Goal: Information Seeking & Learning: Check status

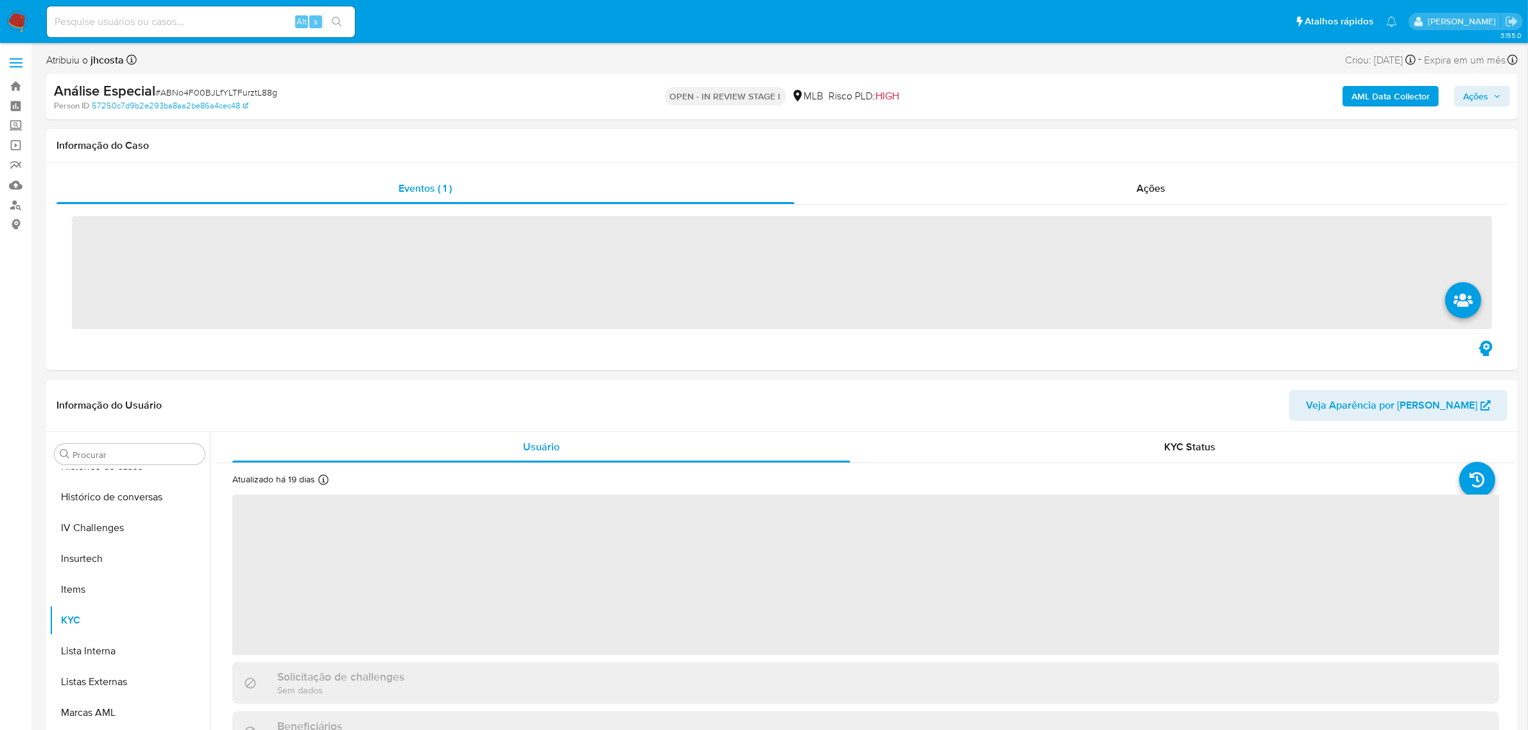
scroll to position [603, 0]
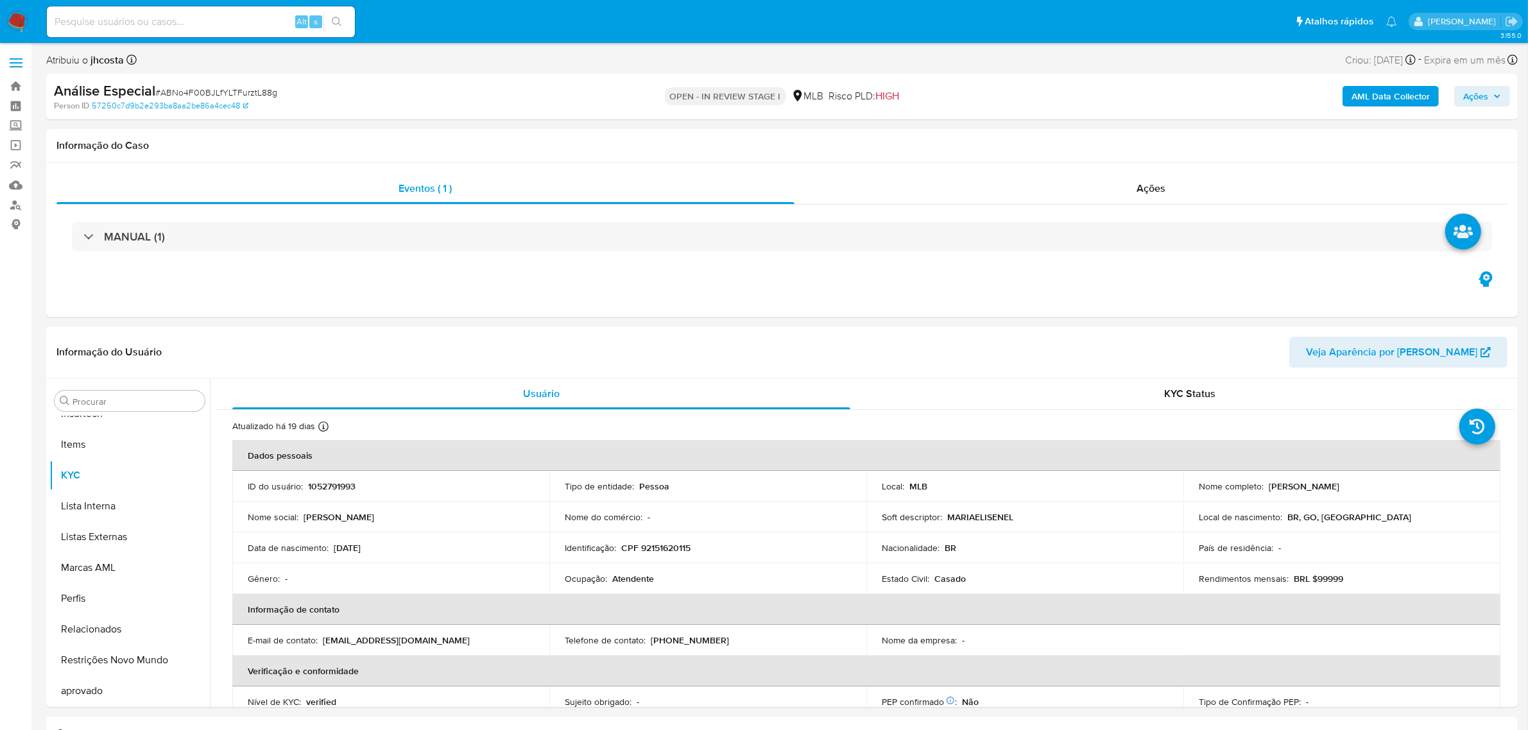
select select "10"
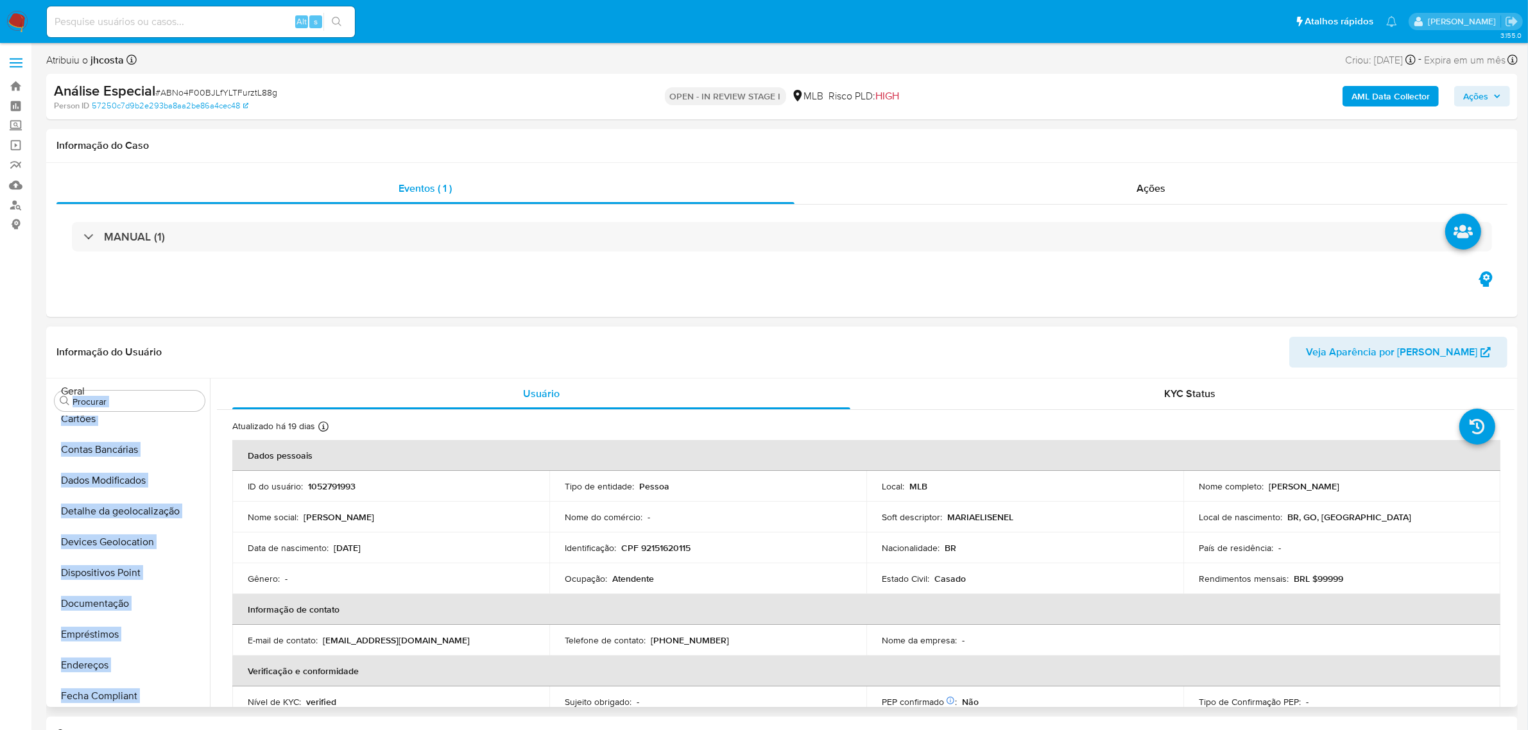
scroll to position [0, 0]
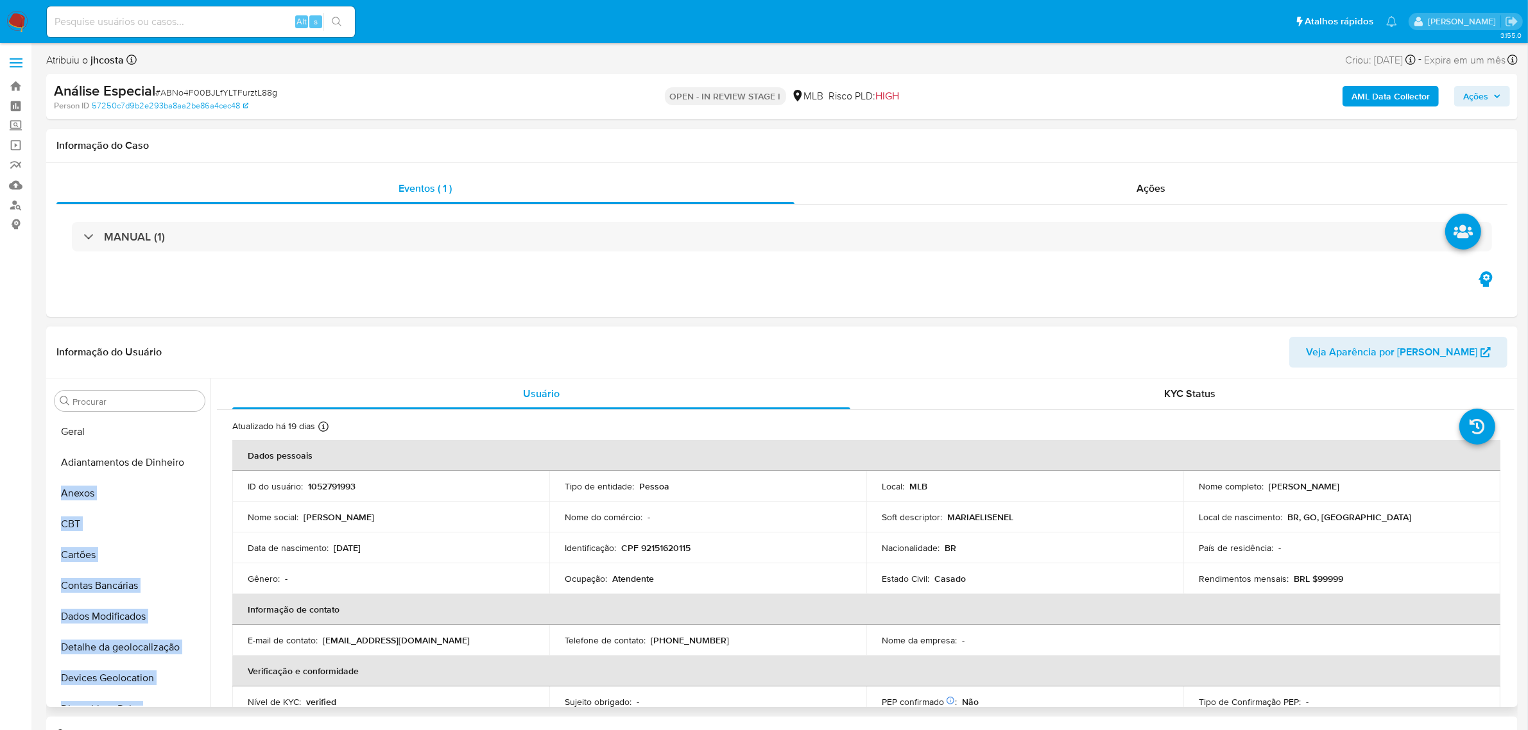
drag, startPoint x: 188, startPoint y: 583, endPoint x: 177, endPoint y: 438, distance: 144.9
click at [202, 434] on ul "Adiantamentos de Dinheiro Anexos CBT Cartões Contas Bancárias Dados Modificados…" at bounding box center [129, 561] width 160 height 289
click at [312, 311] on div "Eventos ( 1 ) Ações MANUAL (1)" at bounding box center [782, 240] width 1472 height 154
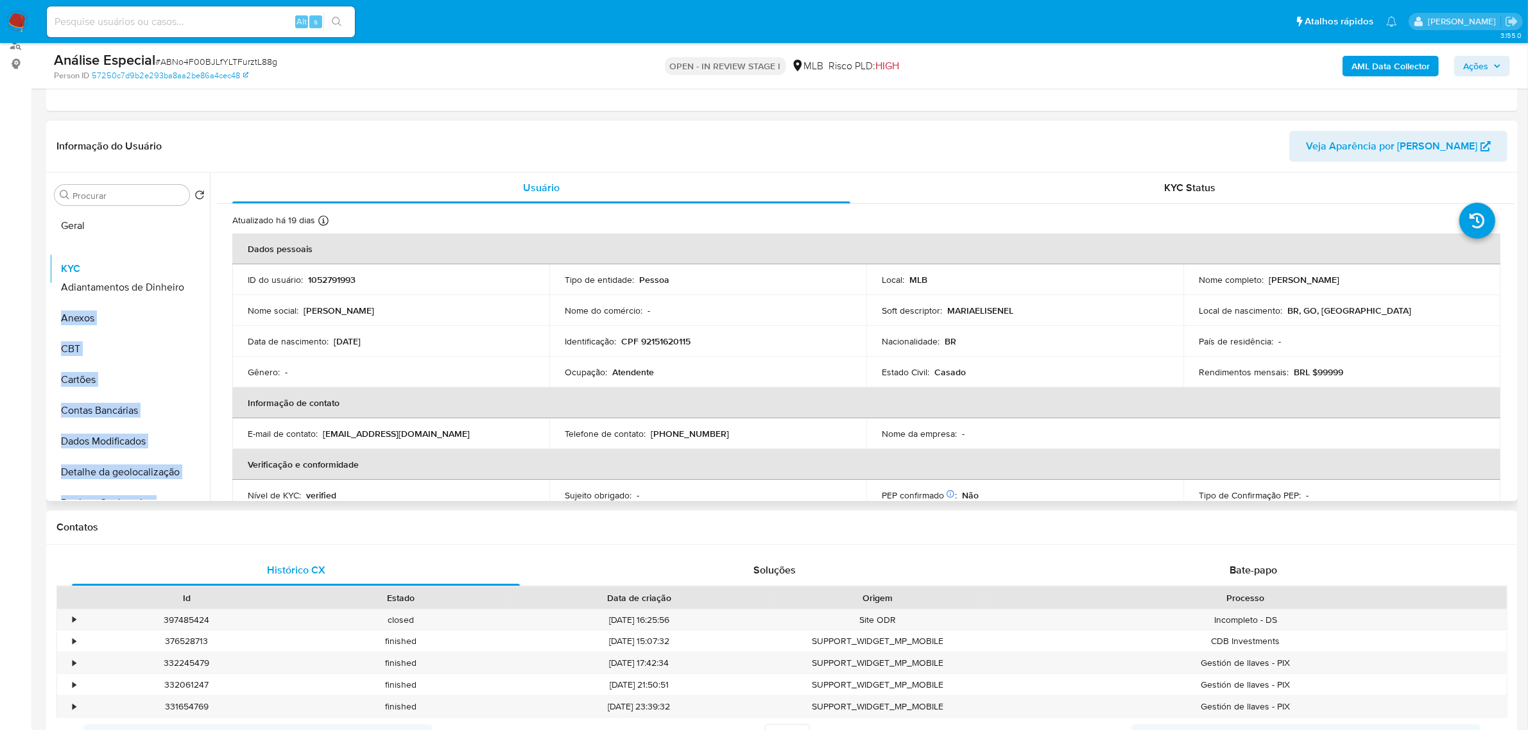
drag, startPoint x: 187, startPoint y: 390, endPoint x: 182, endPoint y: 267, distance: 122.7
click at [182, 267] on ul "Geral Adiantamentos de Dinheiro Anexos CBT Cartões Contas Bancárias Dados Modif…" at bounding box center [129, 355] width 160 height 289
click at [188, 295] on ul "Geral KYC Adiantamentos de Dinheiro Anexos CBT Cartões Contas Bancárias Dados M…" at bounding box center [129, 355] width 160 height 289
drag, startPoint x: 189, startPoint y: 305, endPoint x: 171, endPoint y: 318, distance: 23.0
click at [171, 318] on ul "Geral KYC Anexos Adiantamentos de Dinheiro CBT Cartões Contas Bancárias Dados M…" at bounding box center [129, 355] width 160 height 289
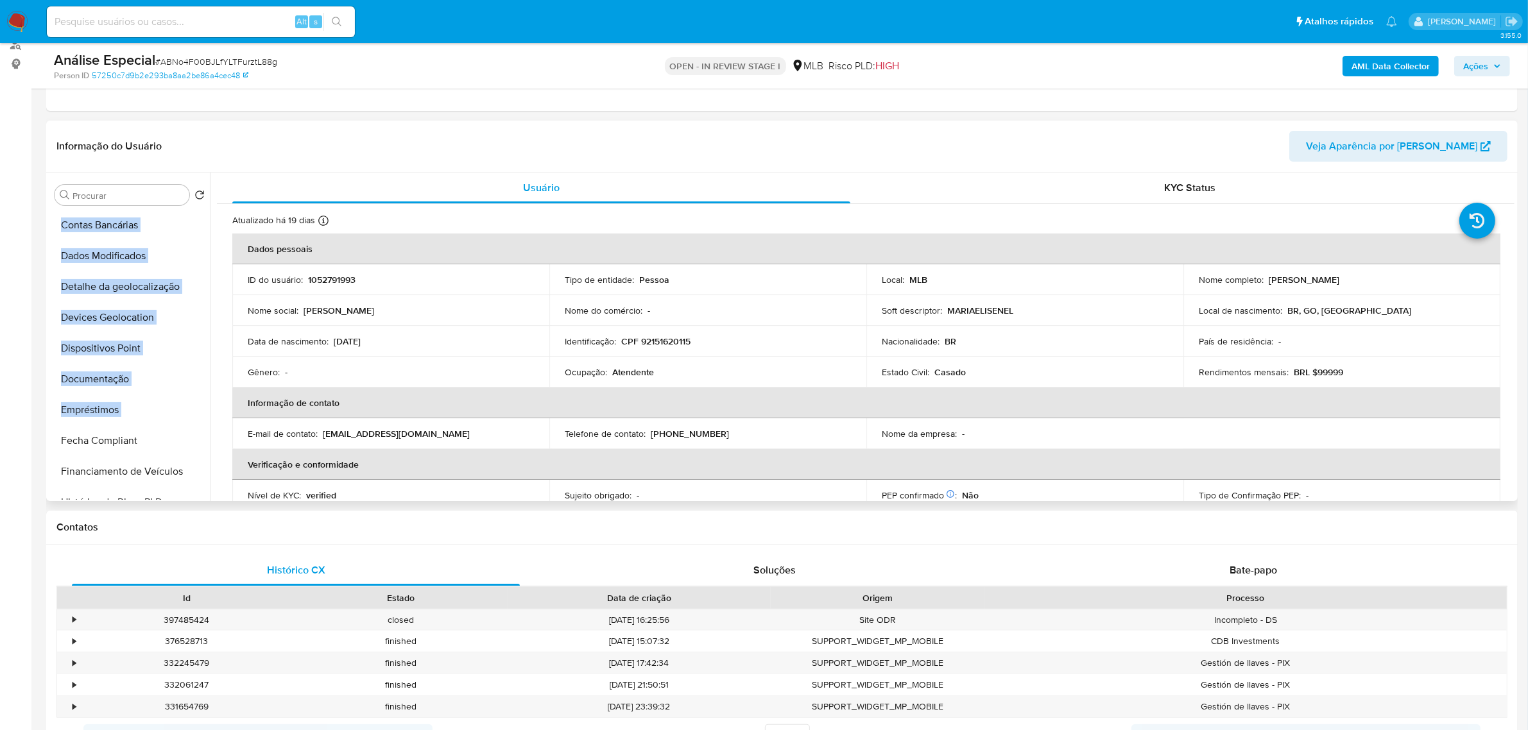
scroll to position [241, 0]
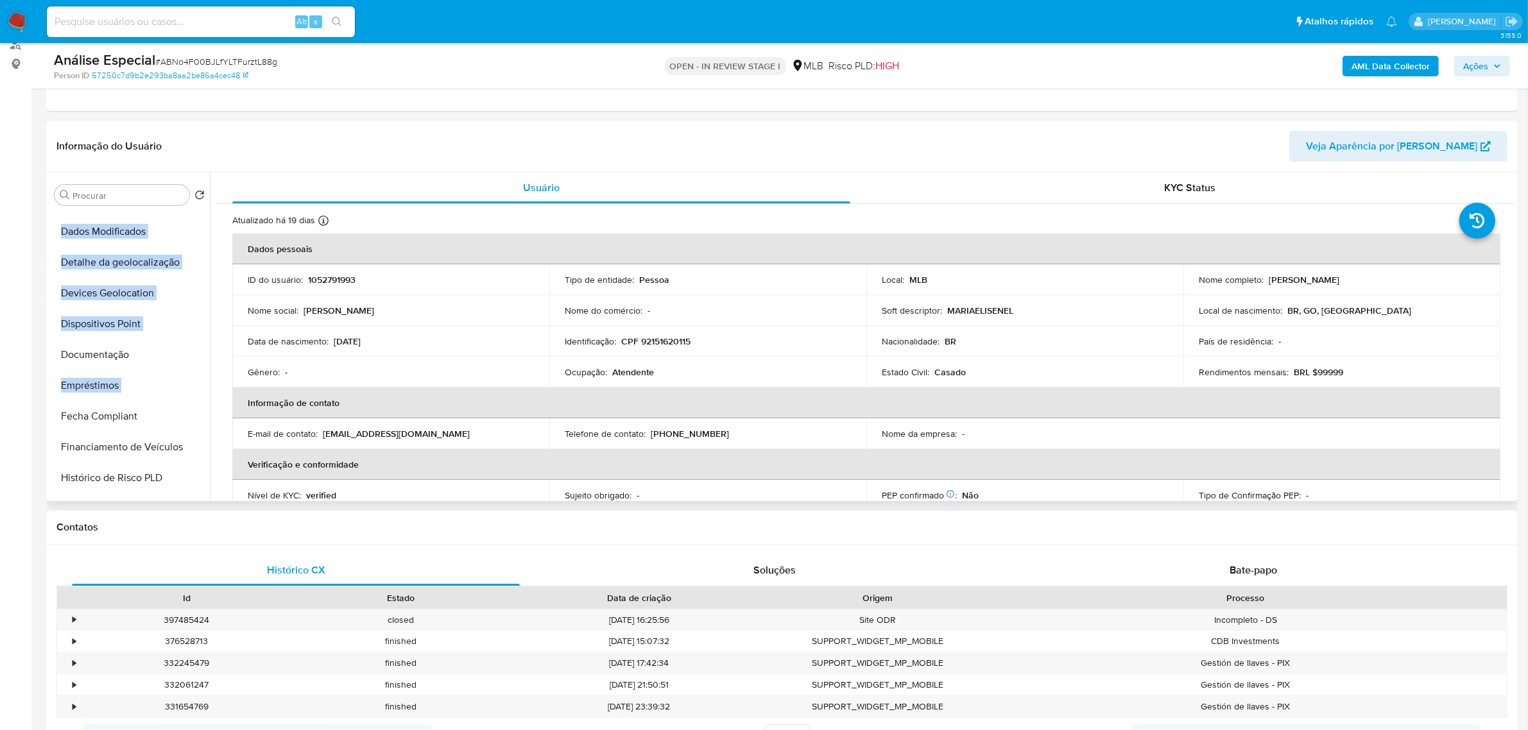
click at [191, 354] on icon at bounding box center [194, 355] width 10 height 10
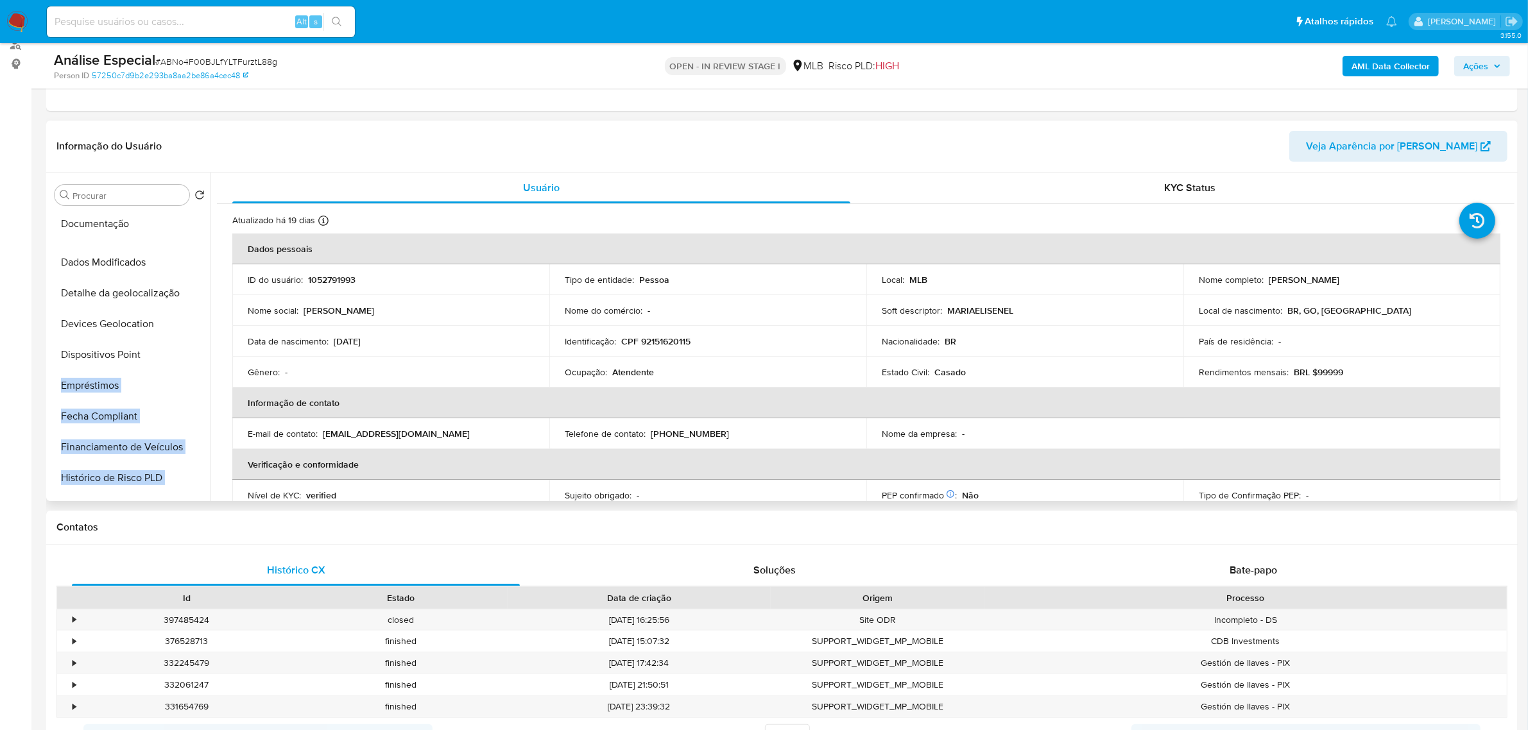
scroll to position [0, 0]
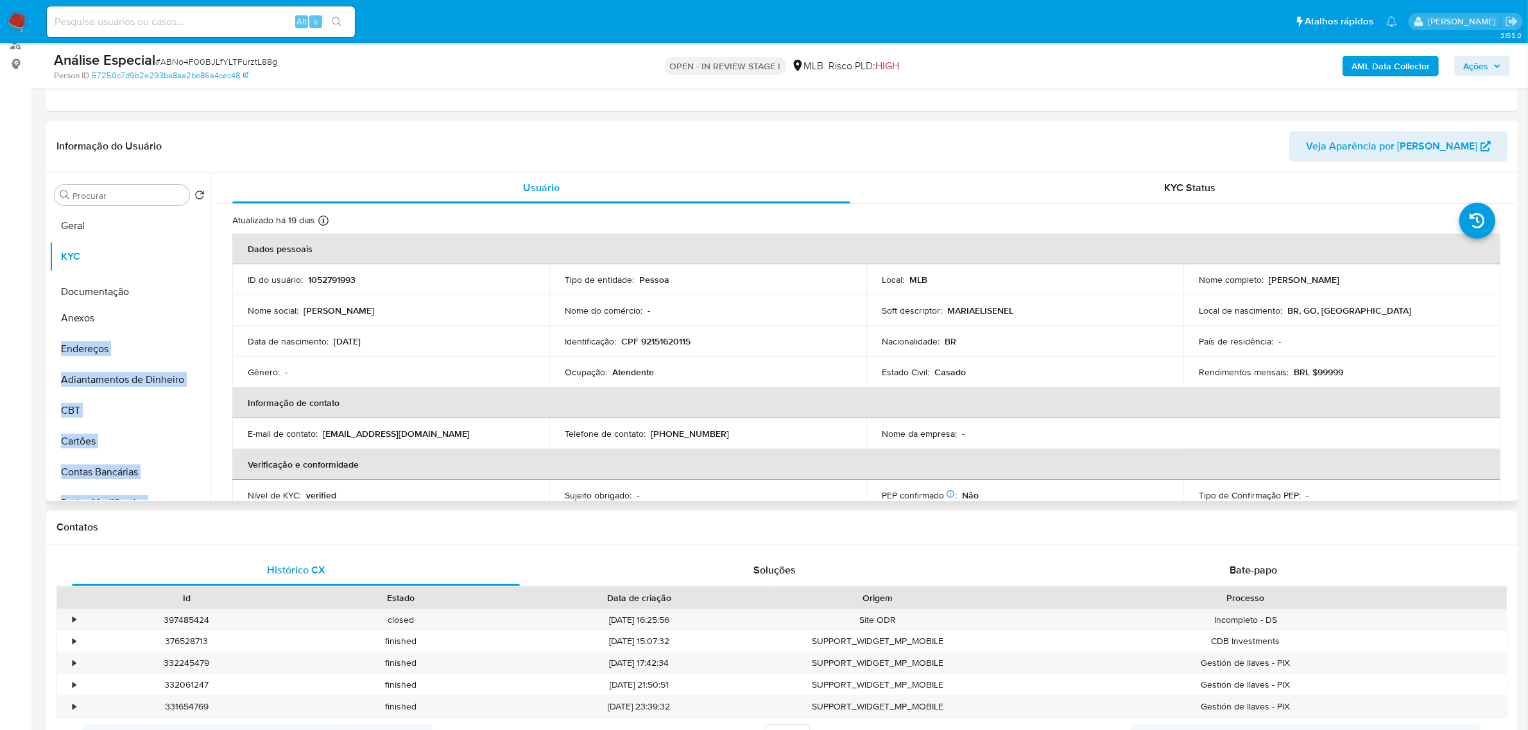
drag, startPoint x: 191, startPoint y: 354, endPoint x: 196, endPoint y: 291, distance: 63.1
click at [196, 291] on ul "Geral KYC Anexos Endereços Adiantamentos de Dinheiro CBT Cartões Contas Bancári…" at bounding box center [129, 355] width 160 height 289
click at [248, 544] on div "Contatos" at bounding box center [782, 528] width 1472 height 34
drag, startPoint x: 189, startPoint y: 344, endPoint x: 167, endPoint y: 340, distance: 22.8
click at [167, 340] on ul "Geral KYC Documentação Anexos Endereços Adiantamentos de Dinheiro CBT Cartões C…" at bounding box center [129, 355] width 160 height 289
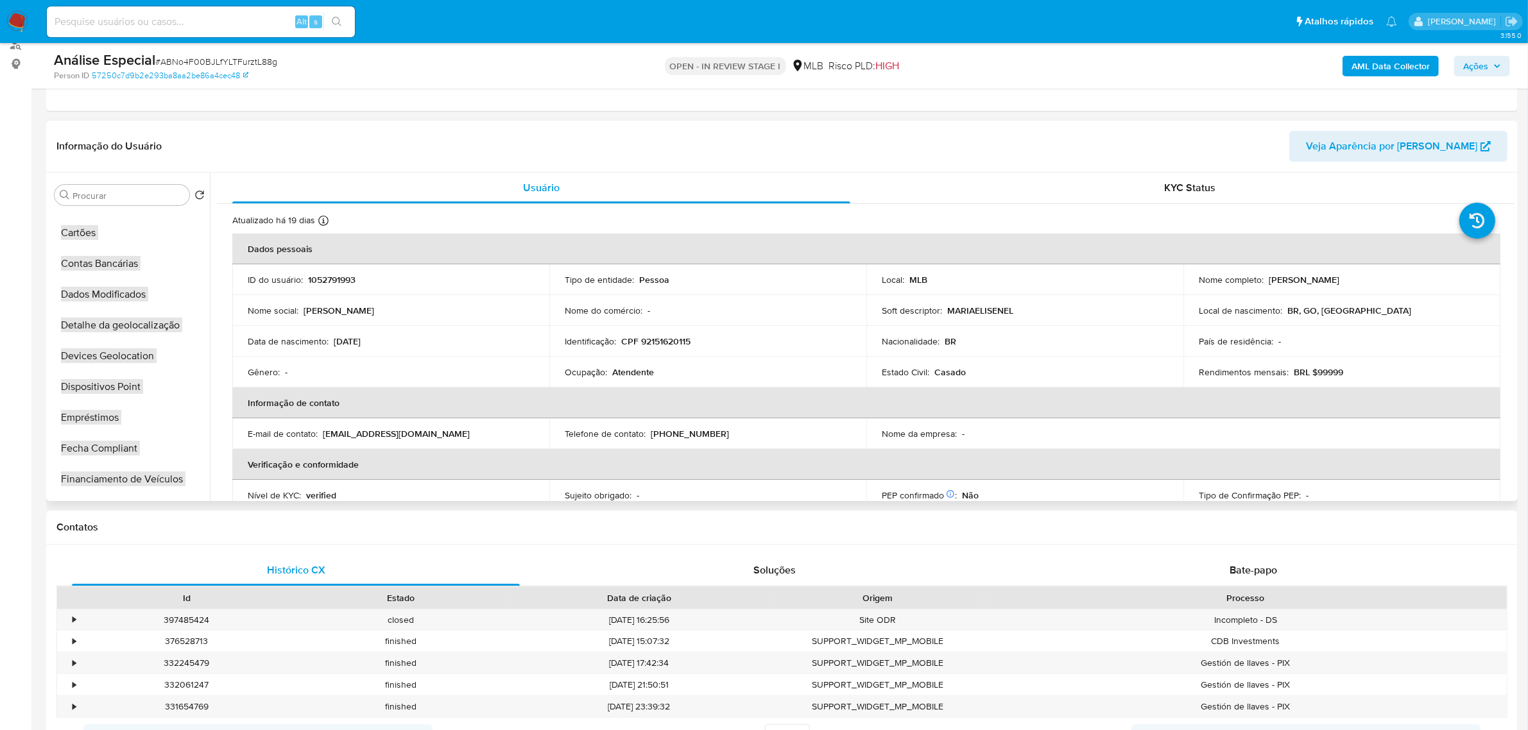
scroll to position [241, 0]
click at [250, 521] on div "Contatos" at bounding box center [782, 528] width 1472 height 34
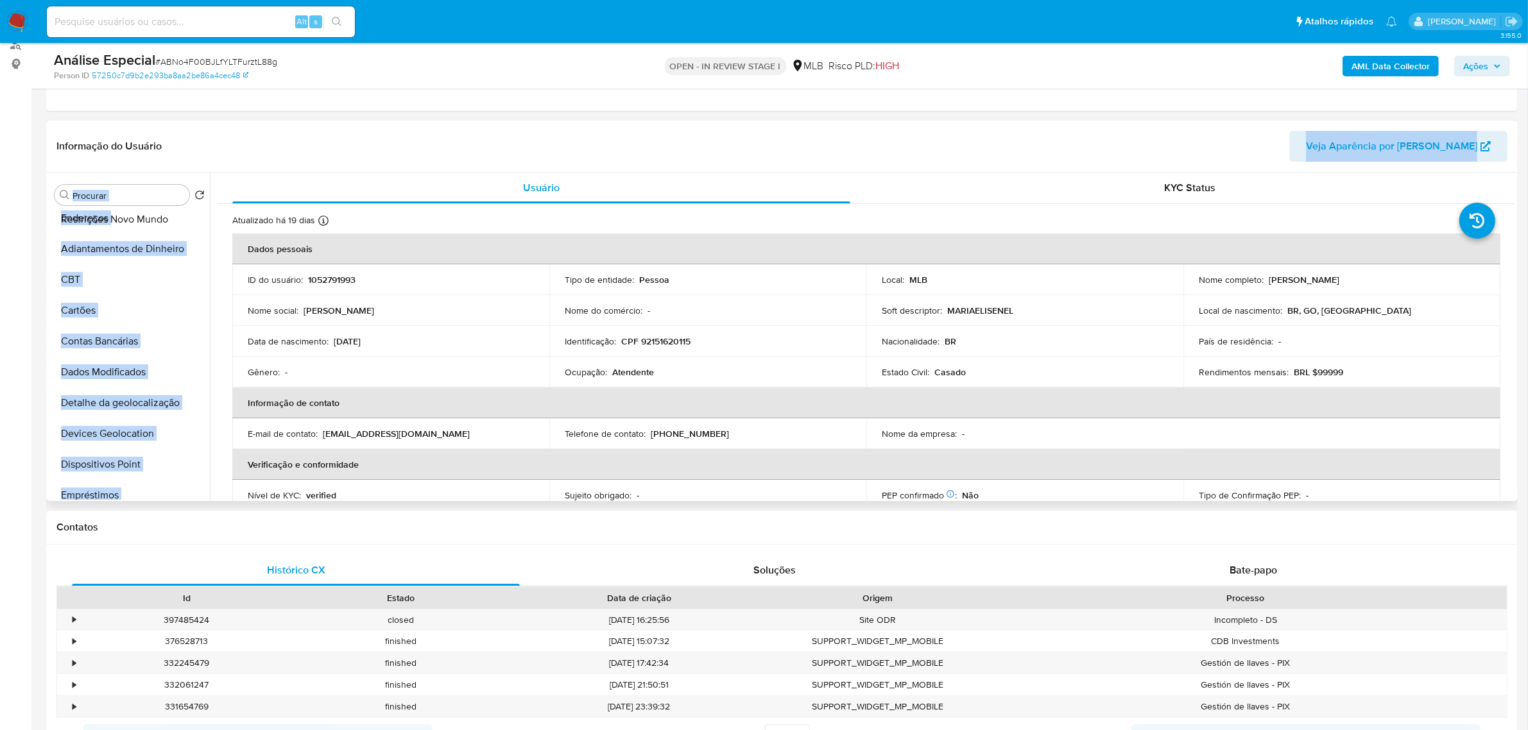
scroll to position [0, 0]
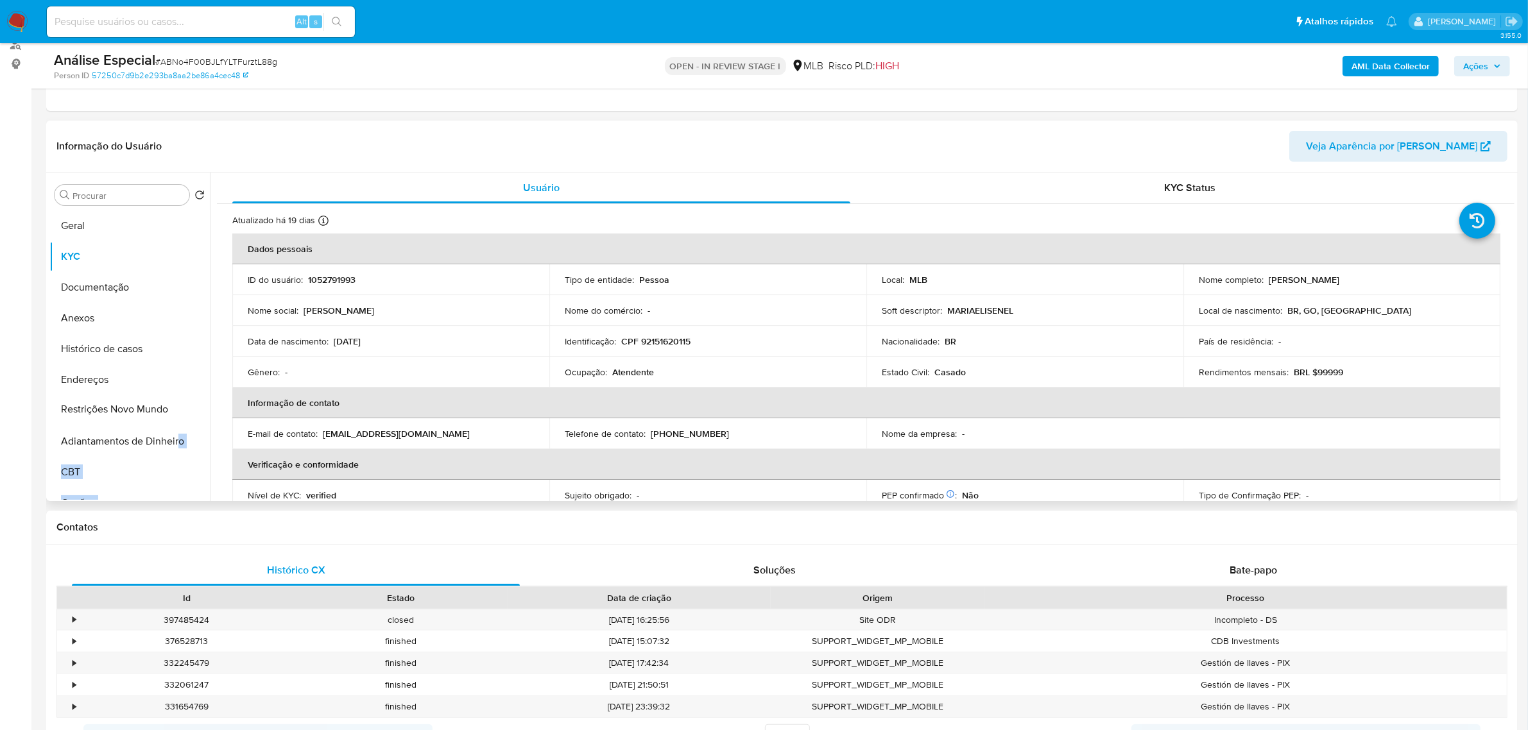
drag, startPoint x: 189, startPoint y: 456, endPoint x: 177, endPoint y: 411, distance: 46.1
click at [177, 411] on ul "Geral KYC Documentação Anexos Histórico de casos Endereços Adiantamentos de Din…" at bounding box center [129, 355] width 160 height 289
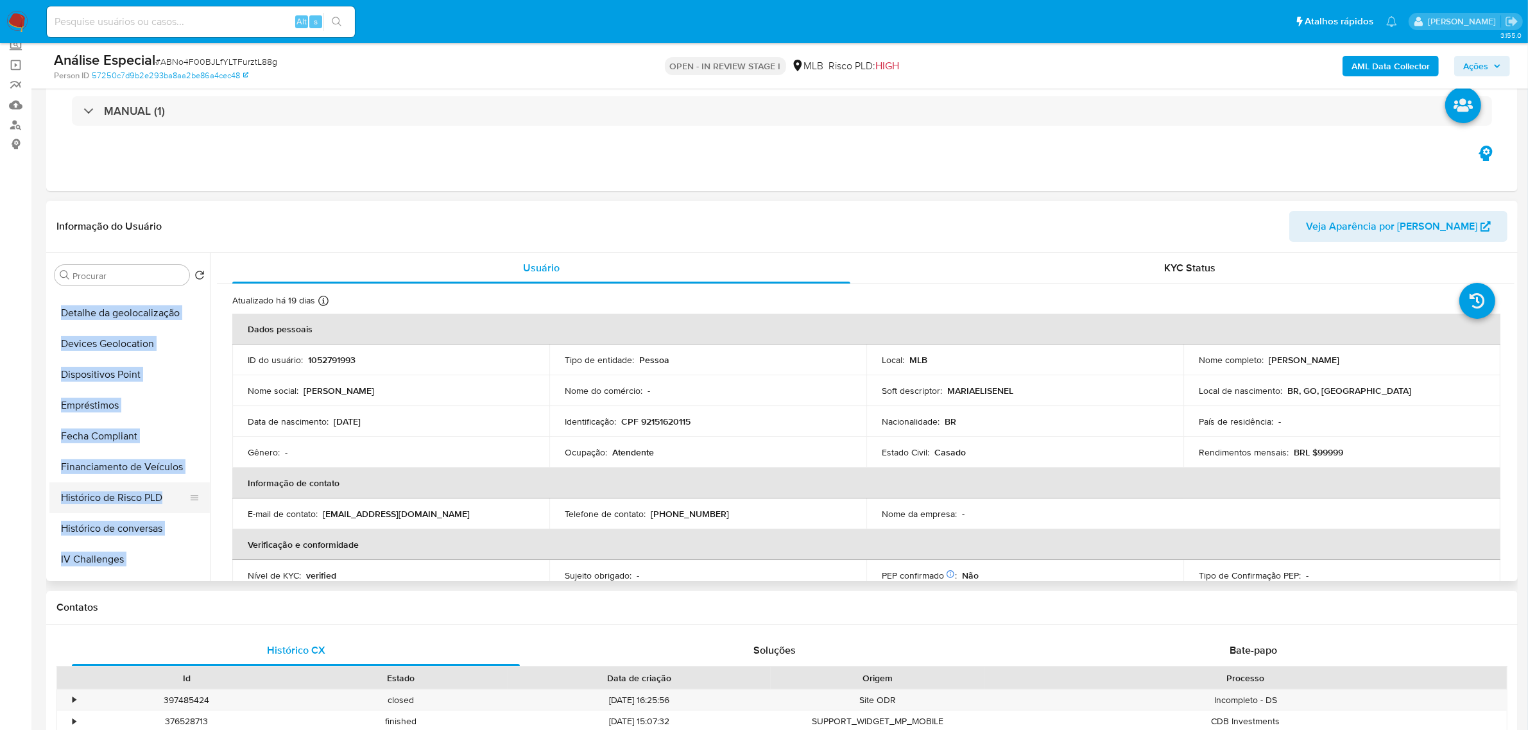
scroll to position [282, 0]
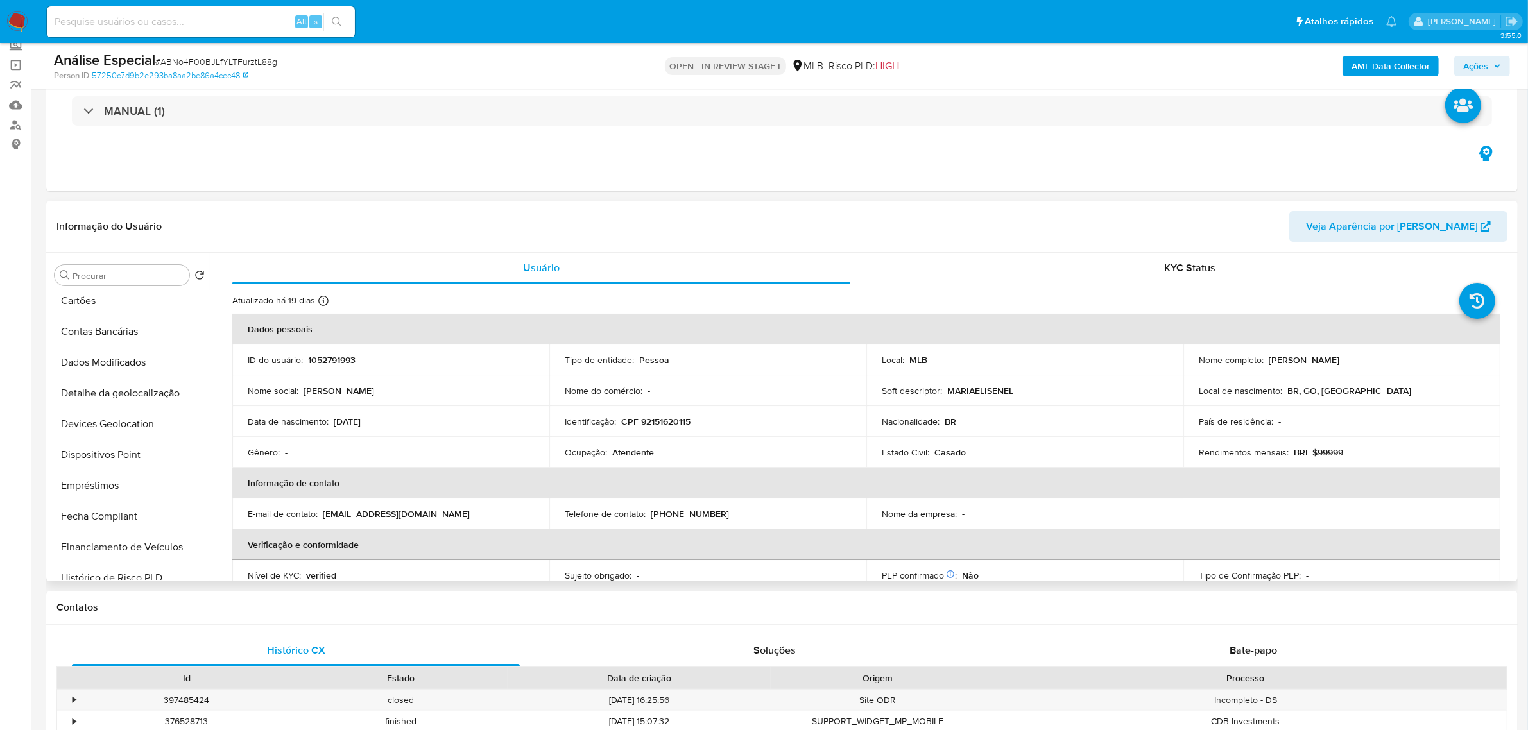
click at [255, 474] on th "Informação de contato" at bounding box center [866, 483] width 1268 height 31
drag, startPoint x: 194, startPoint y: 456, endPoint x: 196, endPoint y: 534, distance: 77.7
click at [196, 534] on ul "Geral KYC Documentação Anexos Histórico de casos Endereços Restrições Novo Mund…" at bounding box center [129, 435] width 160 height 289
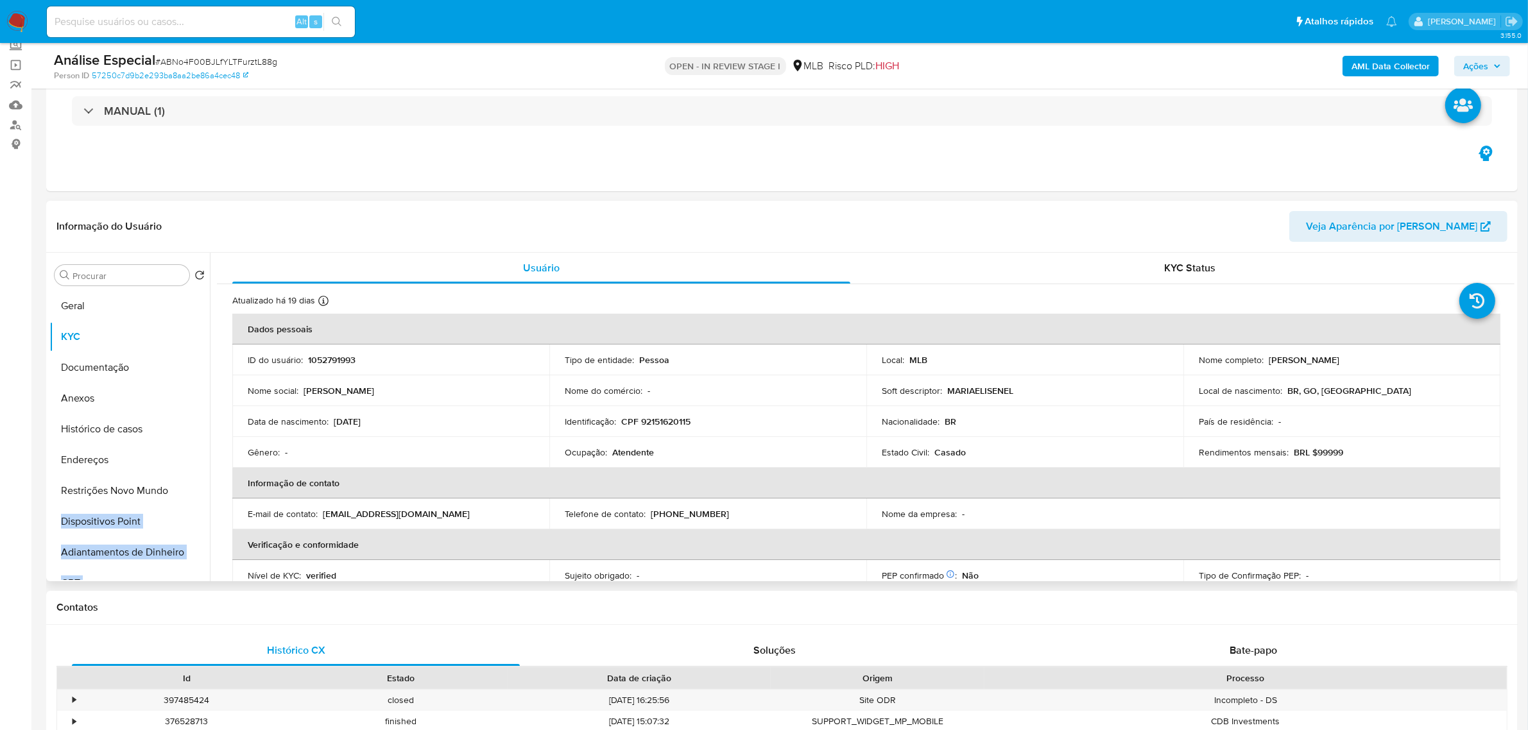
scroll to position [720, 0]
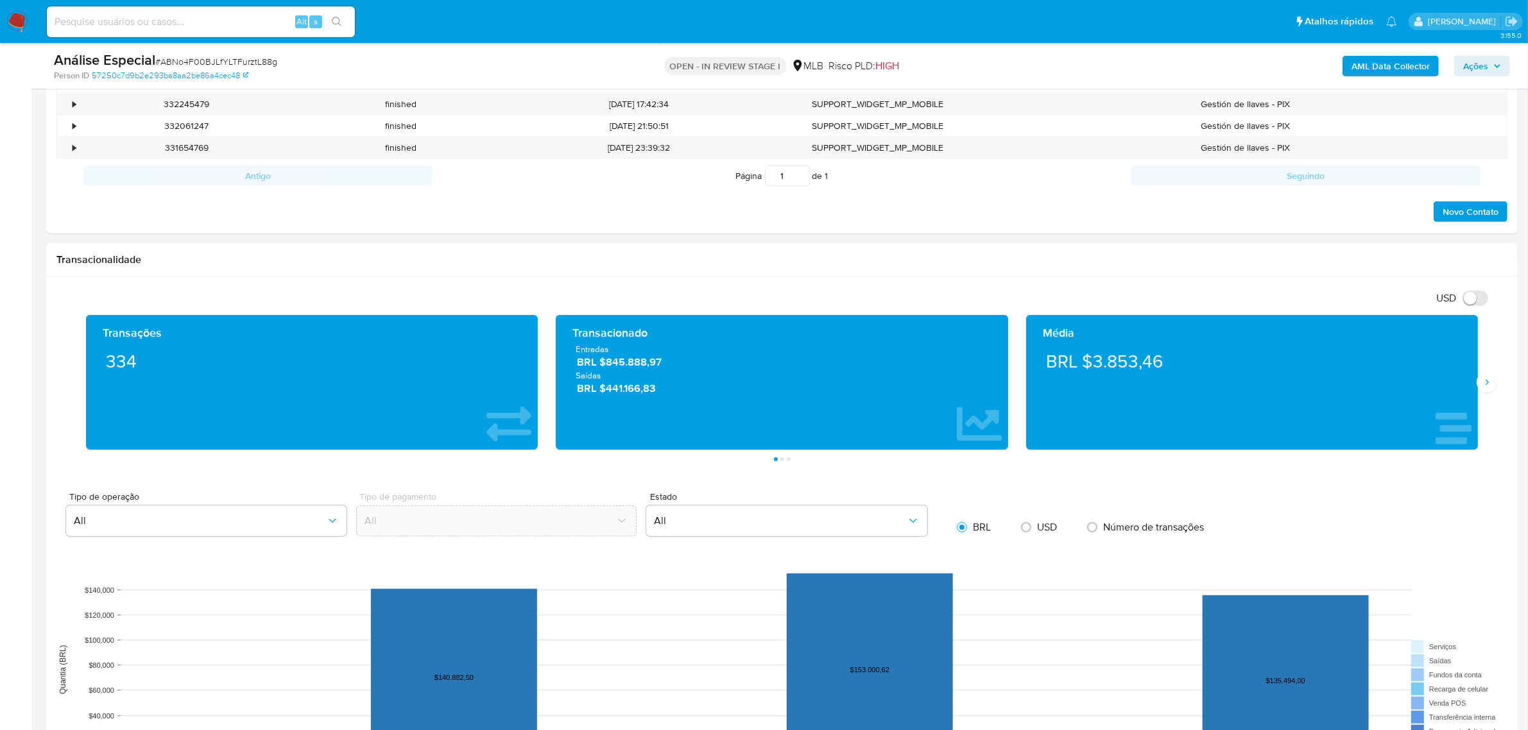
drag, startPoint x: 286, startPoint y: 431, endPoint x: 428, endPoint y: 584, distance: 209.4
click at [286, 431] on div "Transações 334" at bounding box center [311, 382] width 431 height 114
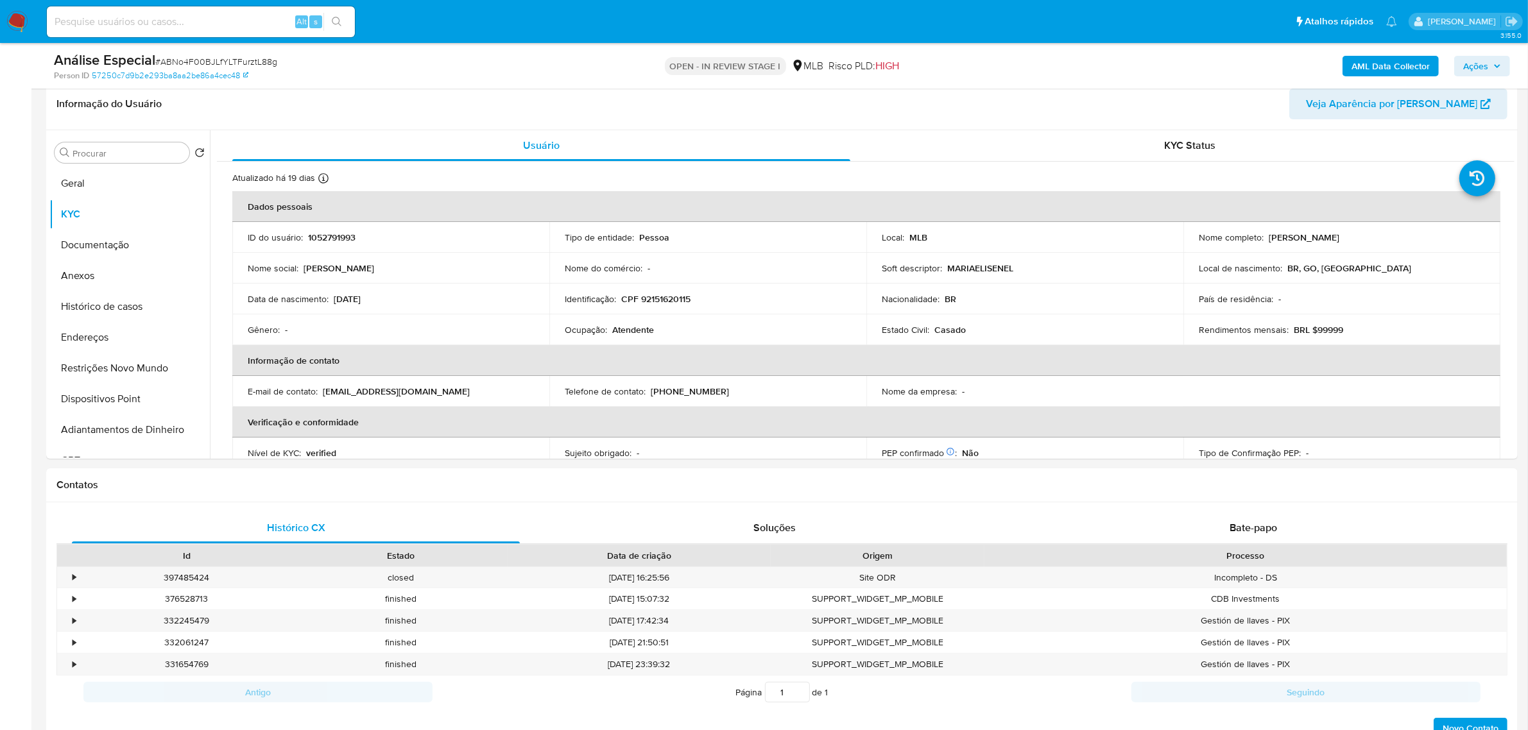
scroll to position [80, 0]
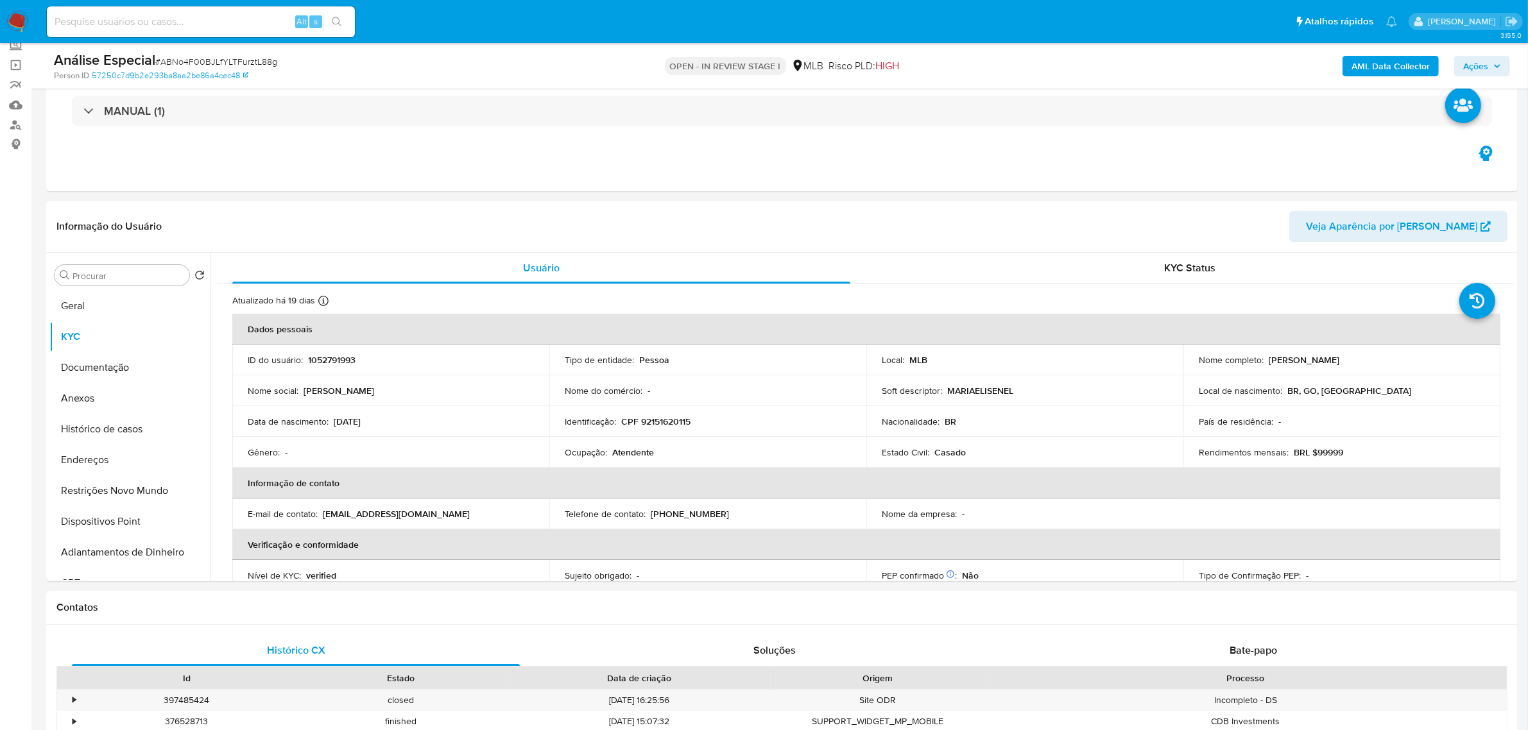
click at [257, 58] on span "# ABNo4F00BJLfYLTFurztL88g" at bounding box center [216, 61] width 122 height 13
copy span "ABNo4F00BJLfYLTFurztL88g"
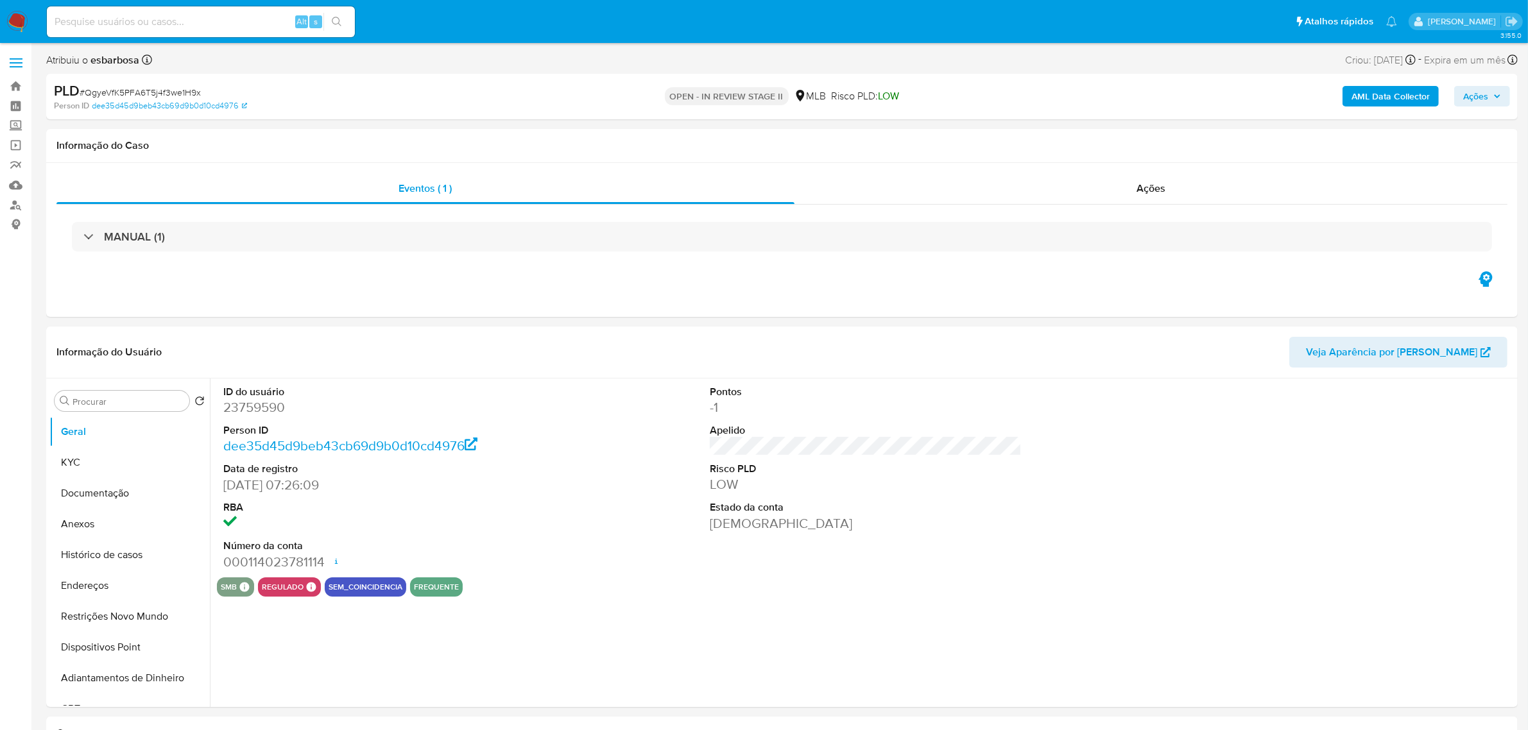
select select "10"
click at [1150, 191] on span "Ações" at bounding box center [1151, 188] width 29 height 15
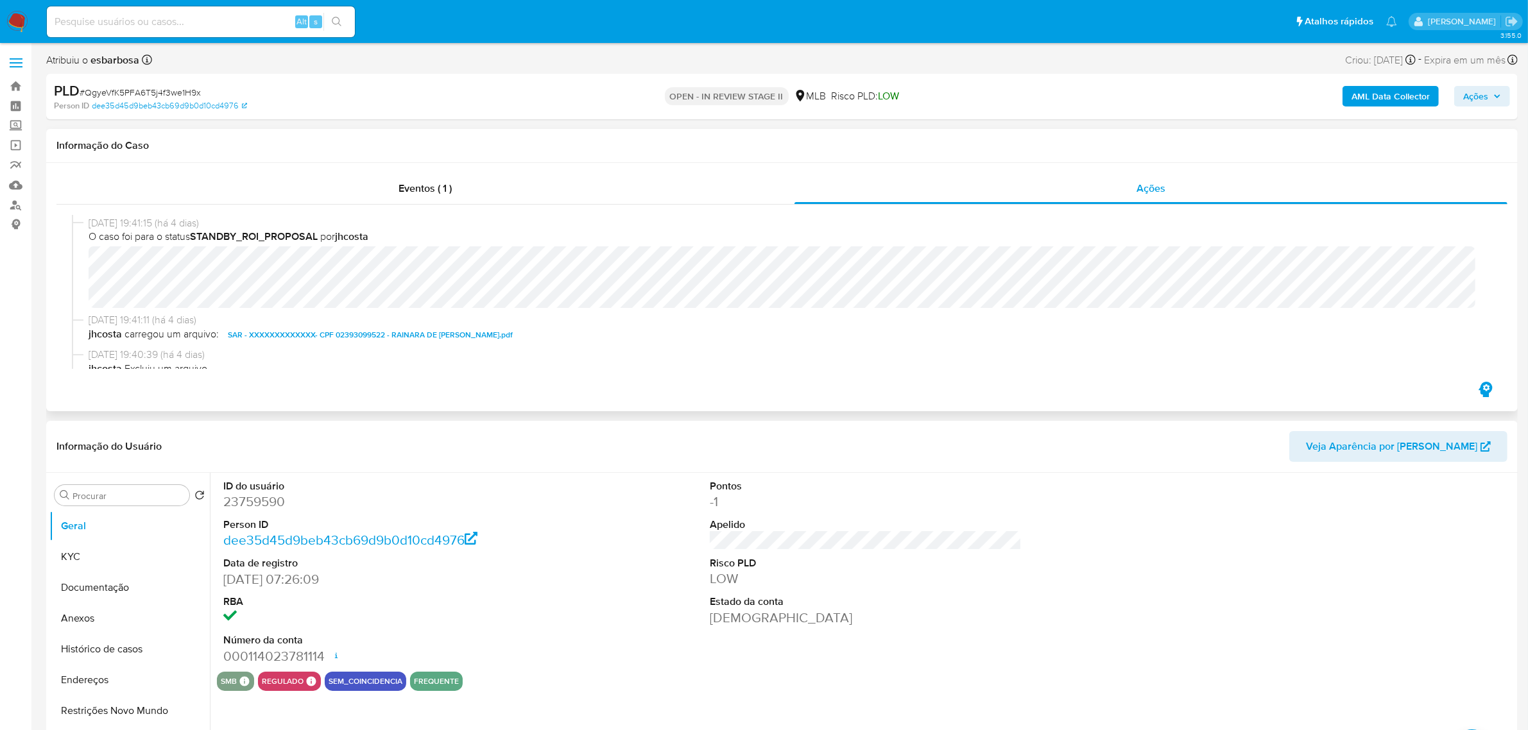
scroll to position [80, 0]
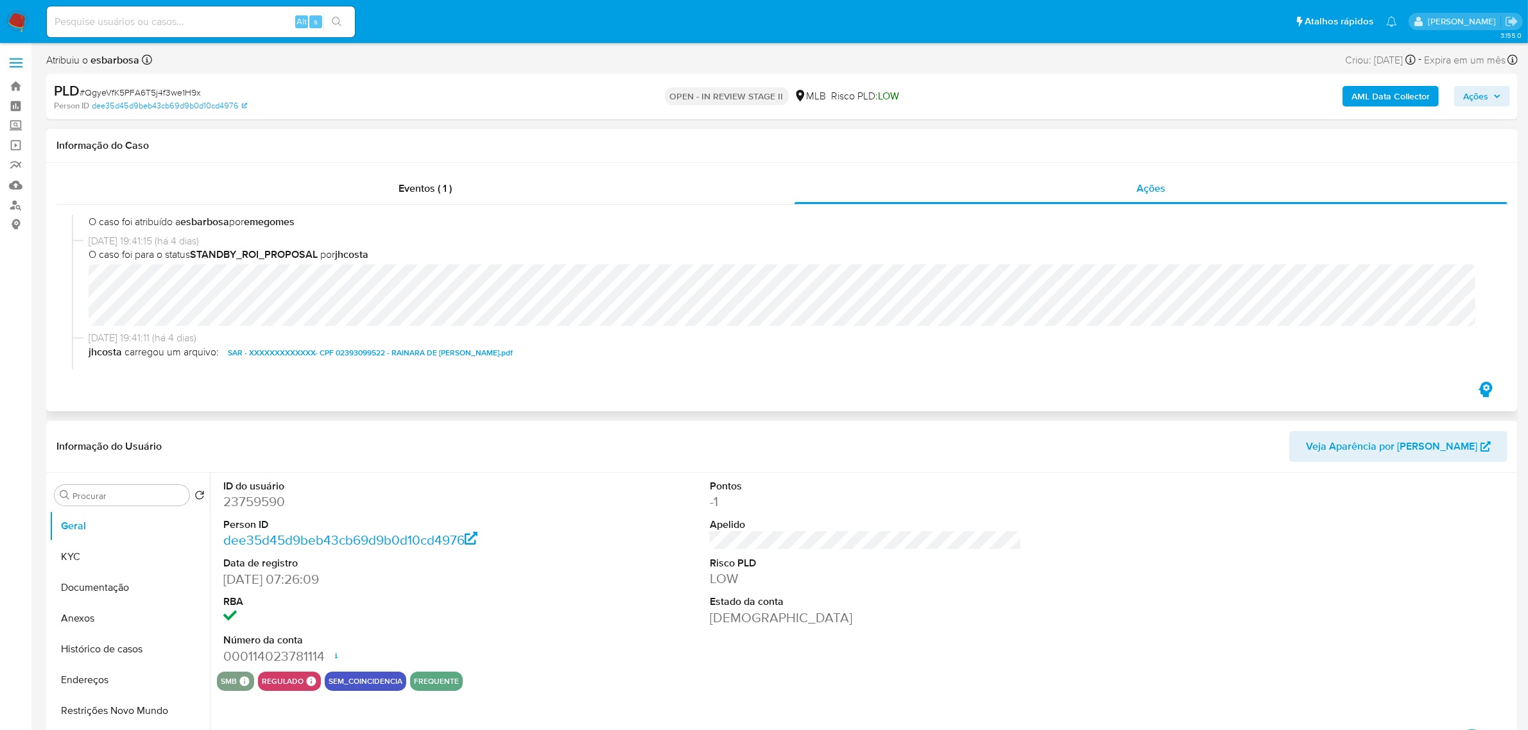
click at [493, 341] on div "25/08/2025 11:51:25 (há 12 minutos) O caso foi para o status OPEN_IN_REVIEW_STA…" at bounding box center [782, 292] width 1420 height 154
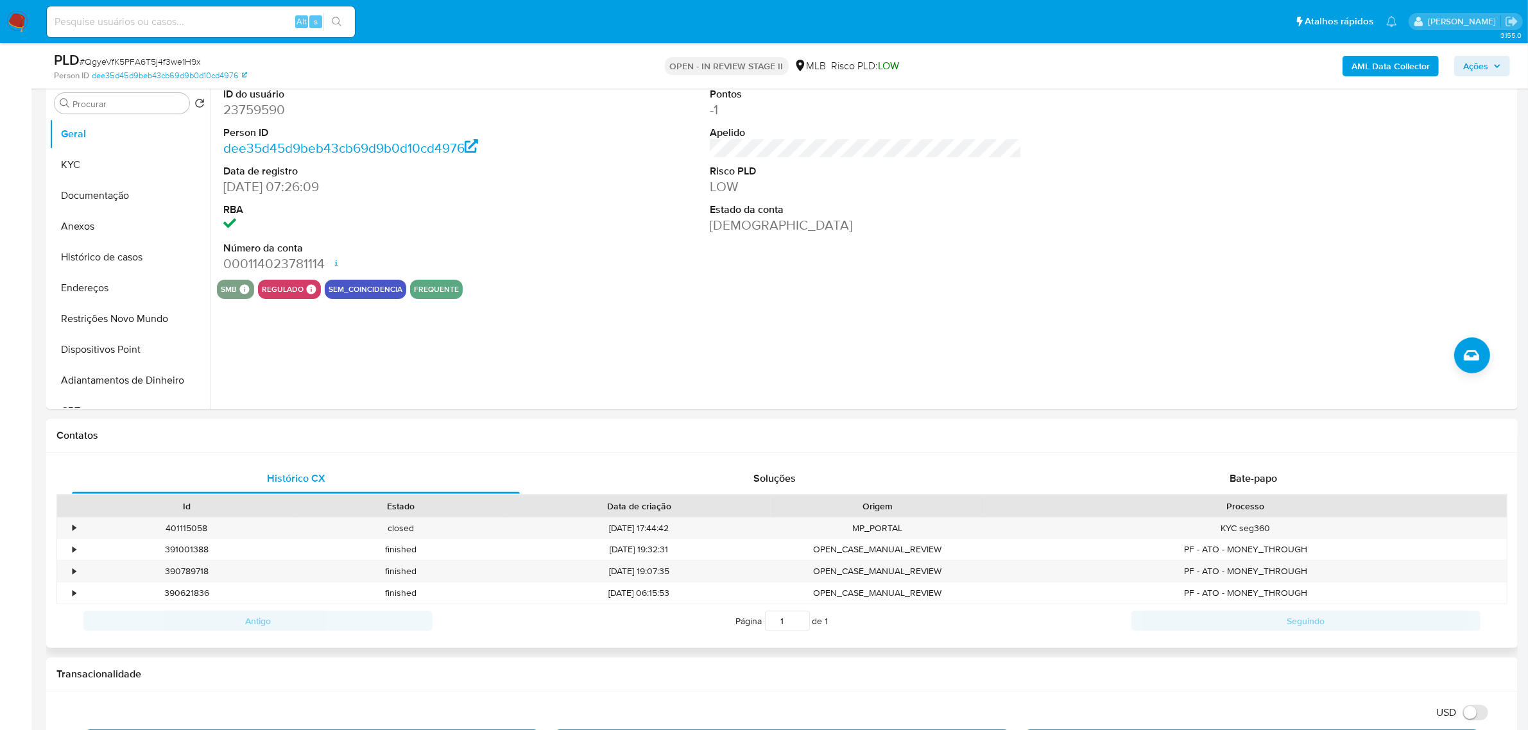
scroll to position [481, 0]
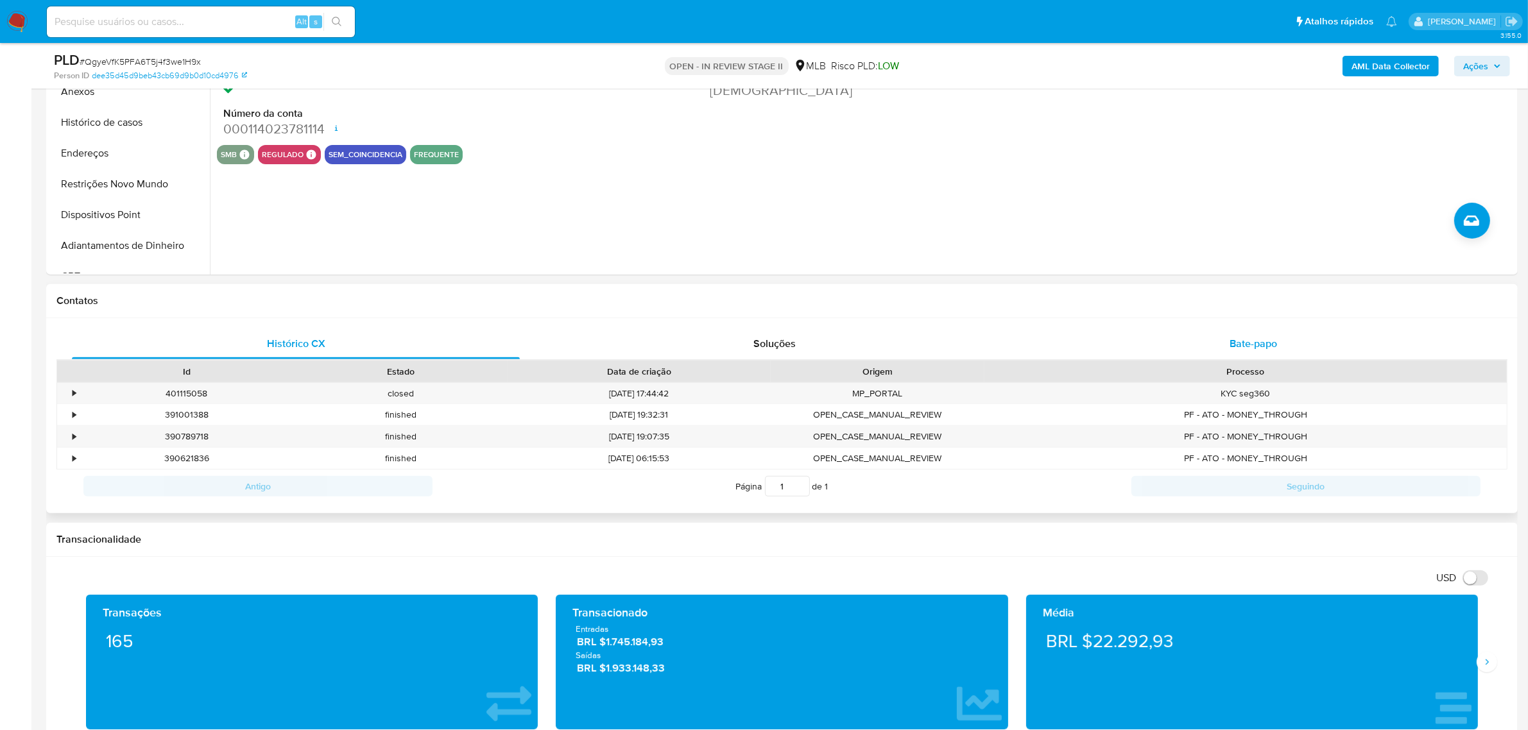
click at [1237, 341] on span "Bate-papo" at bounding box center [1253, 343] width 47 height 15
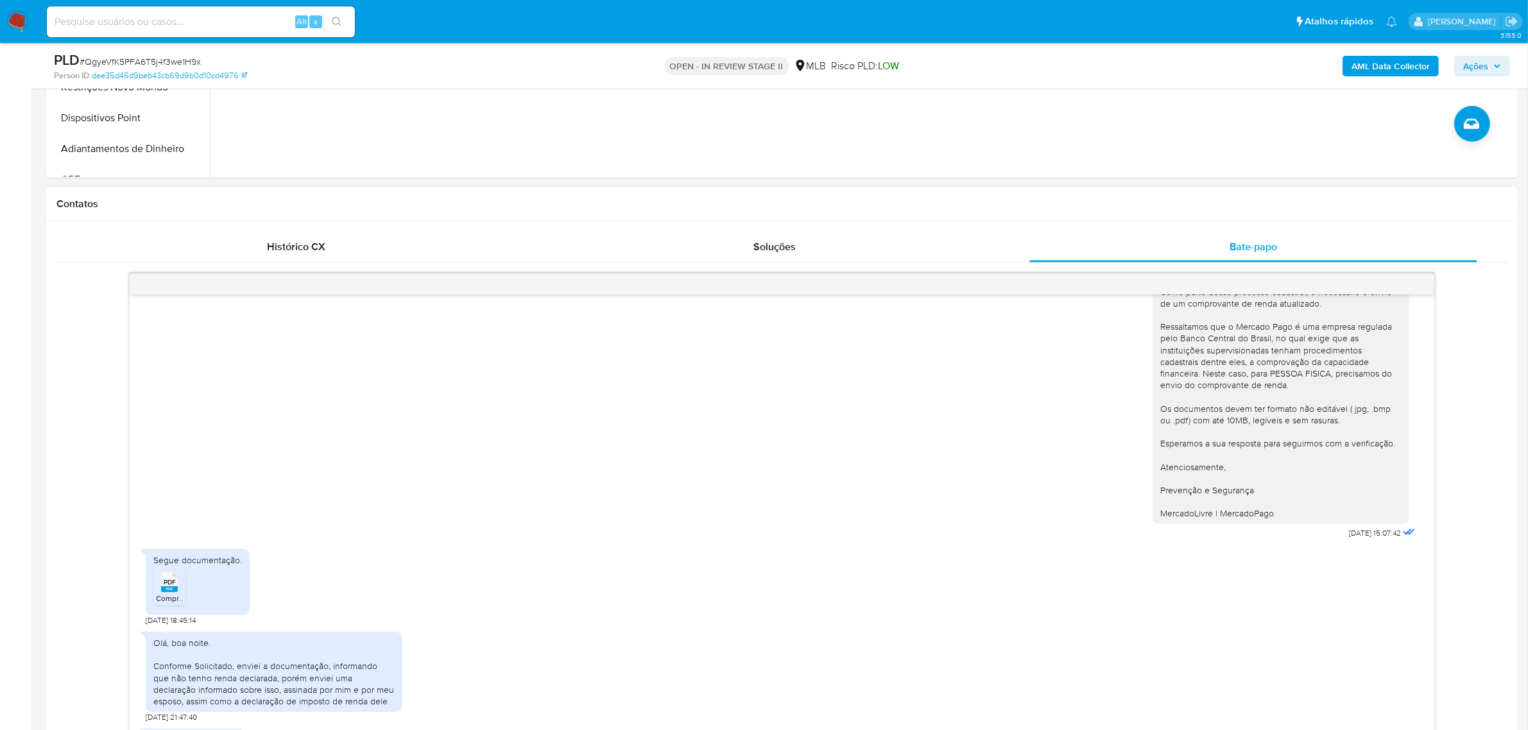
scroll to position [883, 0]
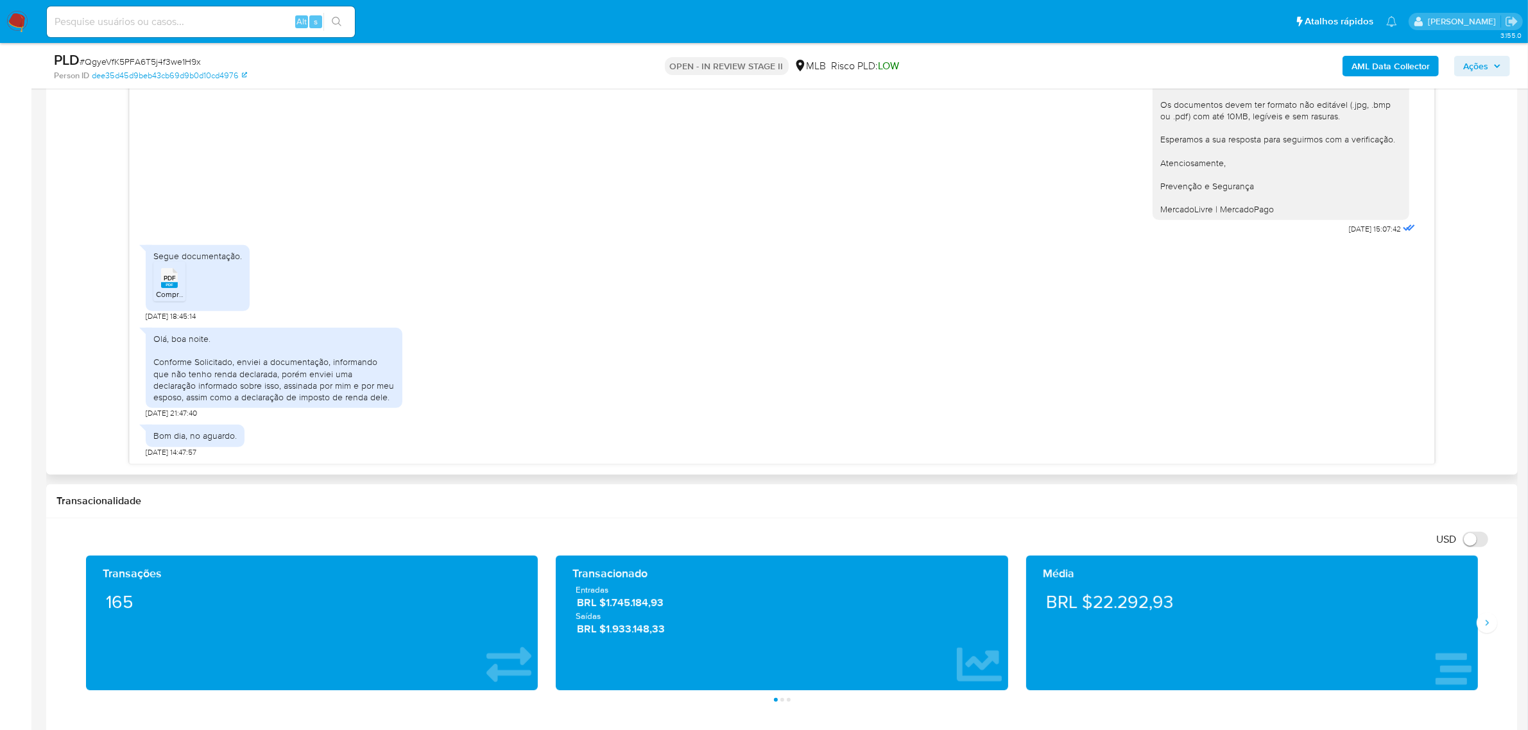
click at [168, 277] on span "PDF" at bounding box center [170, 278] width 12 height 8
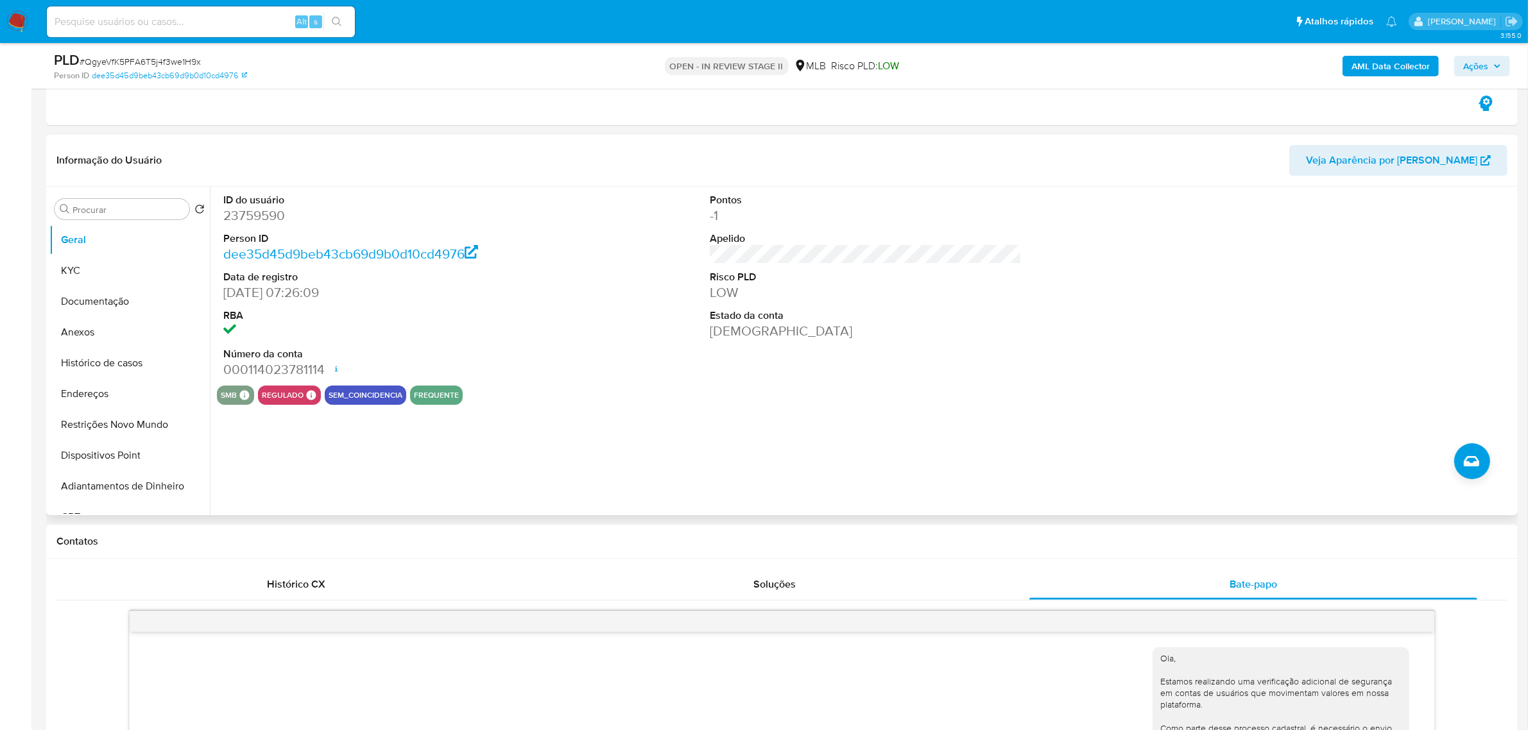
scroll to position [0, 0]
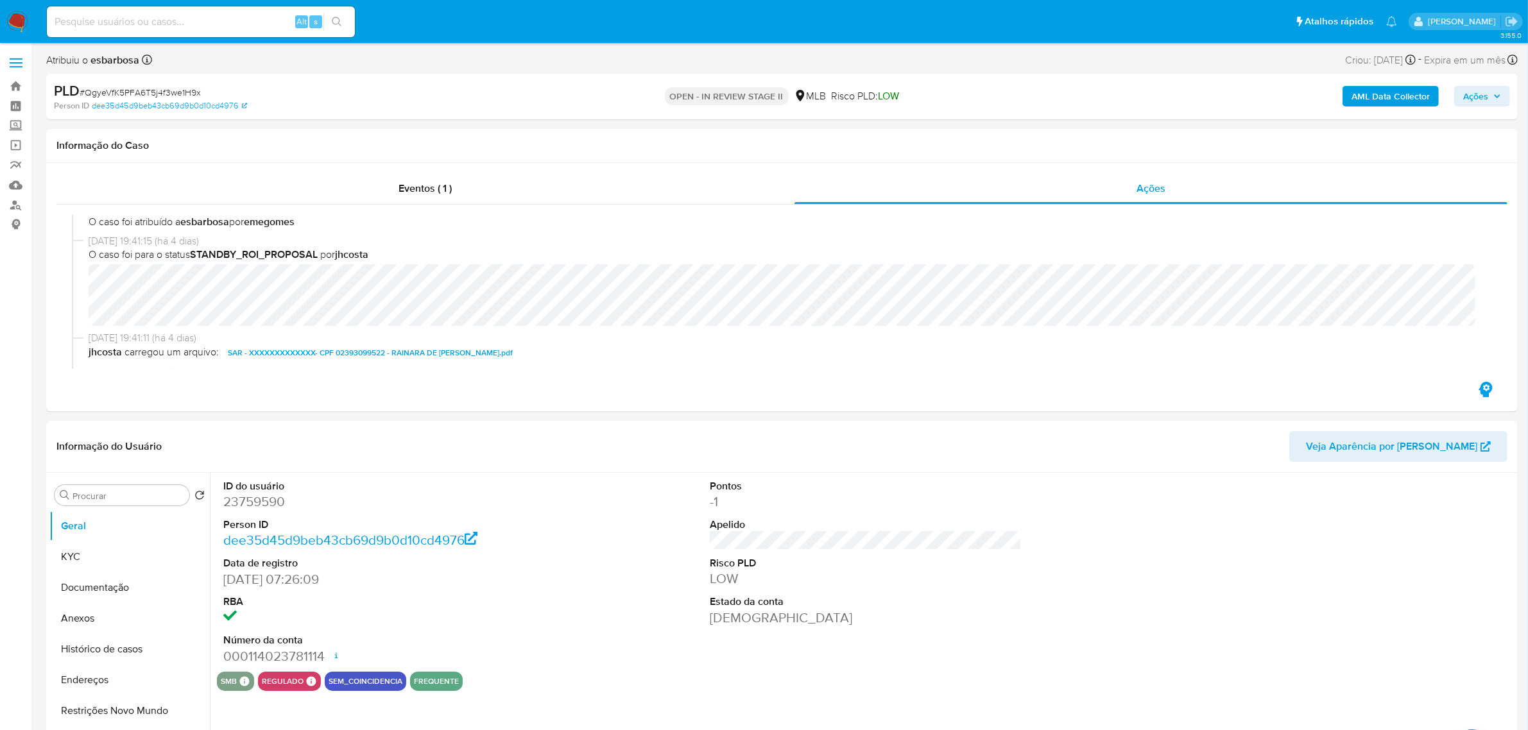
click at [141, 91] on span "# QgyeVfK5PFA6T5j4f3we1H9x" at bounding box center [140, 92] width 121 height 13
copy span "QgyeVfK5PFA6T5j4f3we1H9x"
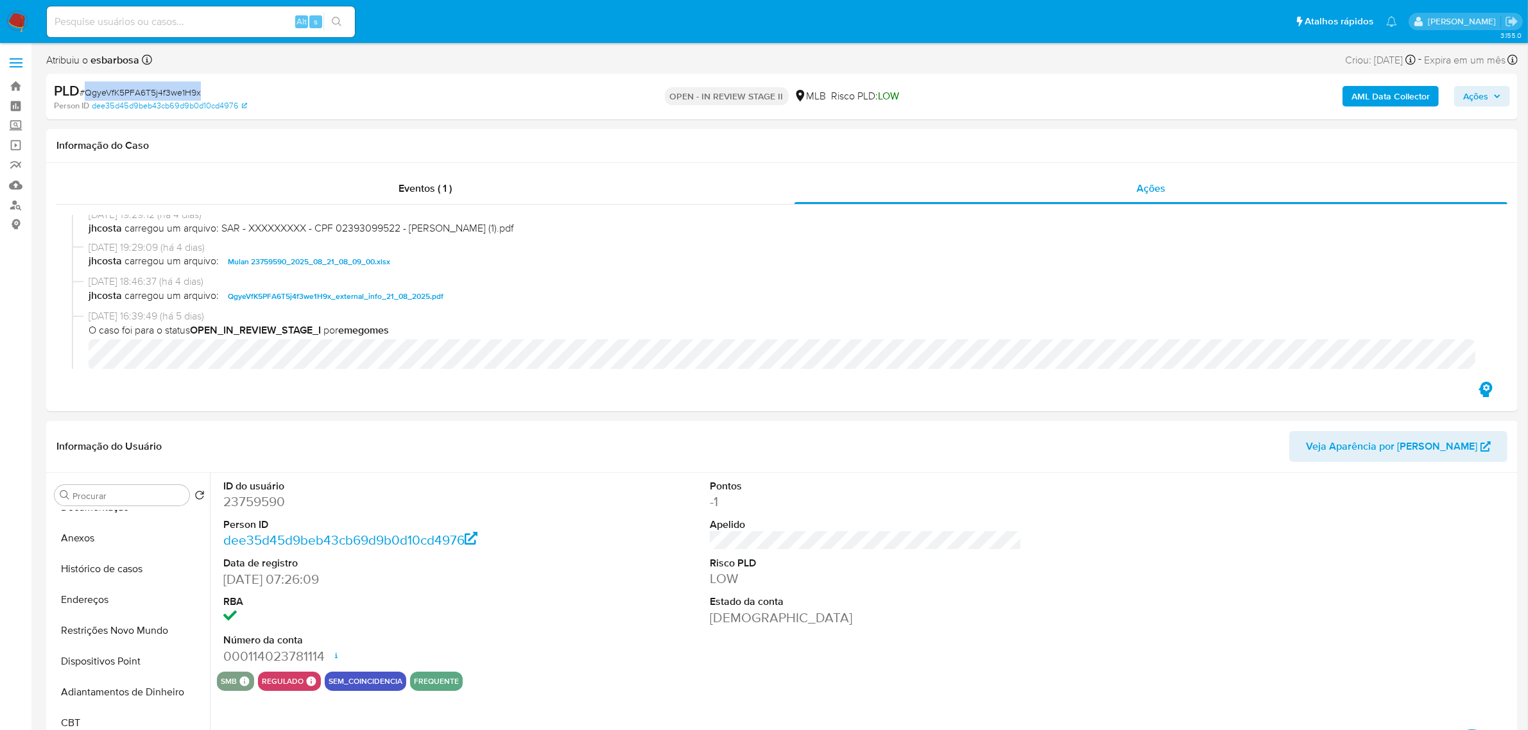
scroll to position [481, 0]
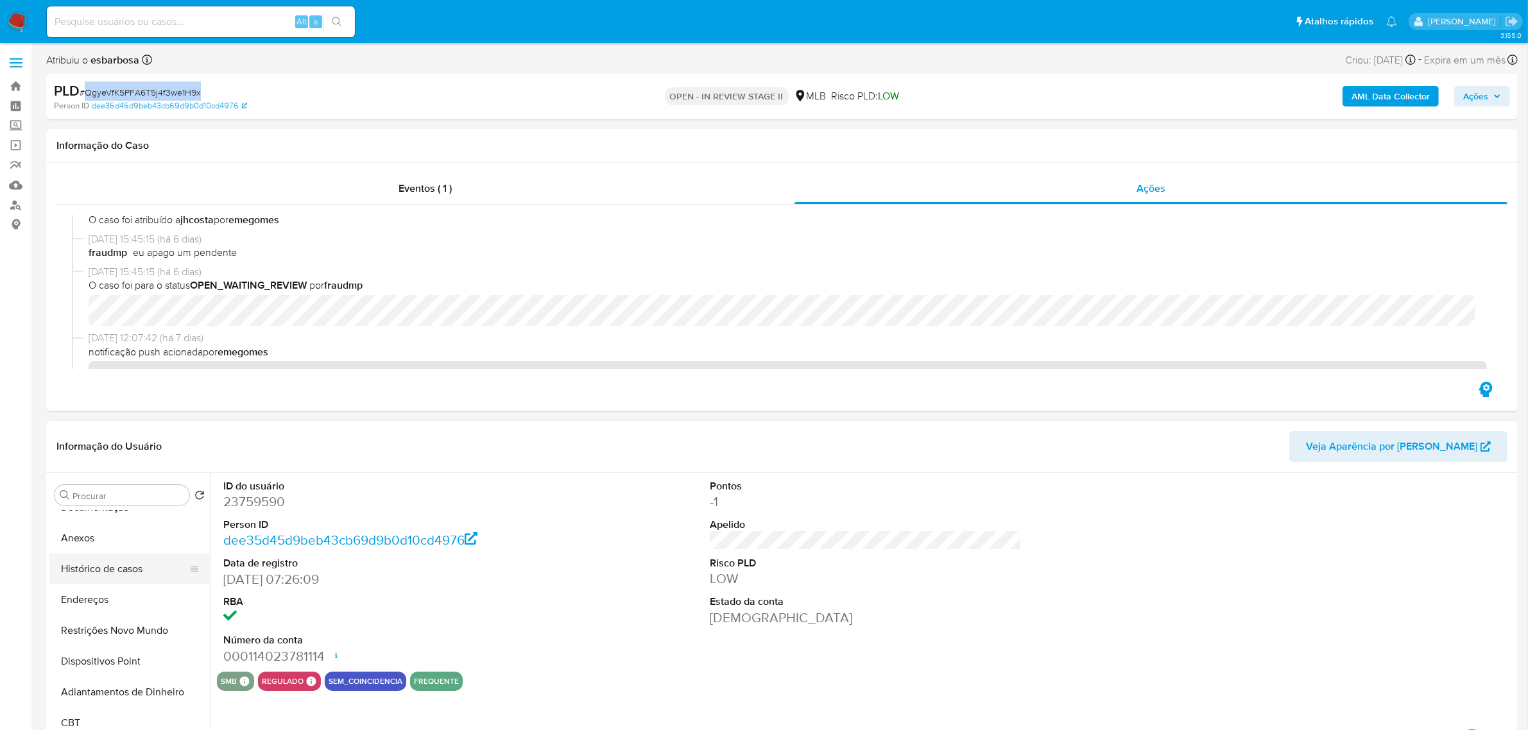
click at [126, 564] on button "Histórico de casos" at bounding box center [124, 569] width 150 height 31
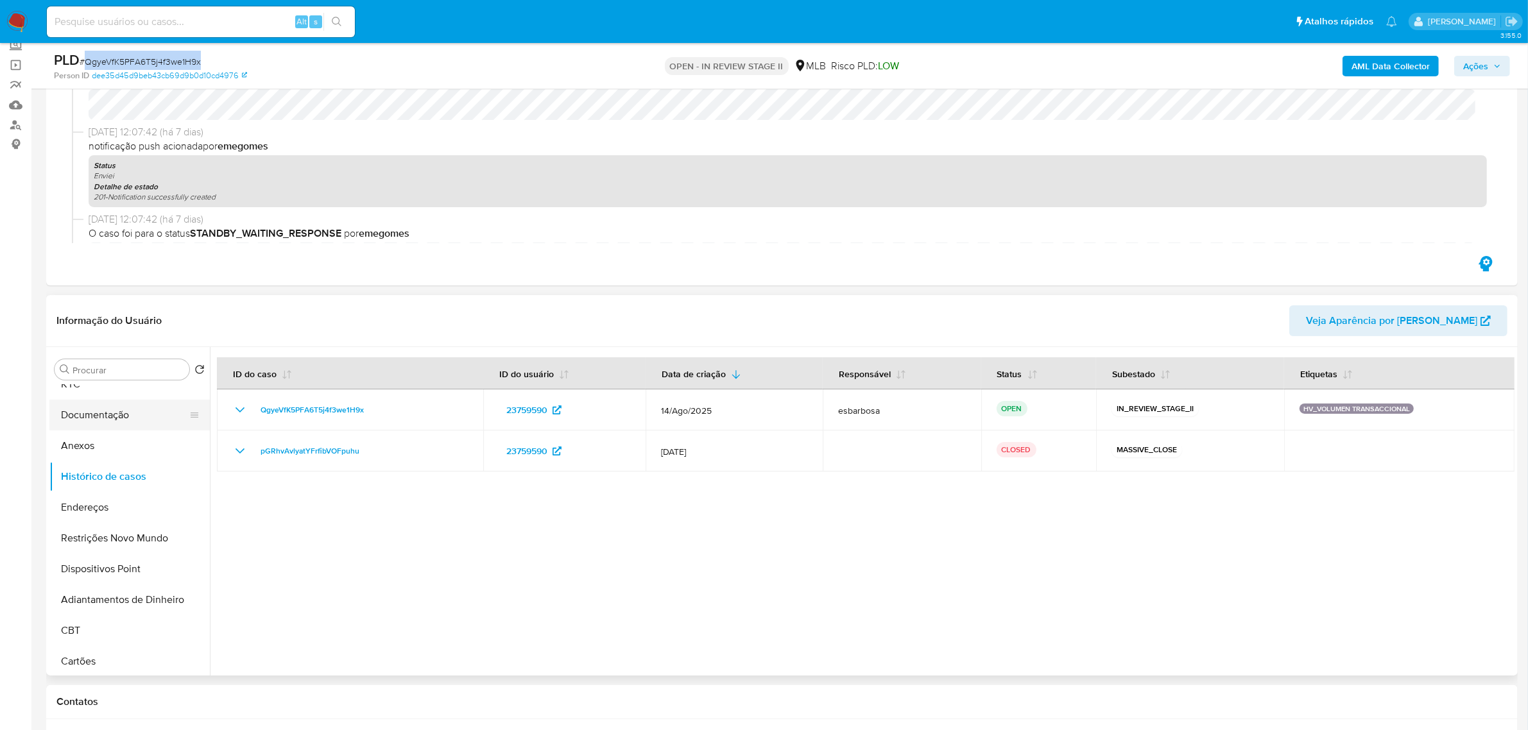
scroll to position [0, 0]
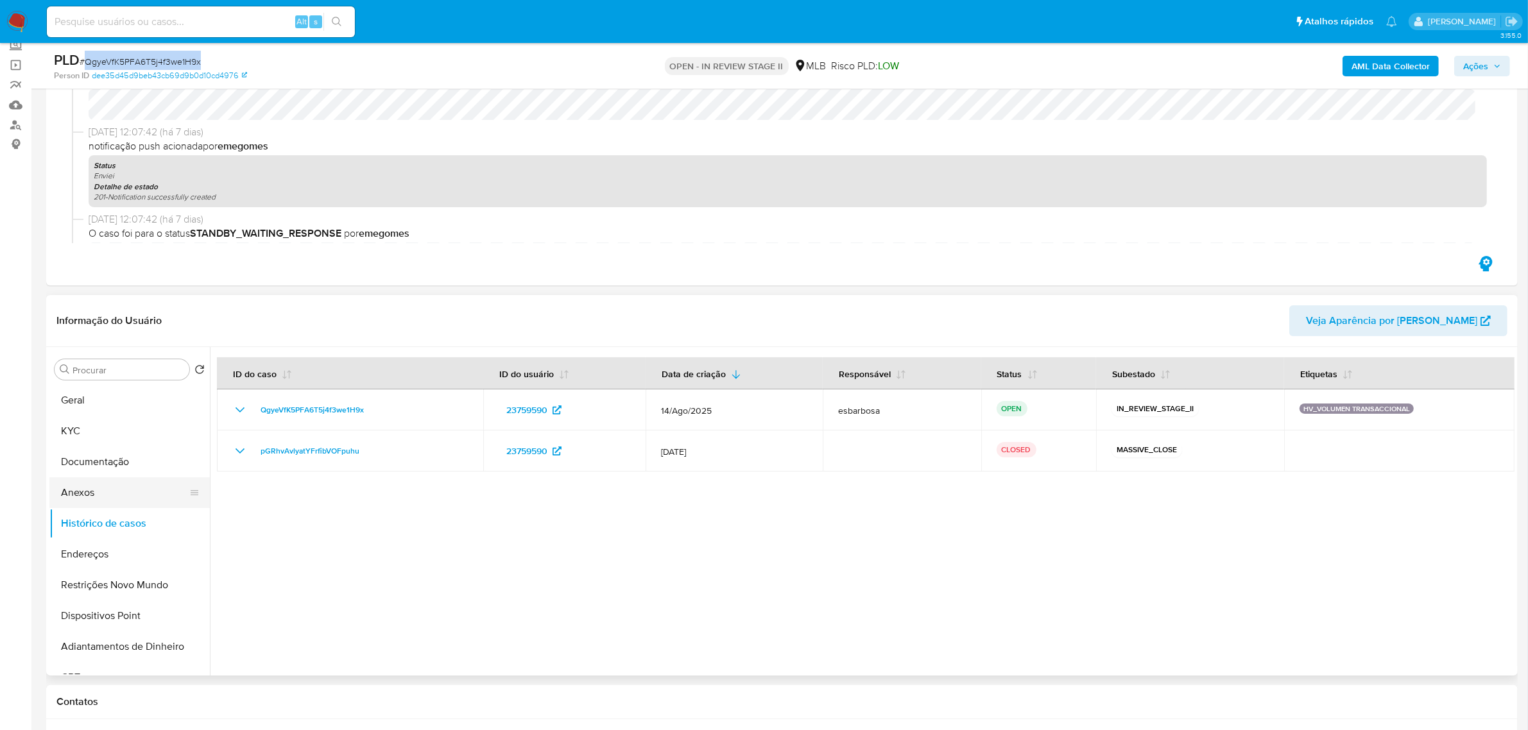
click at [87, 489] on button "Anexos" at bounding box center [124, 493] width 150 height 31
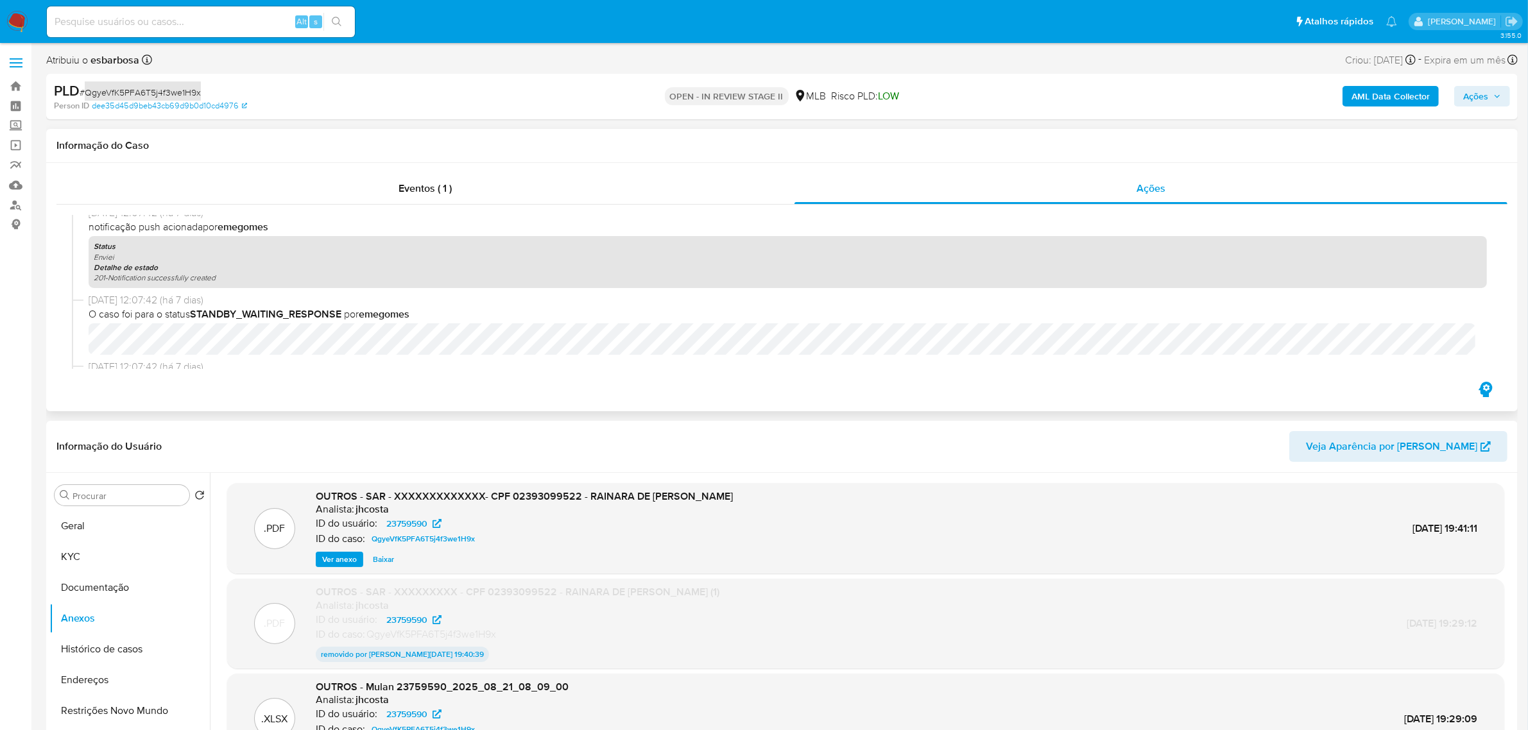
scroll to position [642, 0]
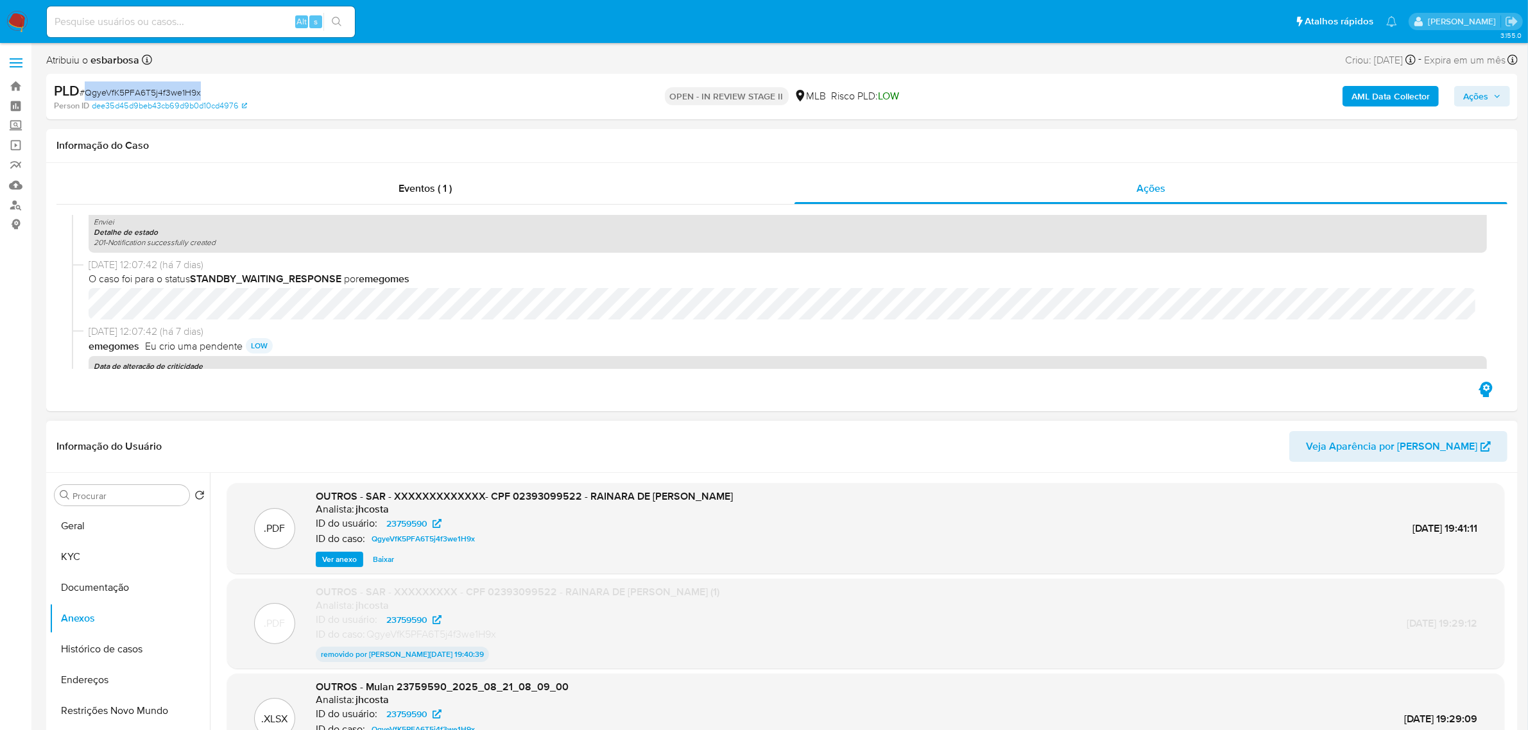
drag, startPoint x: 367, startPoint y: 499, endPoint x: 741, endPoint y: 501, distance: 374.9
click at [741, 501] on div ".PDF OUTROS - SAR - XXXXXXXXXXXXX- CPF 02393099522 - RAINARA DE JESUS CARVALHO …" at bounding box center [866, 529] width 1264 height 78
copy span "SAR - XXXXXXXXXXXXX- CPF 02393099522 - RAINARA DE JESUS CARVALHO"
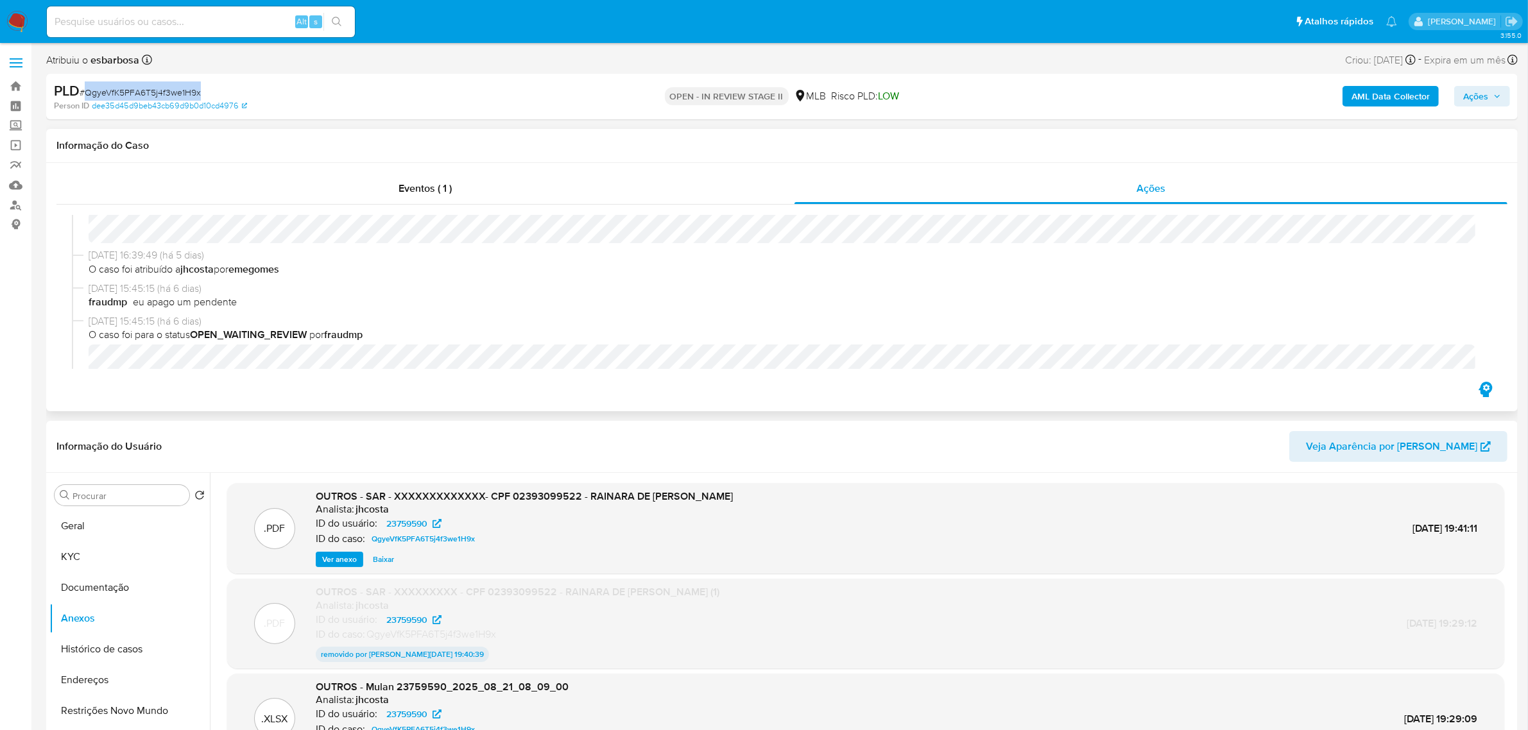
scroll to position [401, 0]
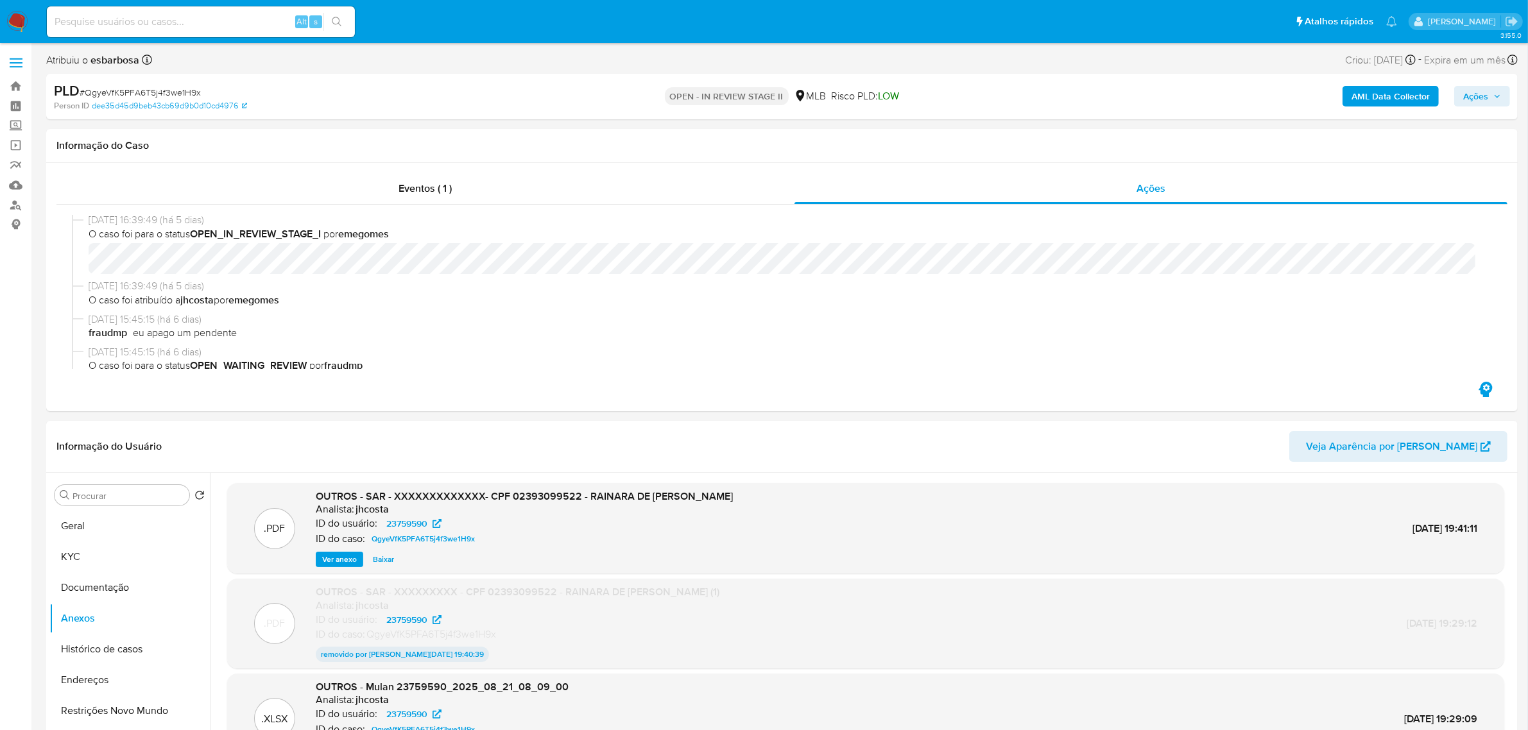
click at [187, 91] on span "# QgyeVfK5PFA6T5j4f3we1H9x" at bounding box center [140, 92] width 121 height 13
copy span "QgyeVfK5PFA6T5j4f3we1H9x"
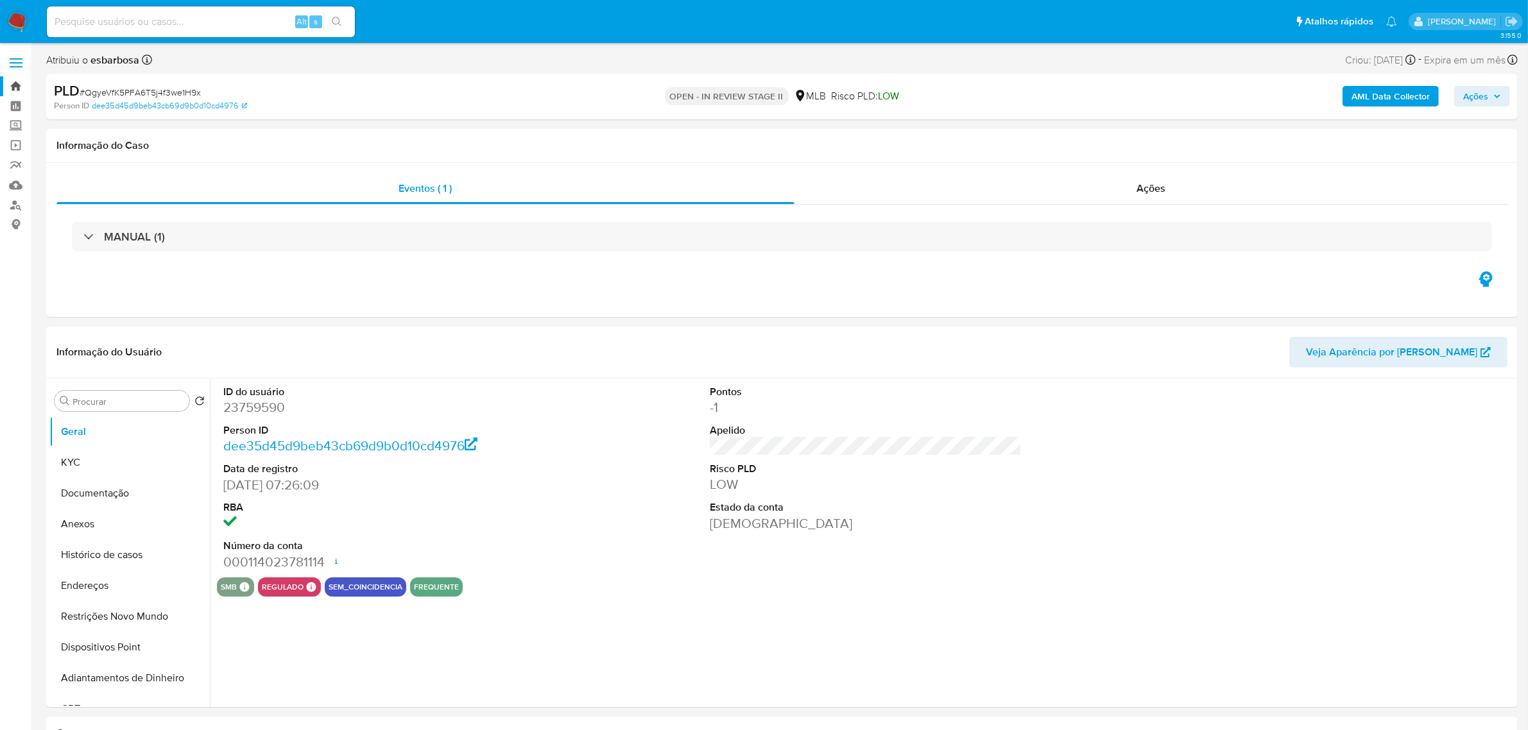
select select "10"
click at [17, 21] on img at bounding box center [17, 22] width 22 height 22
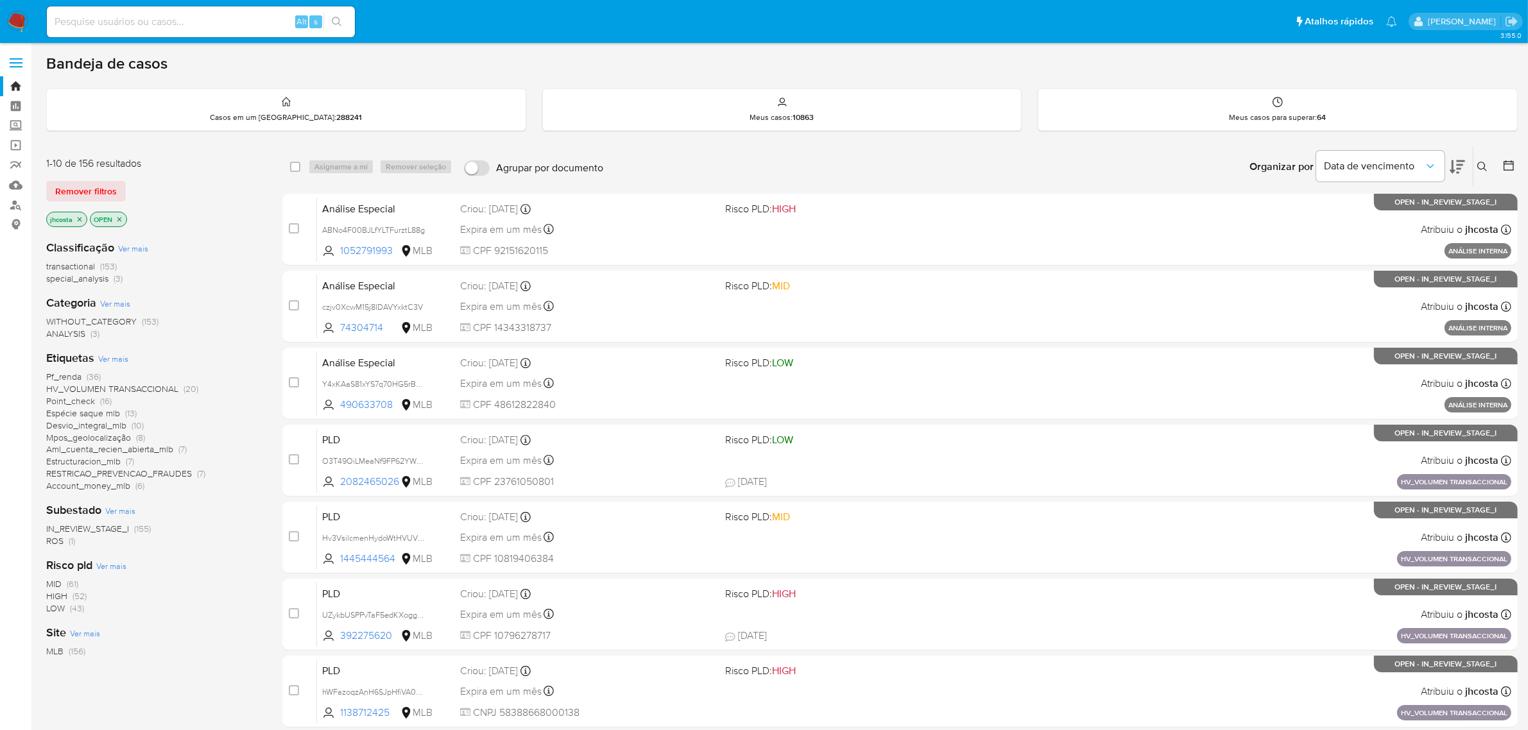
click at [78, 219] on icon "close-filter" at bounding box center [80, 220] width 8 height 8
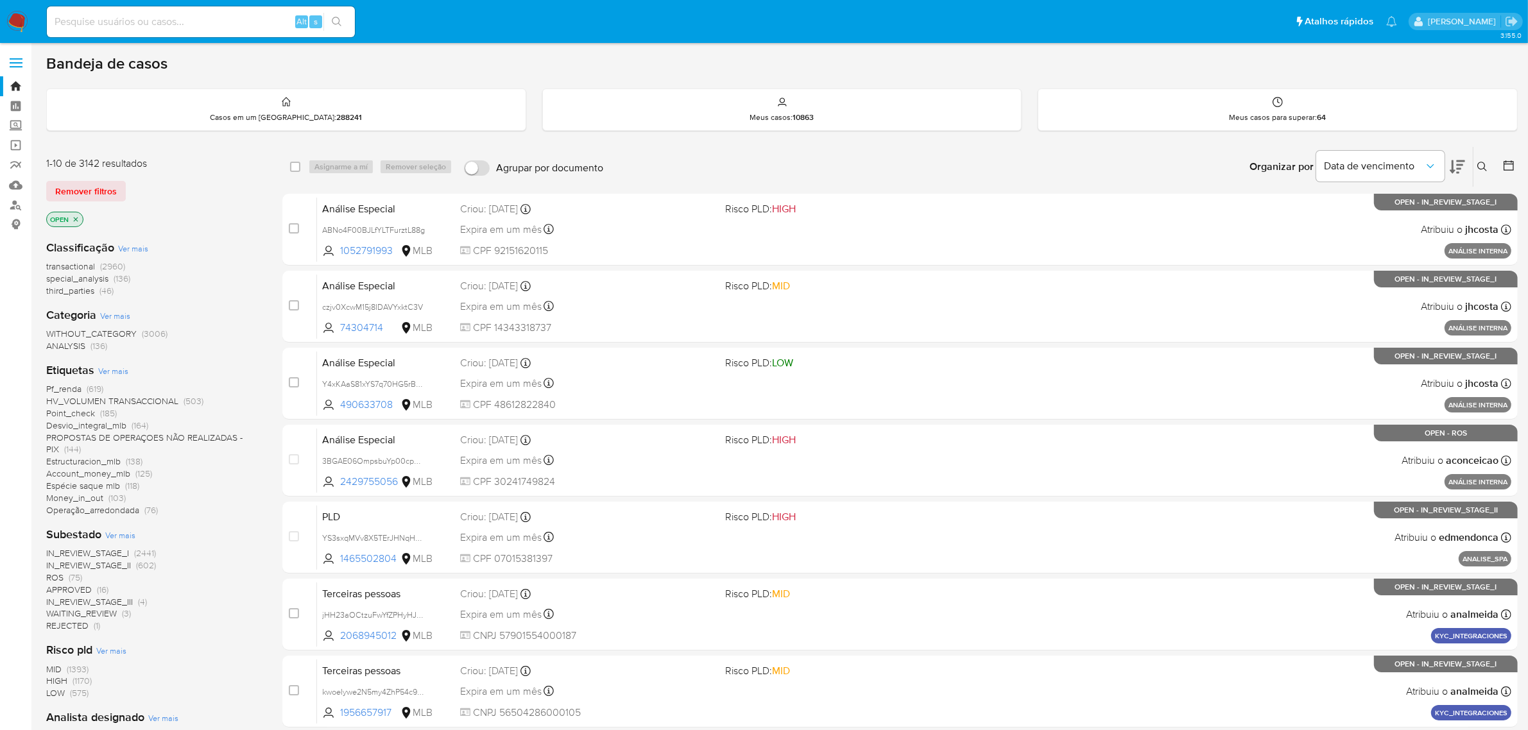
click at [1480, 168] on icon at bounding box center [1483, 167] width 10 height 10
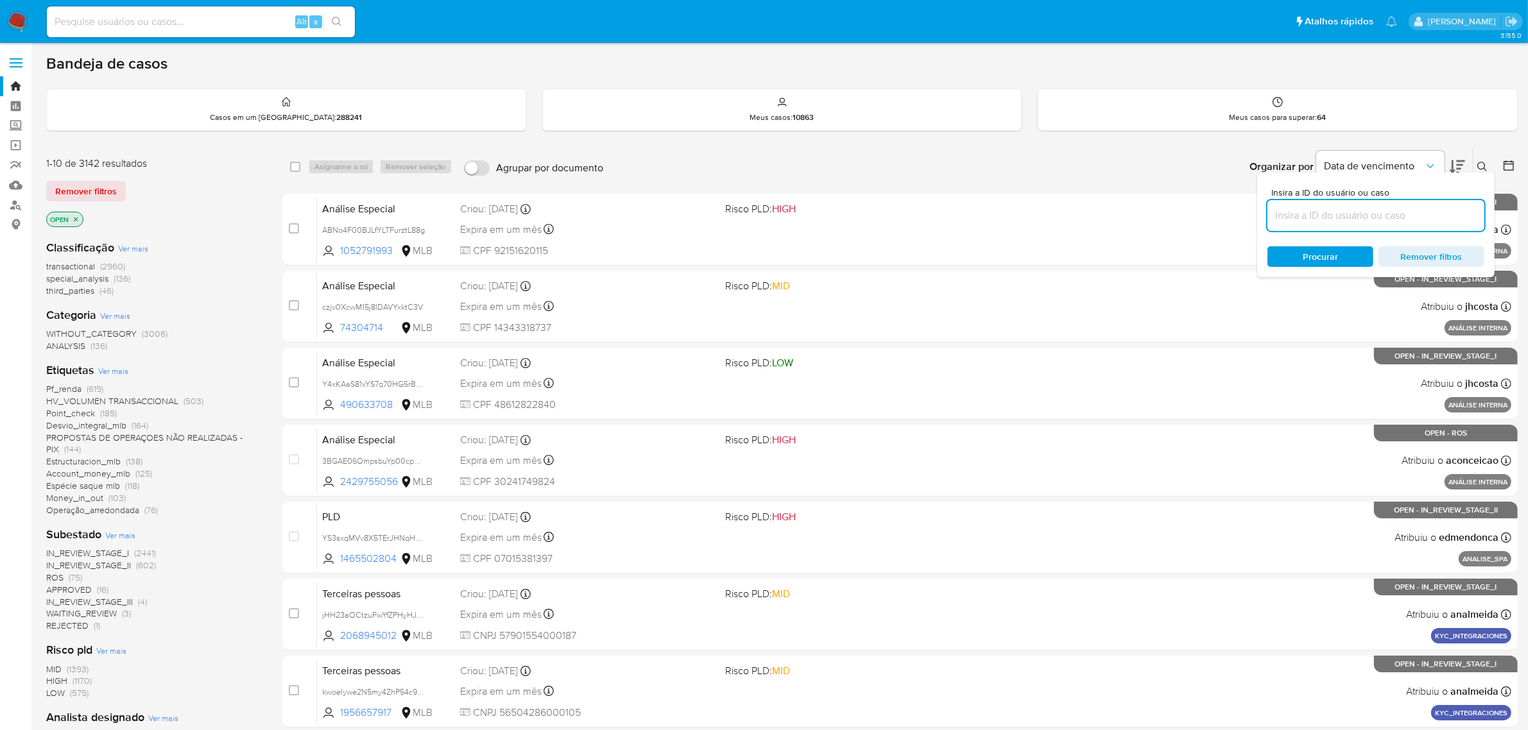
click at [1324, 216] on input at bounding box center [1376, 215] width 217 height 17
type input "QgyeVfK5PFA6T5j4f3we1H9x"
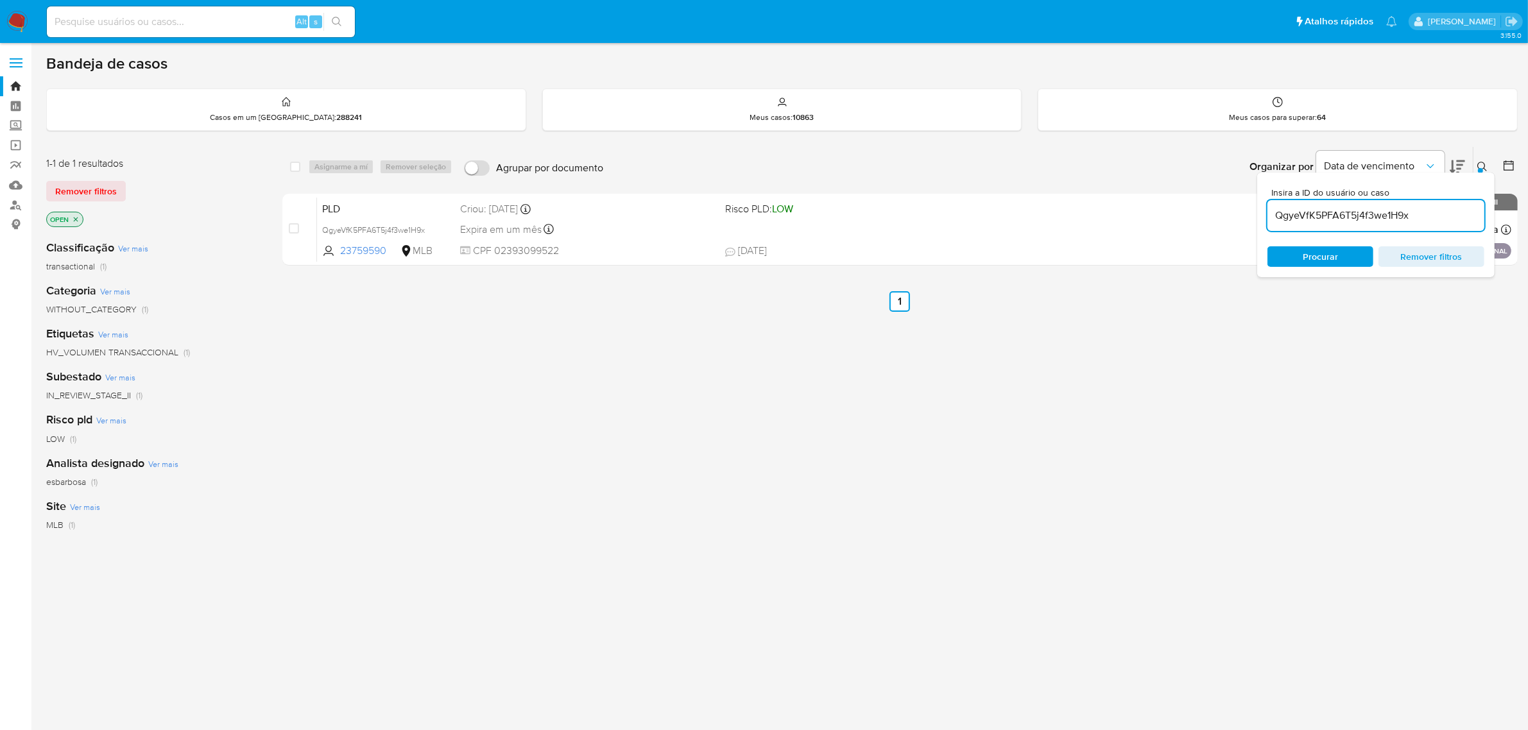
click at [757, 309] on ul "Anterior 1 Seguinte" at bounding box center [900, 301] width 1236 height 21
click at [1462, 262] on span "Remover filtros" at bounding box center [1432, 257] width 88 height 18
click at [1223, 370] on div "select-all-cases-checkbox Asignarme a mí Remover seleção Agrupar por documento …" at bounding box center [900, 437] width 1236 height 582
click at [1435, 164] on icon "Organizar por" at bounding box center [1430, 166] width 13 height 13
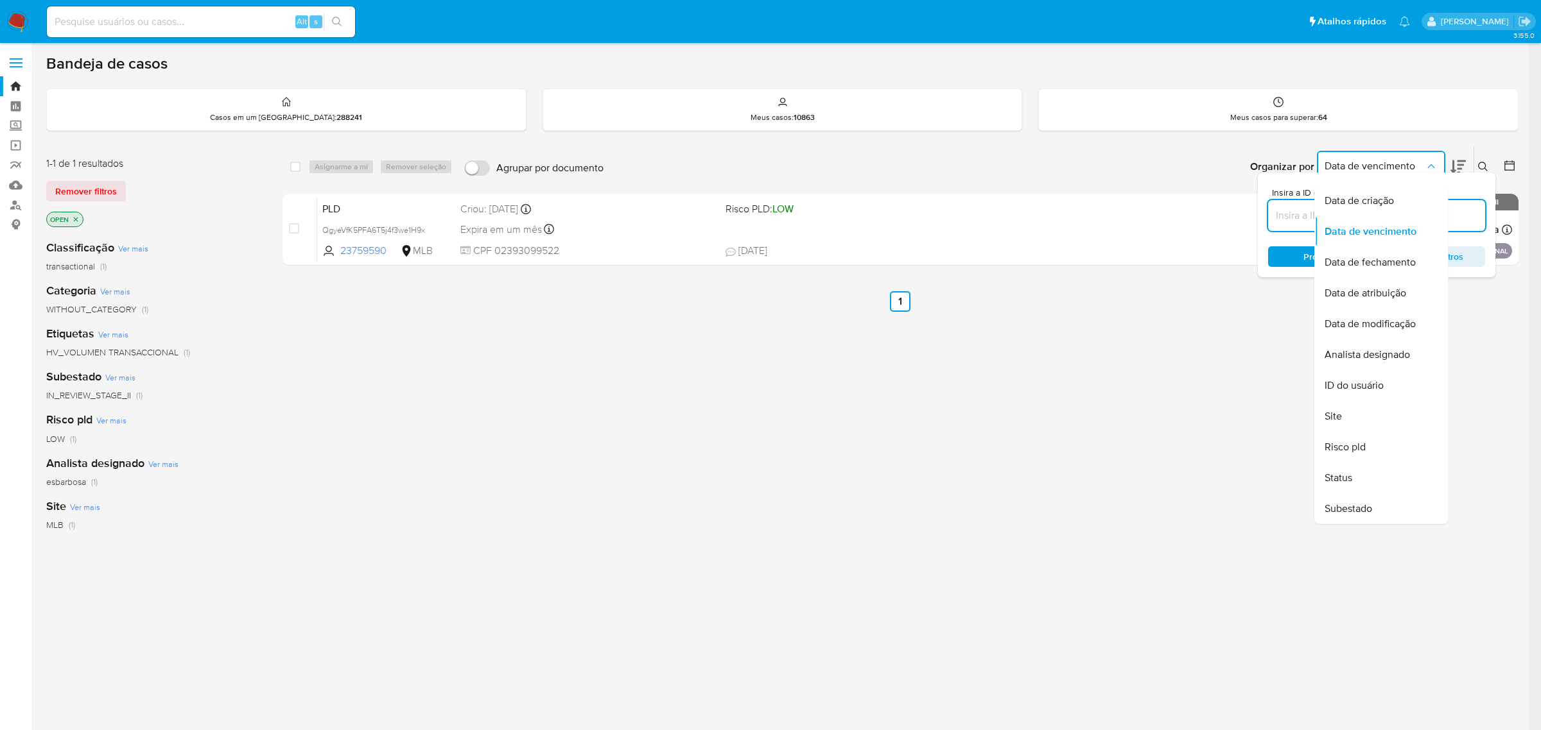
click at [1429, 162] on icon "Organizar por" at bounding box center [1430, 166] width 13 height 13
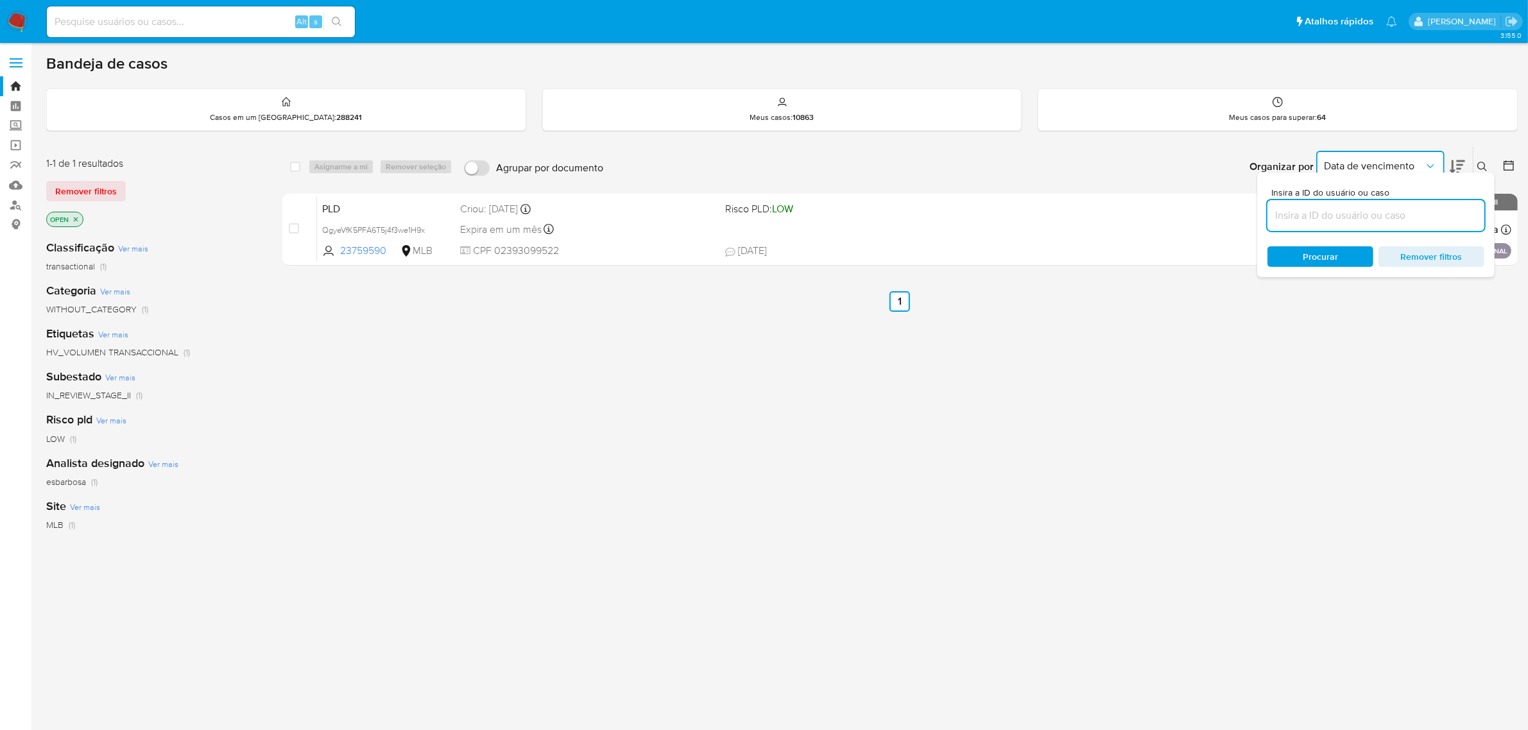
click at [1481, 160] on button at bounding box center [1484, 166] width 21 height 15
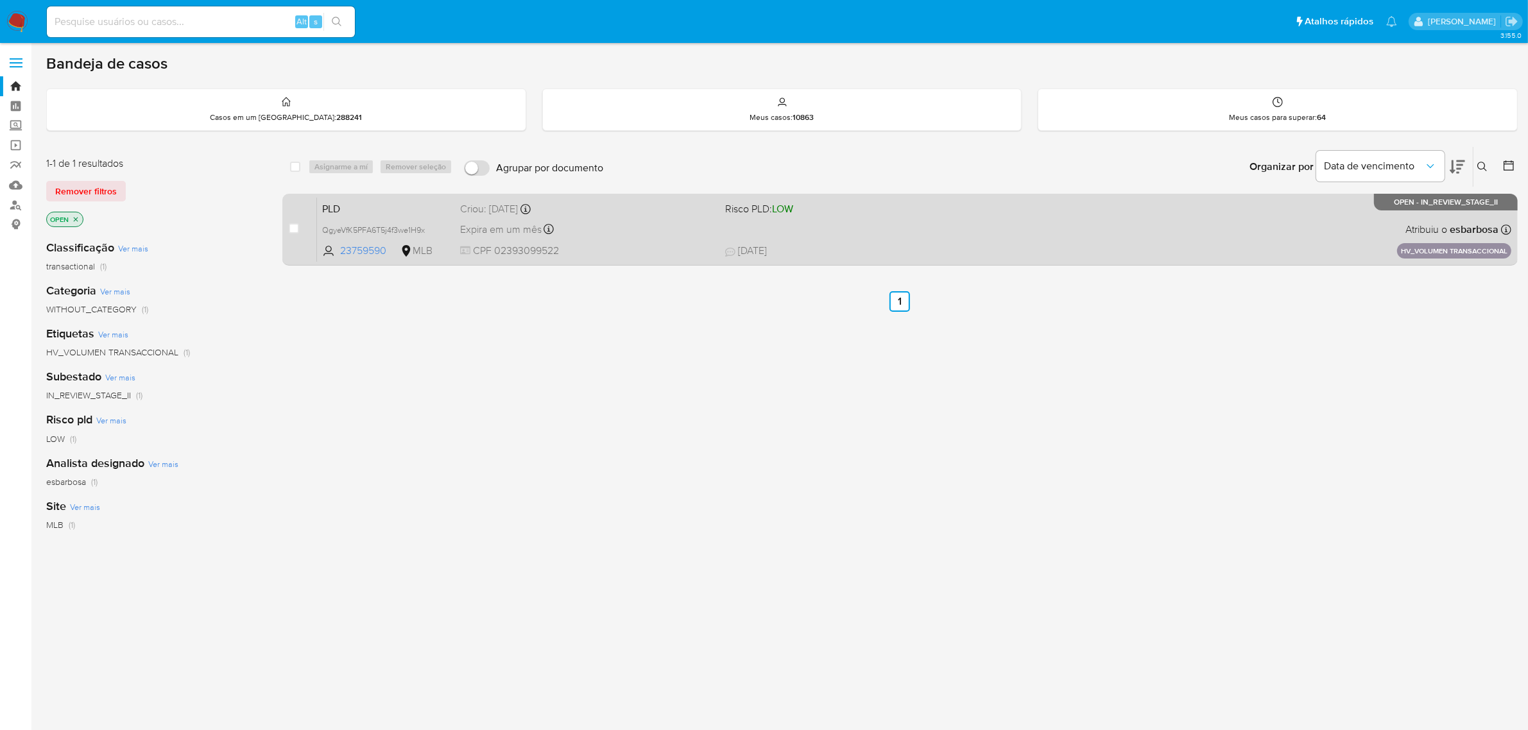
drag, startPoint x: 1396, startPoint y: 251, endPoint x: 1510, endPoint y: 250, distance: 113.6
click at [1510, 250] on li "HV_VOLUMEN TRANSACCIONAL" at bounding box center [1451, 250] width 119 height 15
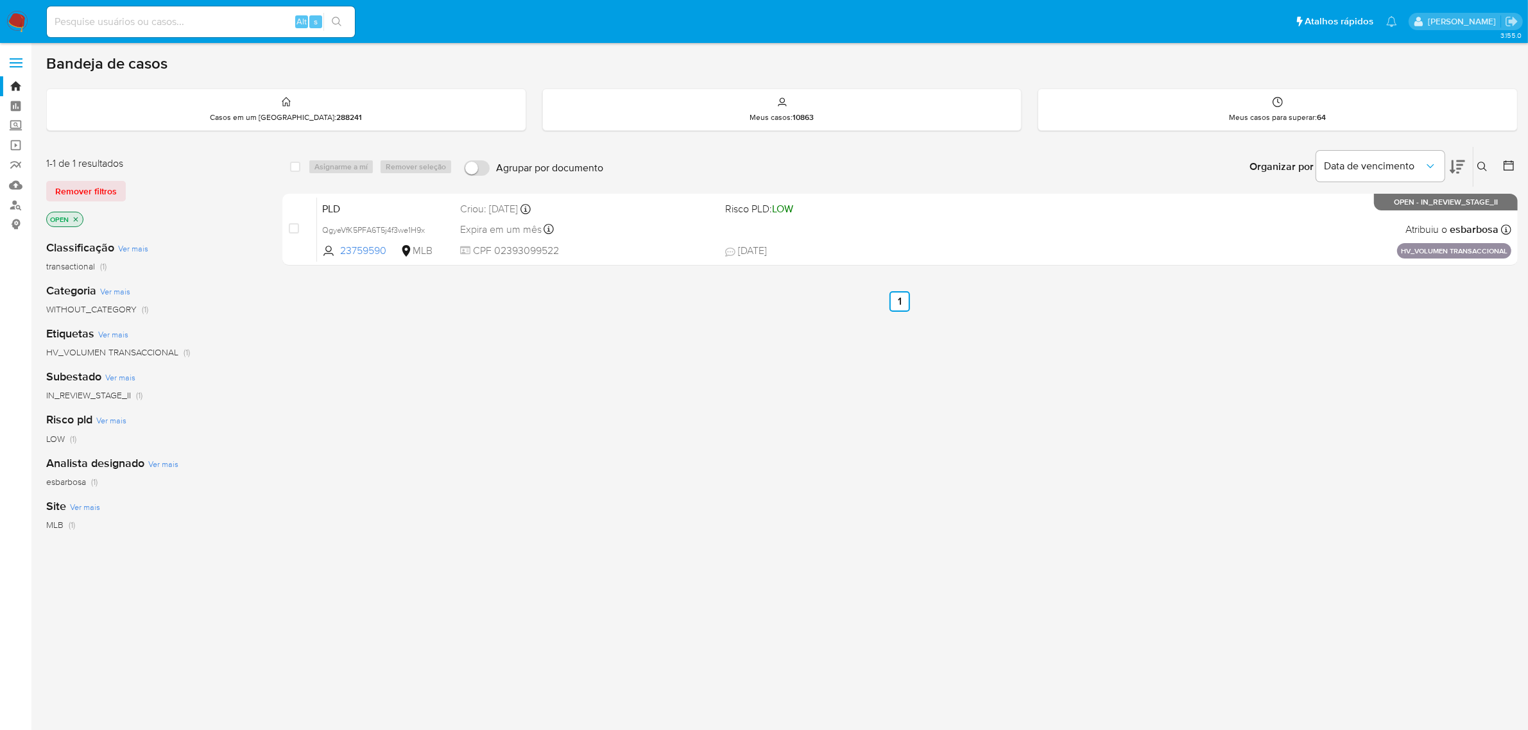
click at [1201, 331] on div "select-all-cases-checkbox Asignarme a mí Remover seleção Agrupar por documento …" at bounding box center [900, 437] width 1236 height 582
click at [18, 18] on img at bounding box center [17, 22] width 22 height 22
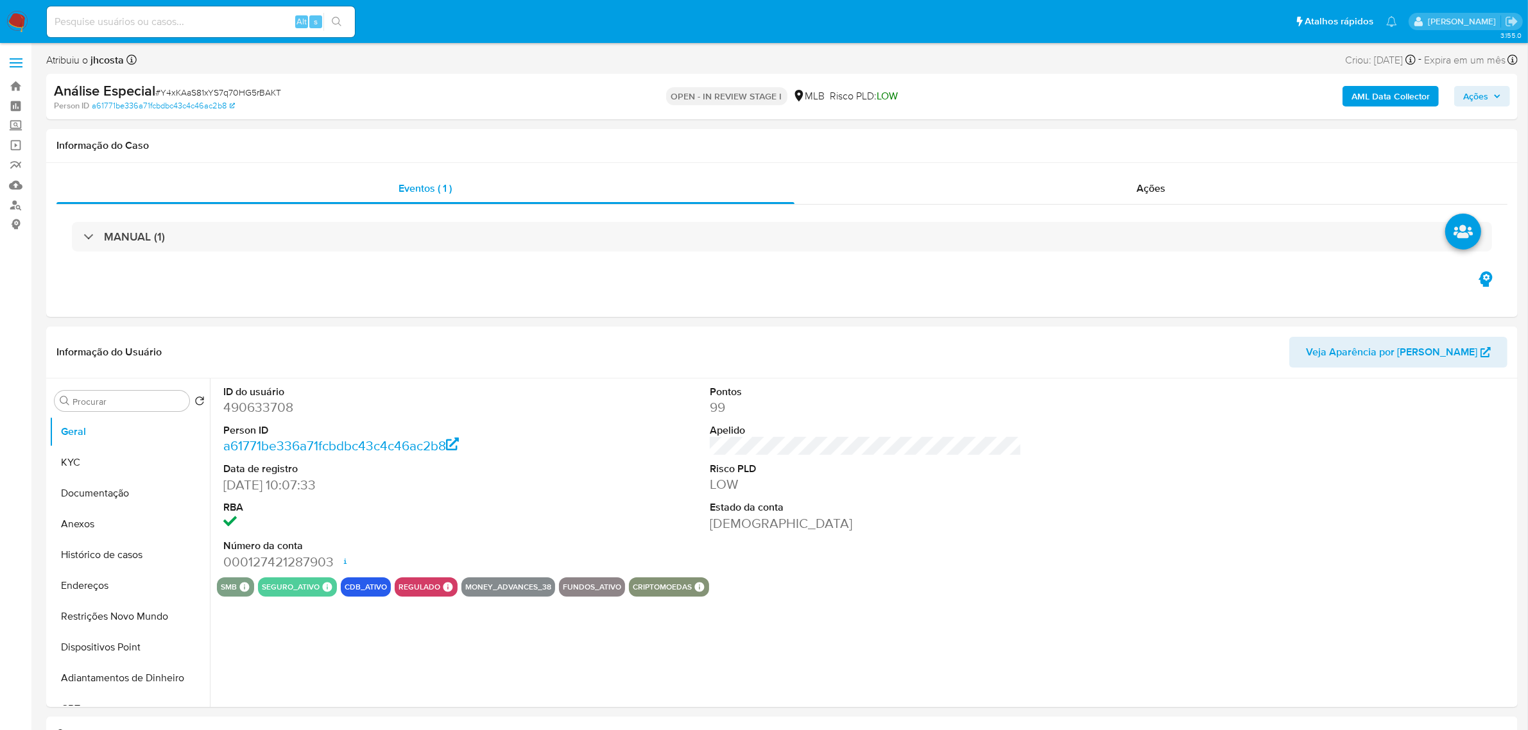
select select "10"
click at [255, 403] on dd "490633708" at bounding box center [379, 408] width 312 height 18
copy dd "490633708"
click at [89, 524] on button "Anexos" at bounding box center [124, 524] width 150 height 31
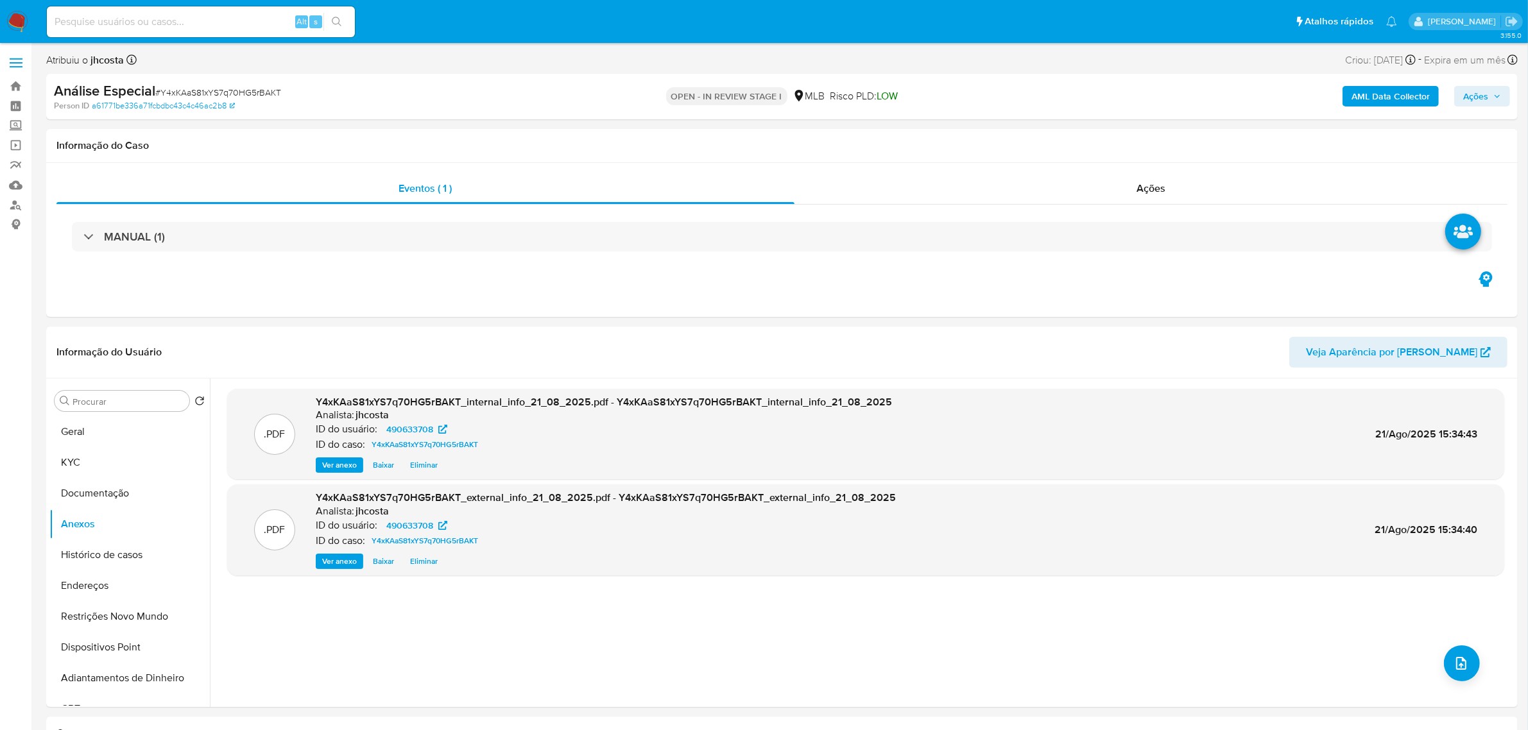
click at [1388, 94] on b "AML Data Collector" at bounding box center [1391, 96] width 78 height 21
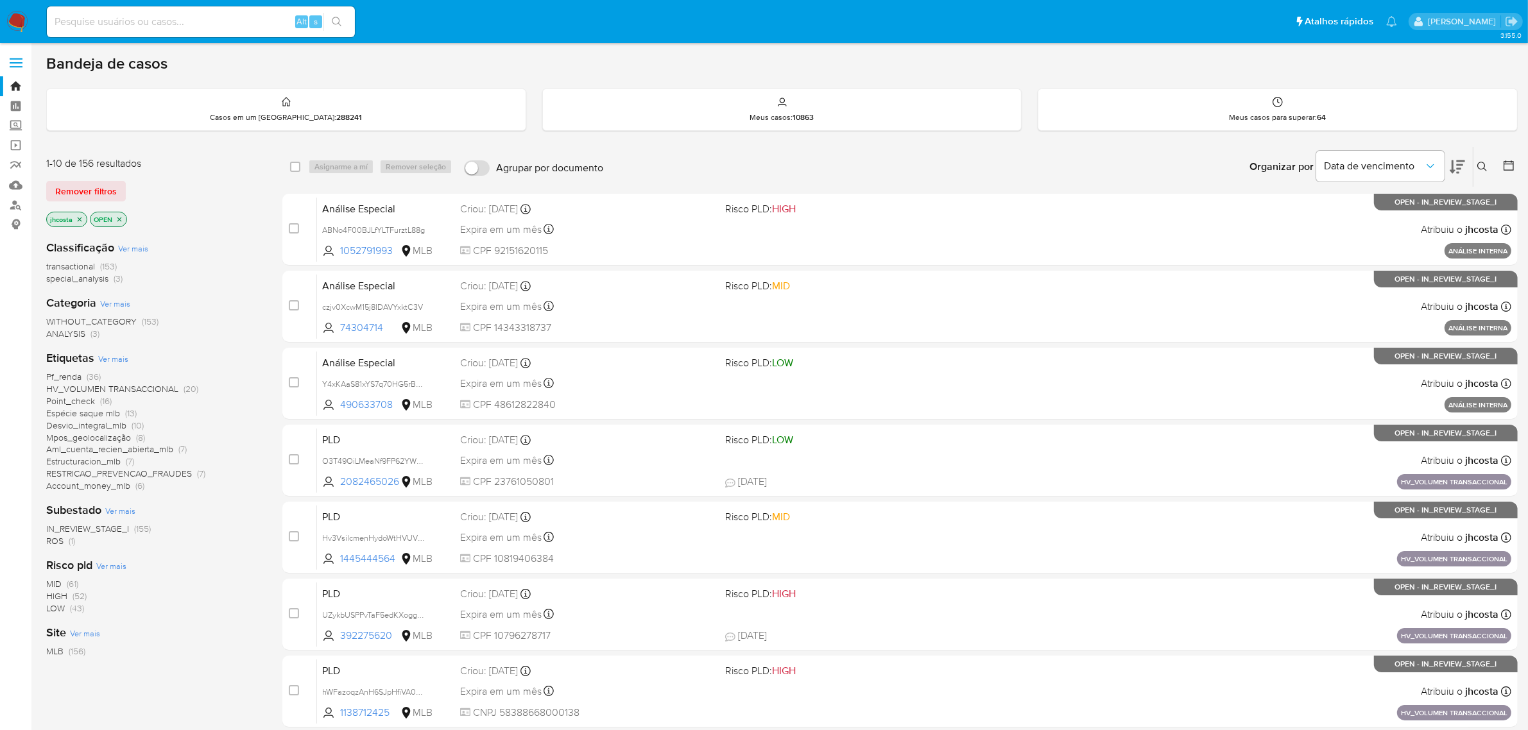
click at [122, 358] on span "Ver mais" at bounding box center [113, 359] width 30 height 12
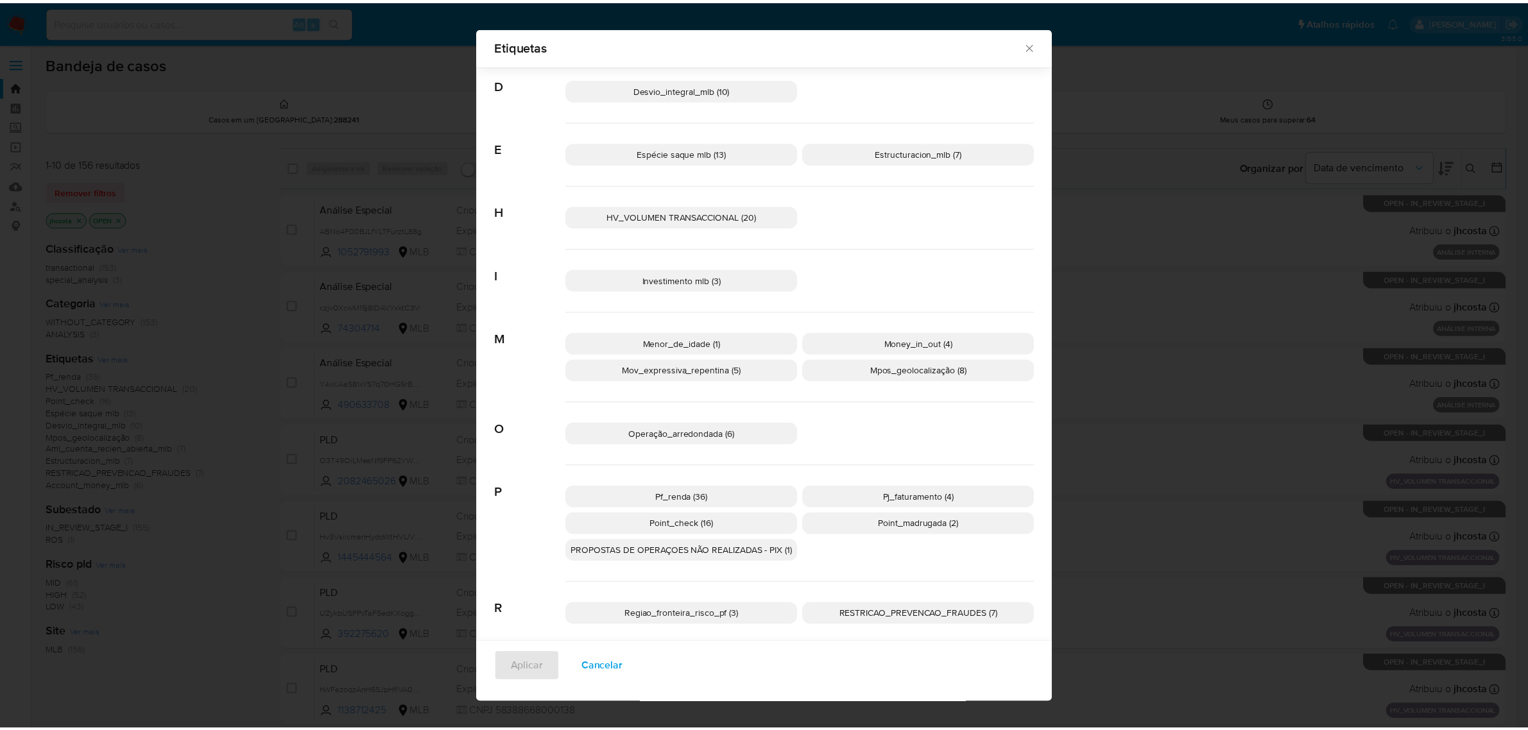
scroll to position [266, 0]
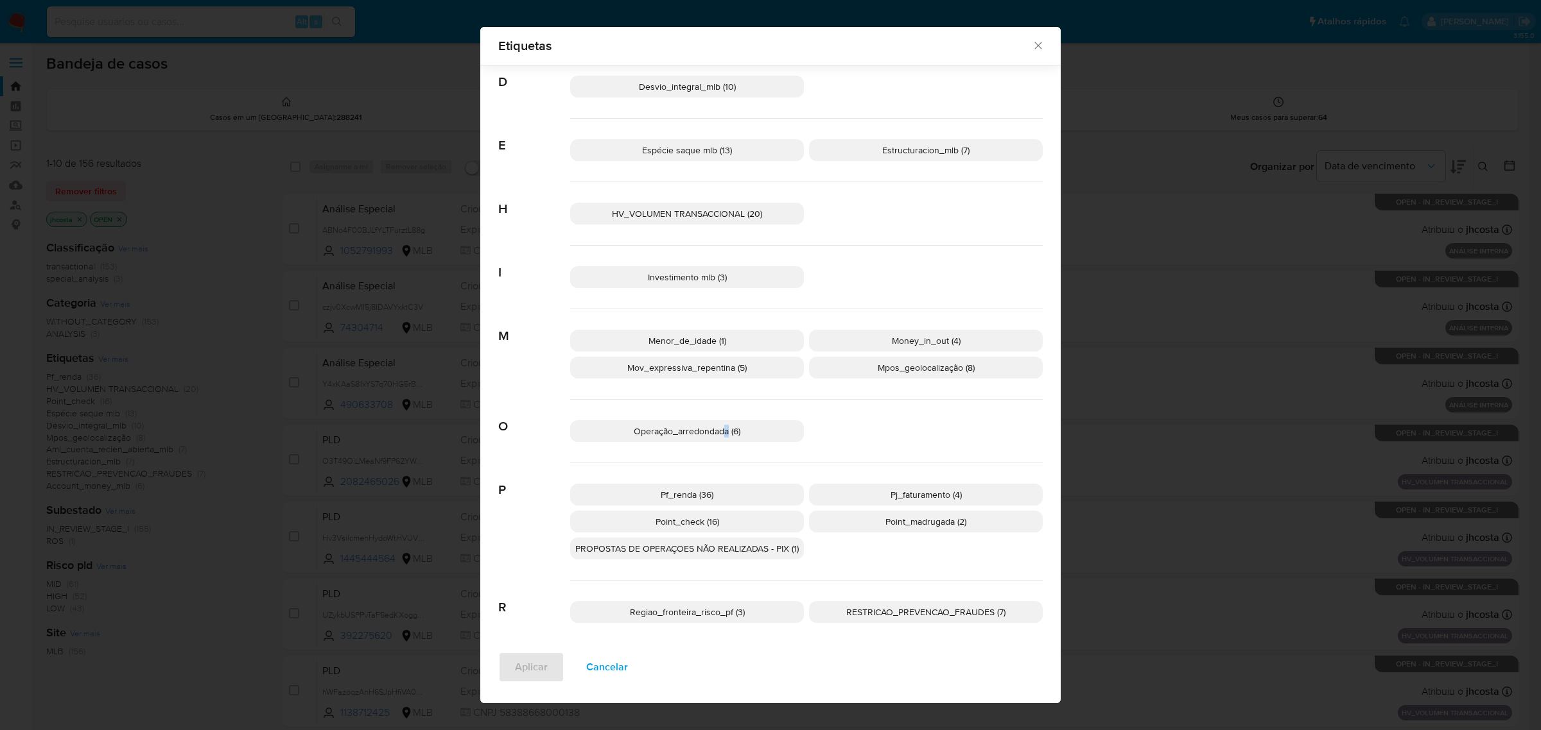
click at [720, 428] on span "Operação_arredondada (6)" at bounding box center [687, 431] width 107 height 13
click at [503, 672] on button "Aplicar" at bounding box center [531, 667] width 66 height 31
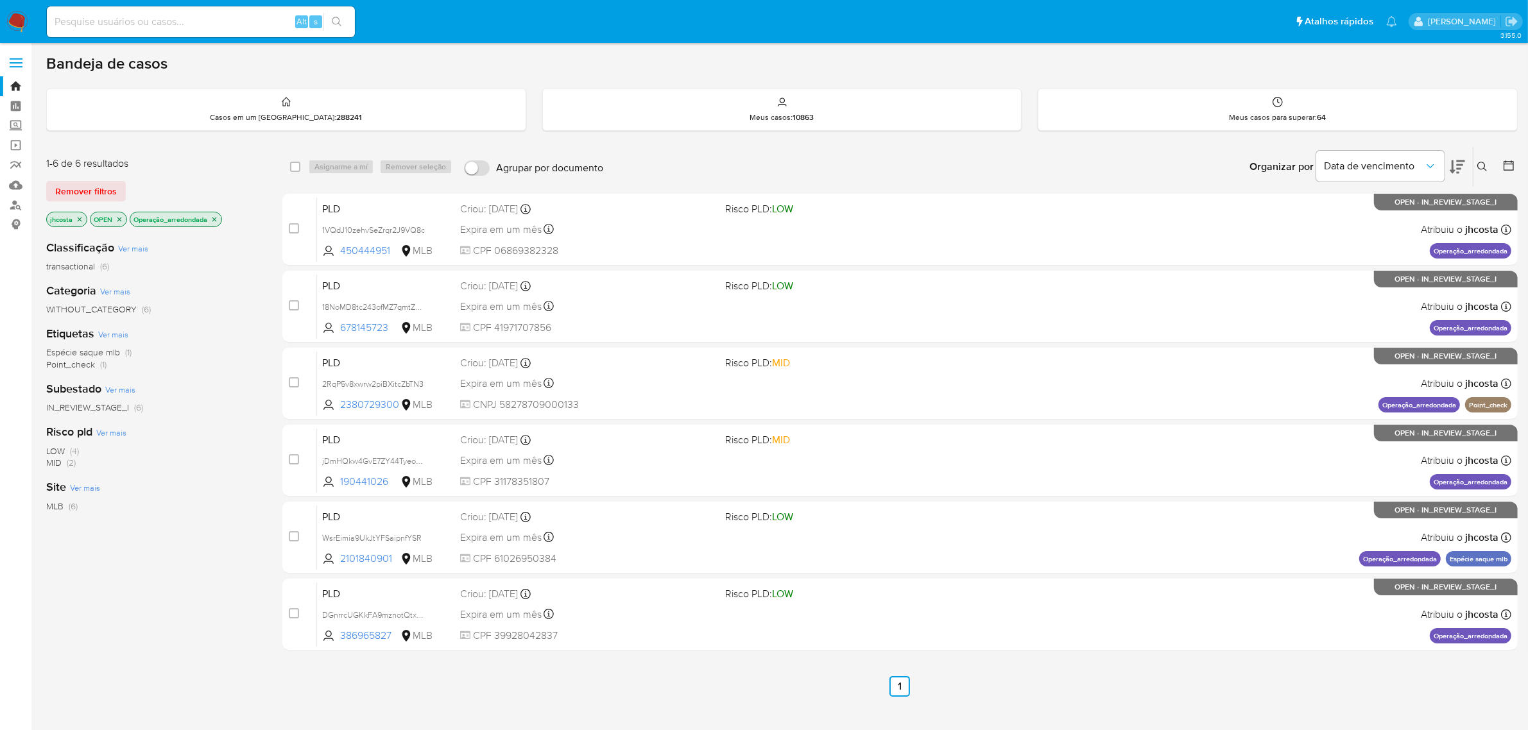
click at [121, 218] on icon "close-filter" at bounding box center [119, 219] width 4 height 4
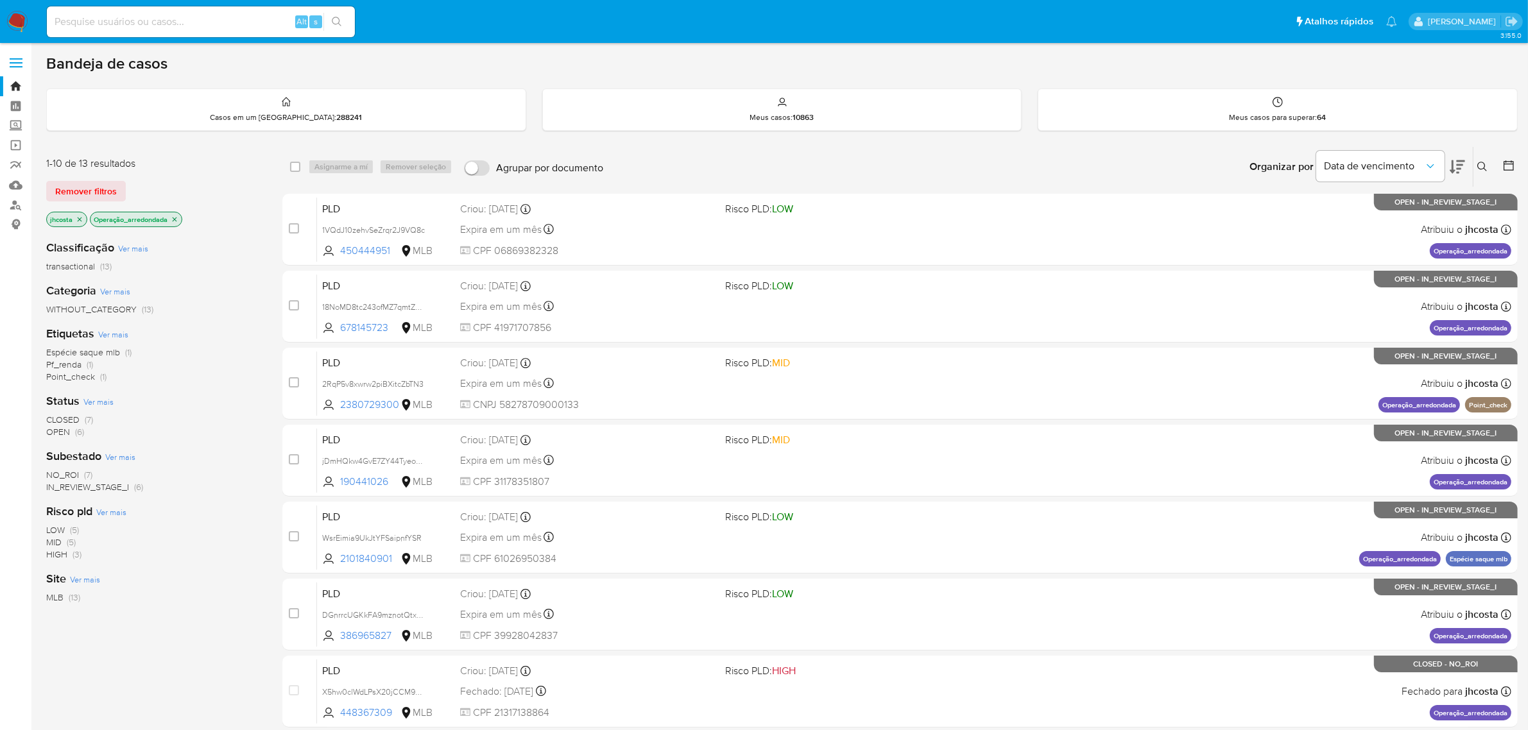
click at [87, 418] on span "(7)" at bounding box center [89, 419] width 8 height 13
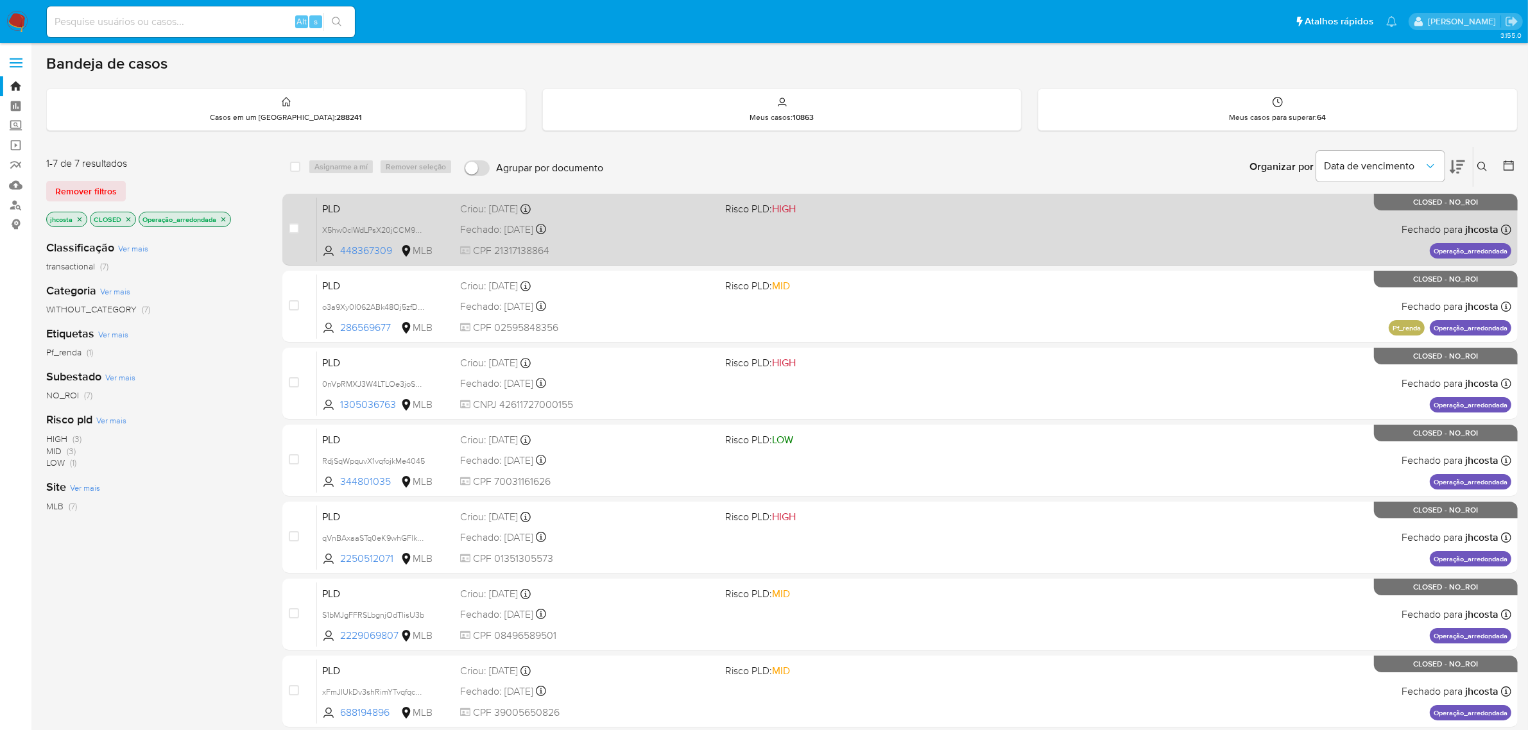
click at [846, 236] on div "PLD X5hw0clWdLPsX20jCCM92sr3 448367309 MLB Risco PLD: HIGH Criou: 12/07/2025 Cr…" at bounding box center [914, 229] width 1195 height 65
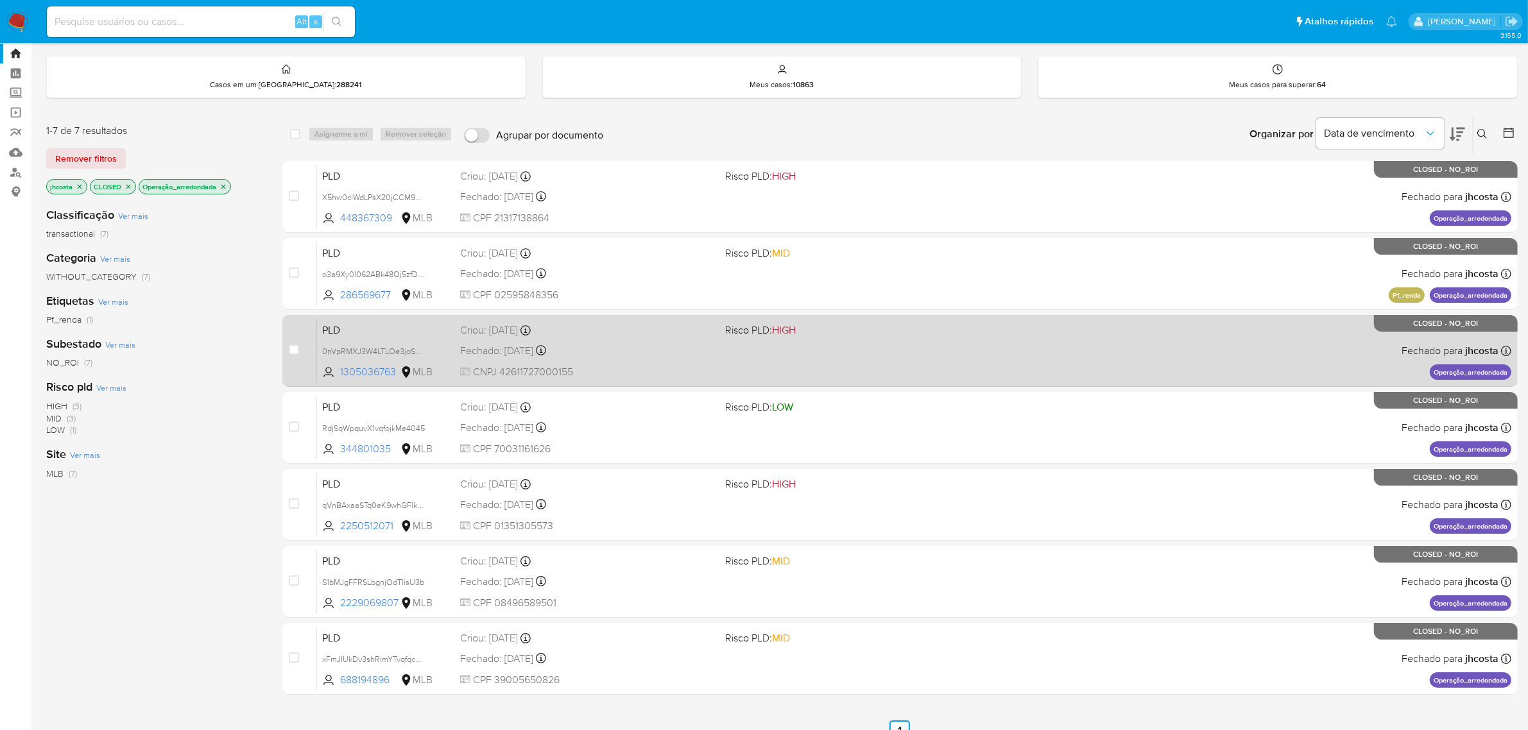
scroll to position [50, 0]
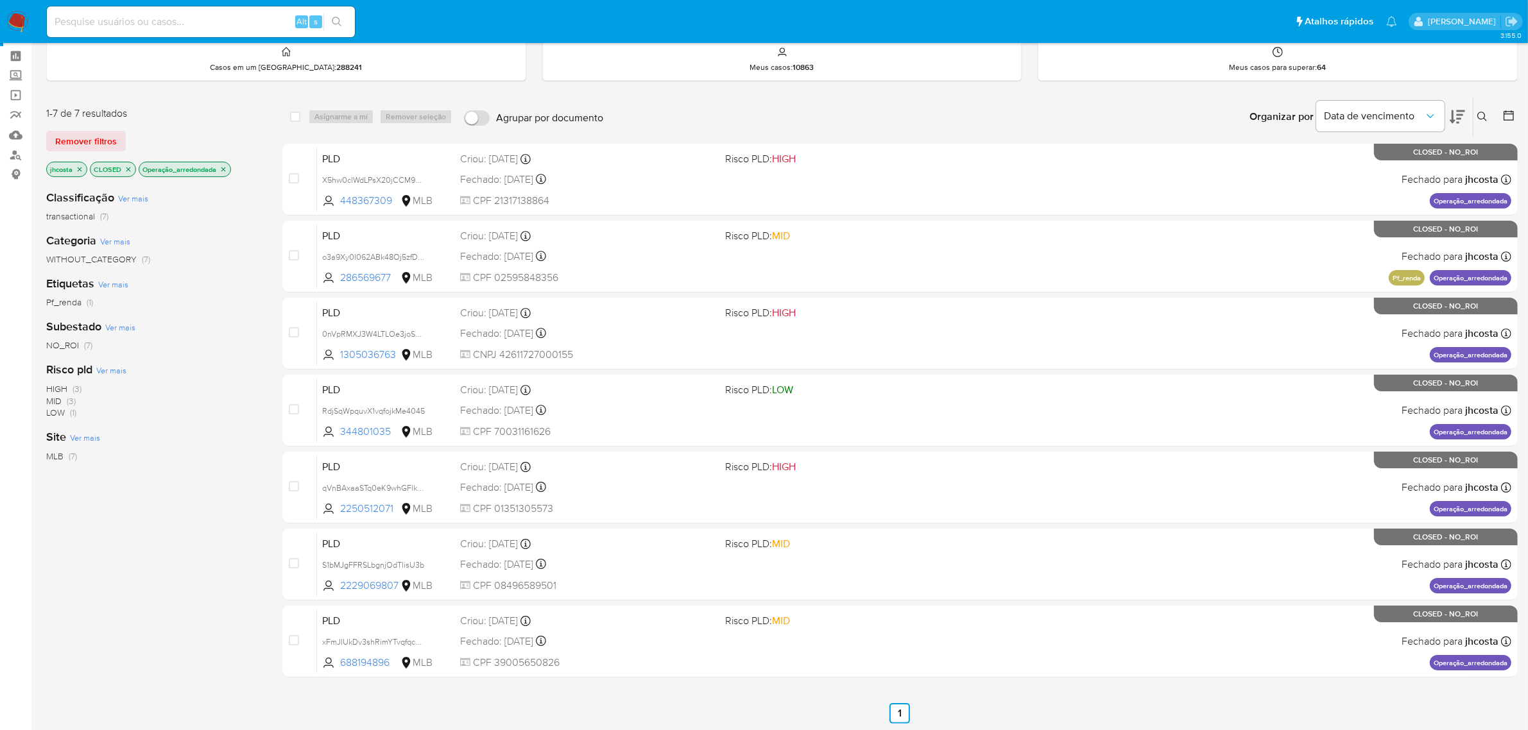
click at [127, 171] on icon "close-filter" at bounding box center [129, 170] width 8 height 8
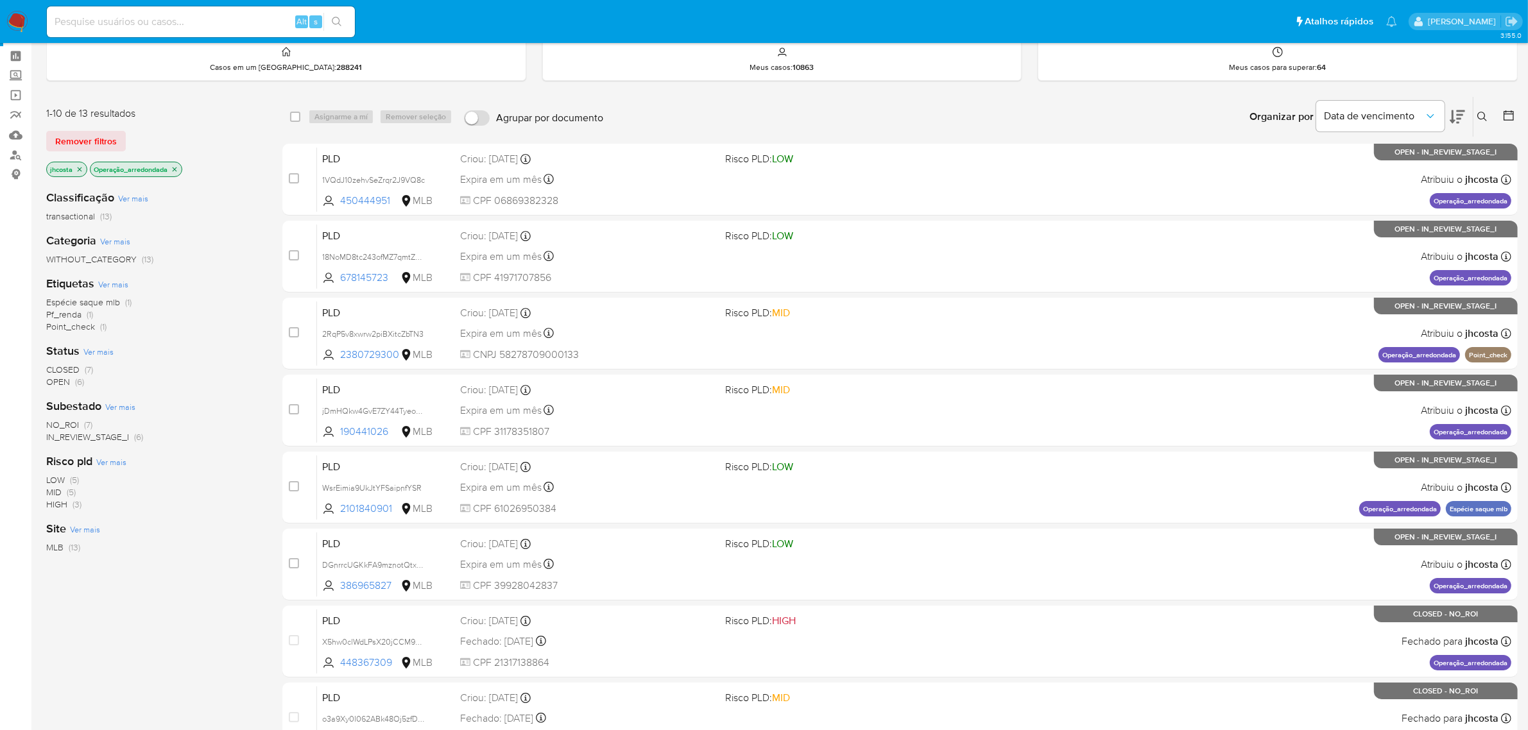
click at [69, 382] on span "OPEN" at bounding box center [58, 381] width 24 height 13
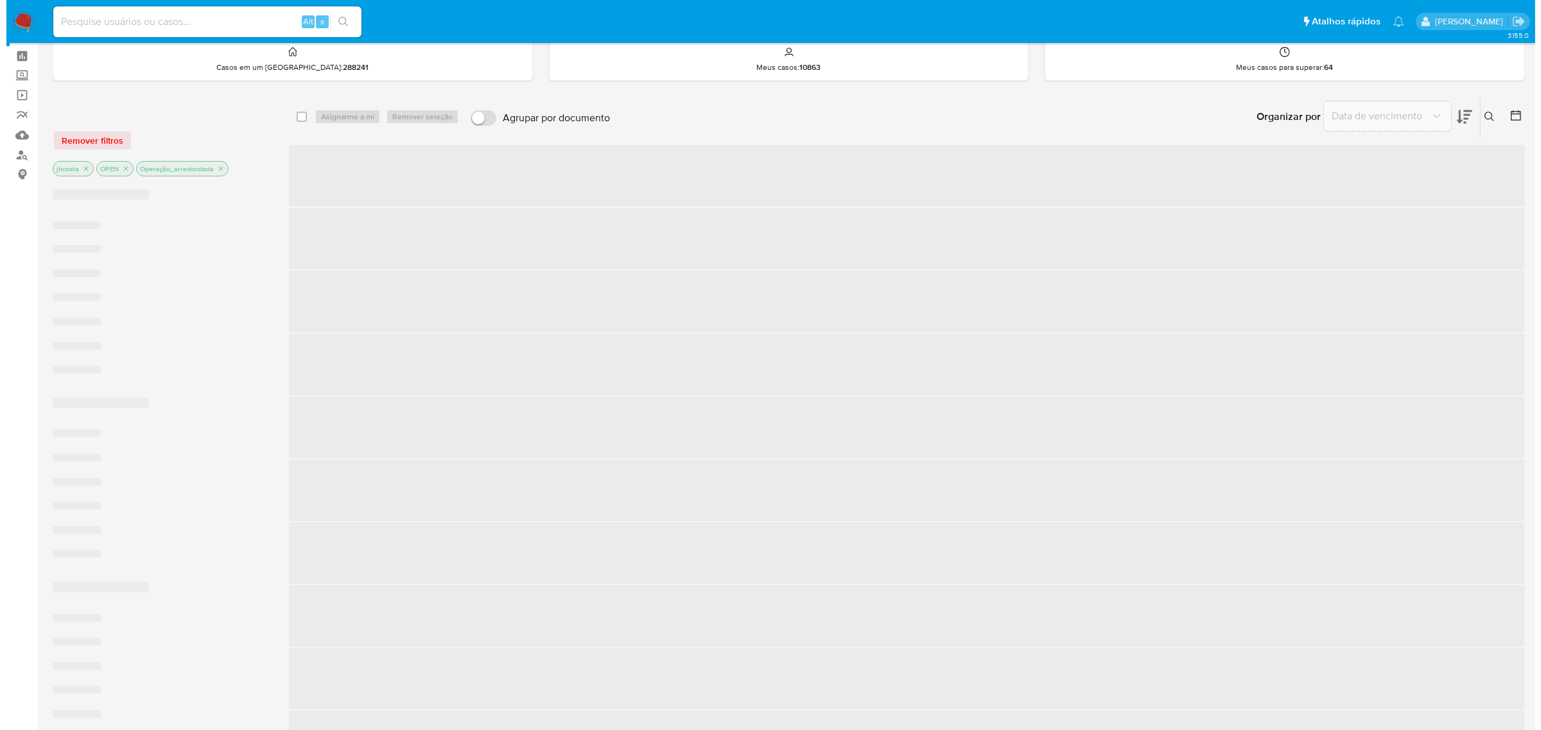
scroll to position [4, 0]
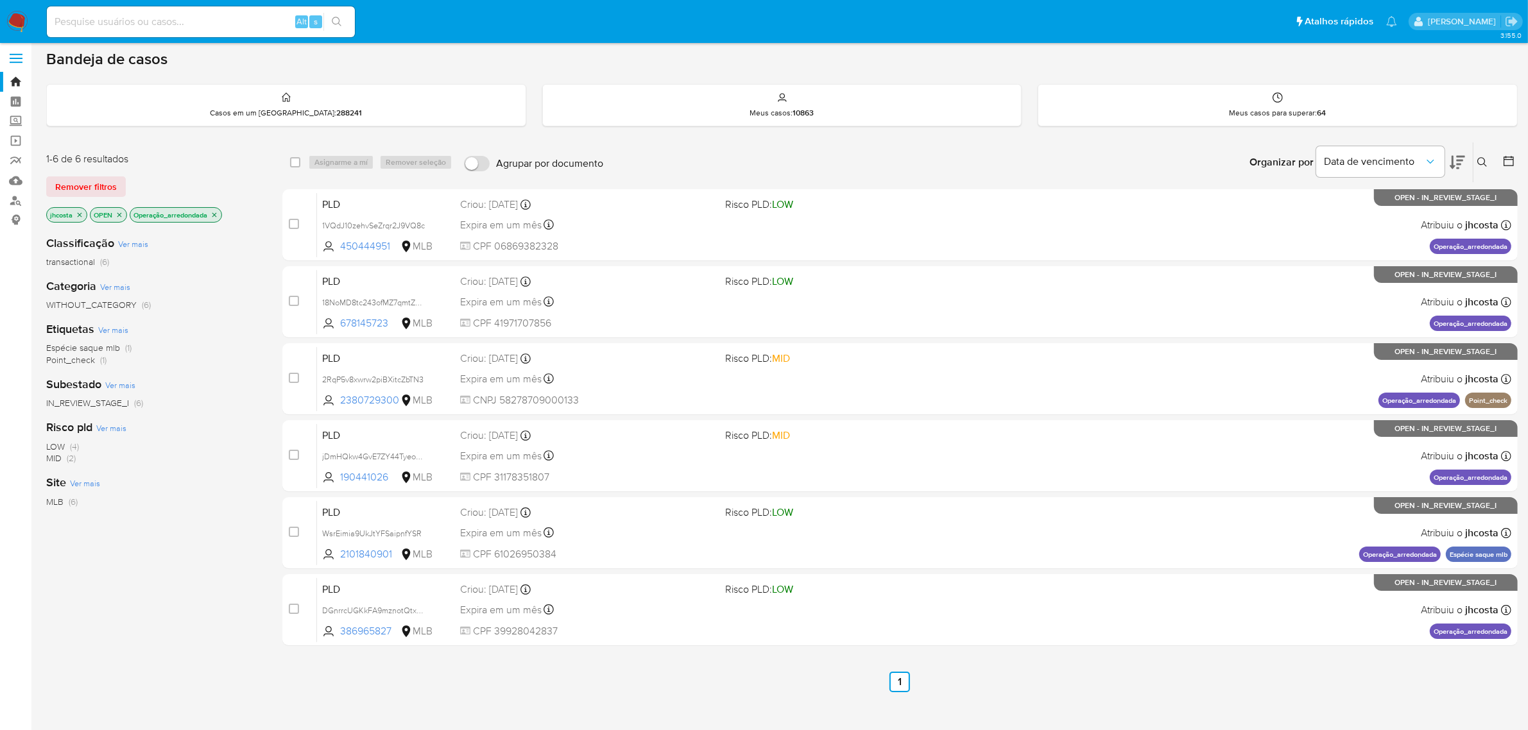
click at [217, 213] on icon "close-filter" at bounding box center [214, 214] width 4 height 4
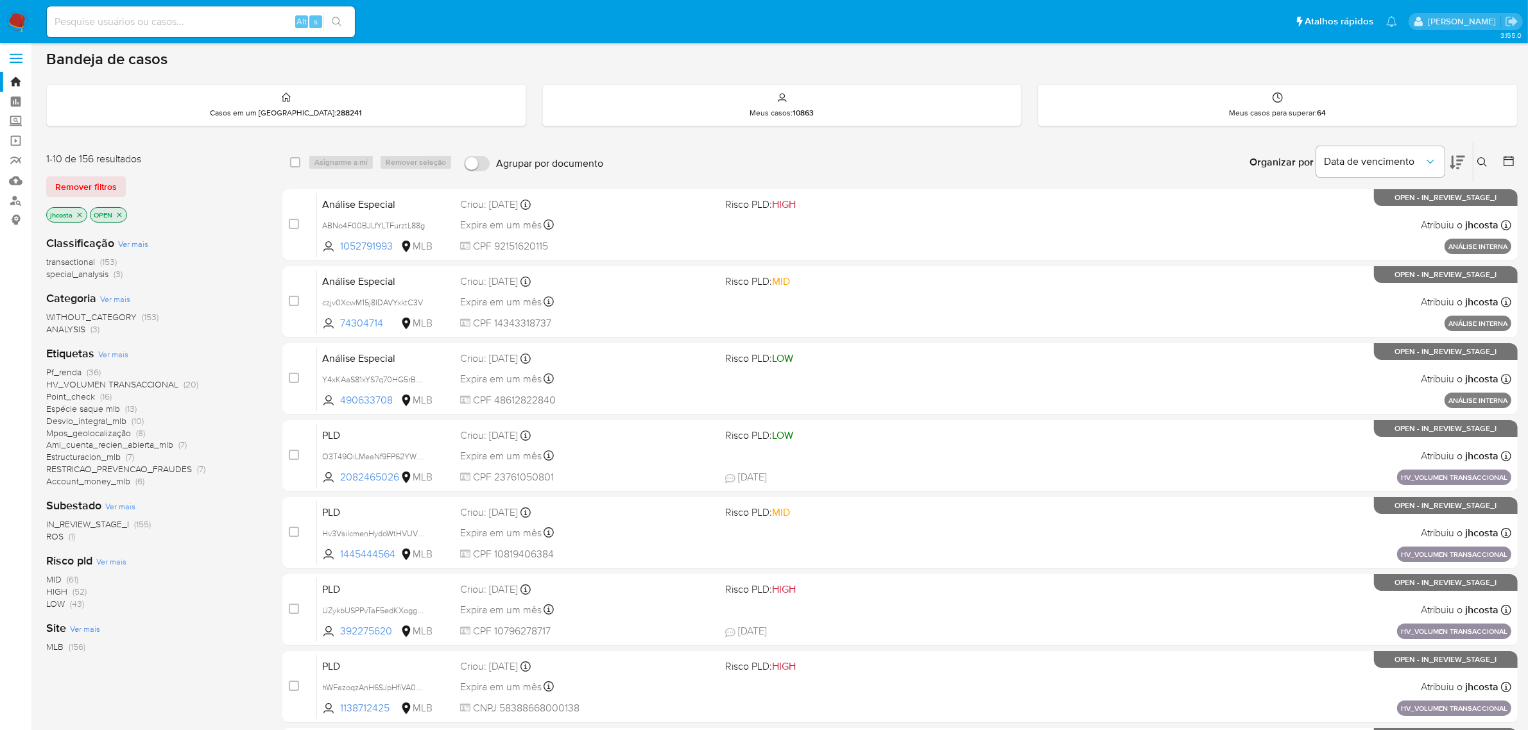
click at [124, 355] on span "Ver mais" at bounding box center [113, 355] width 30 height 12
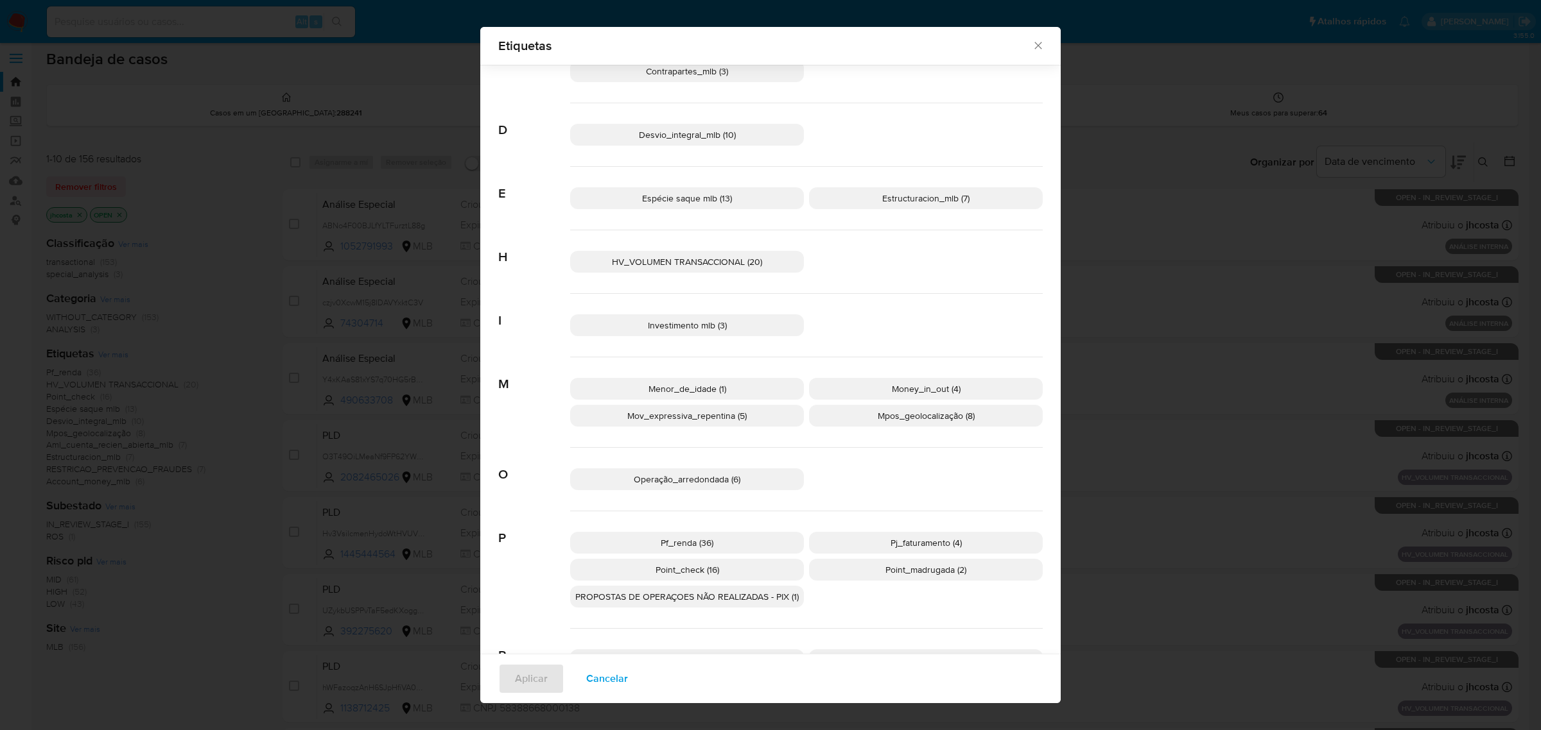
scroll to position [265, 0]
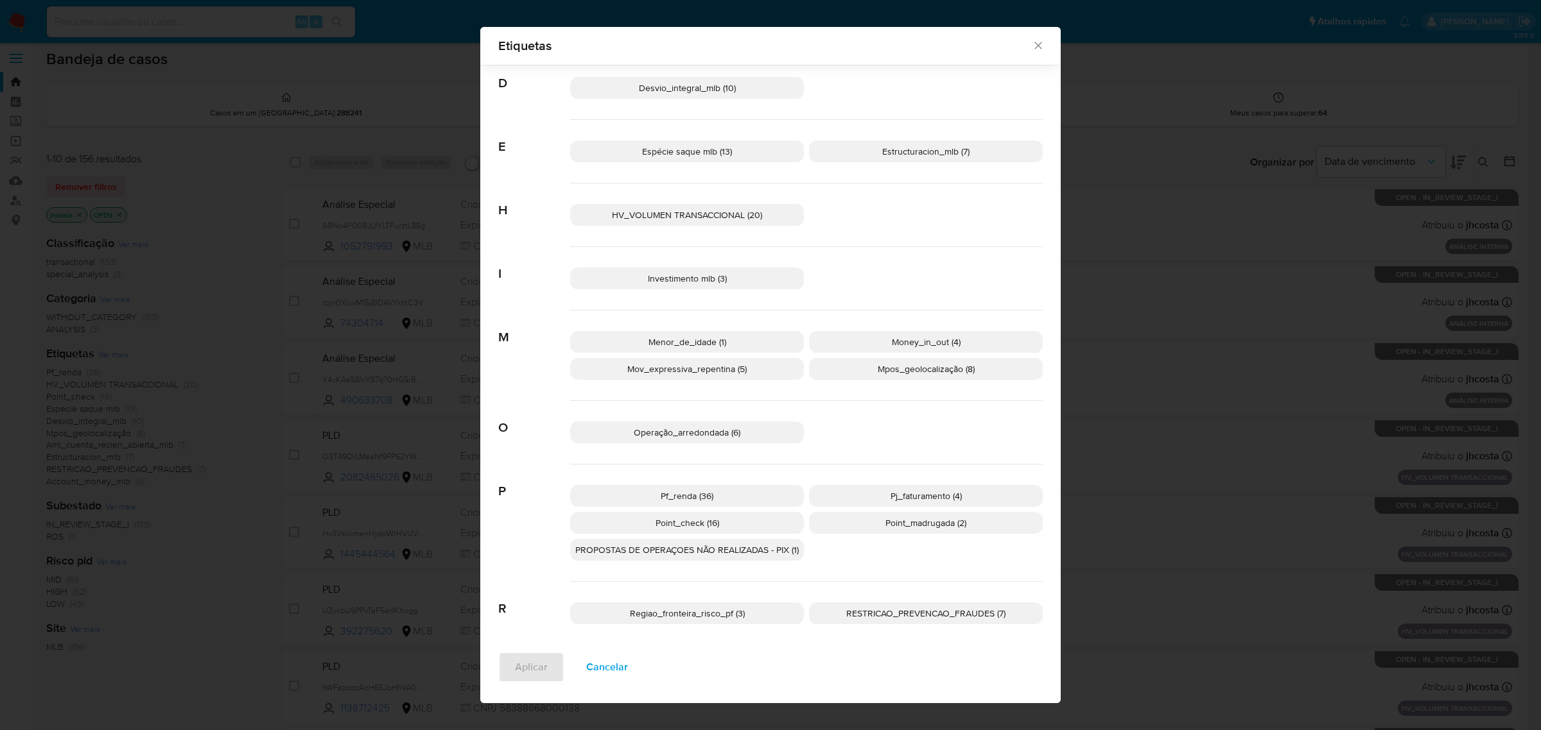
click at [691, 438] on span "Operação_arredondada (6)" at bounding box center [687, 432] width 107 height 13
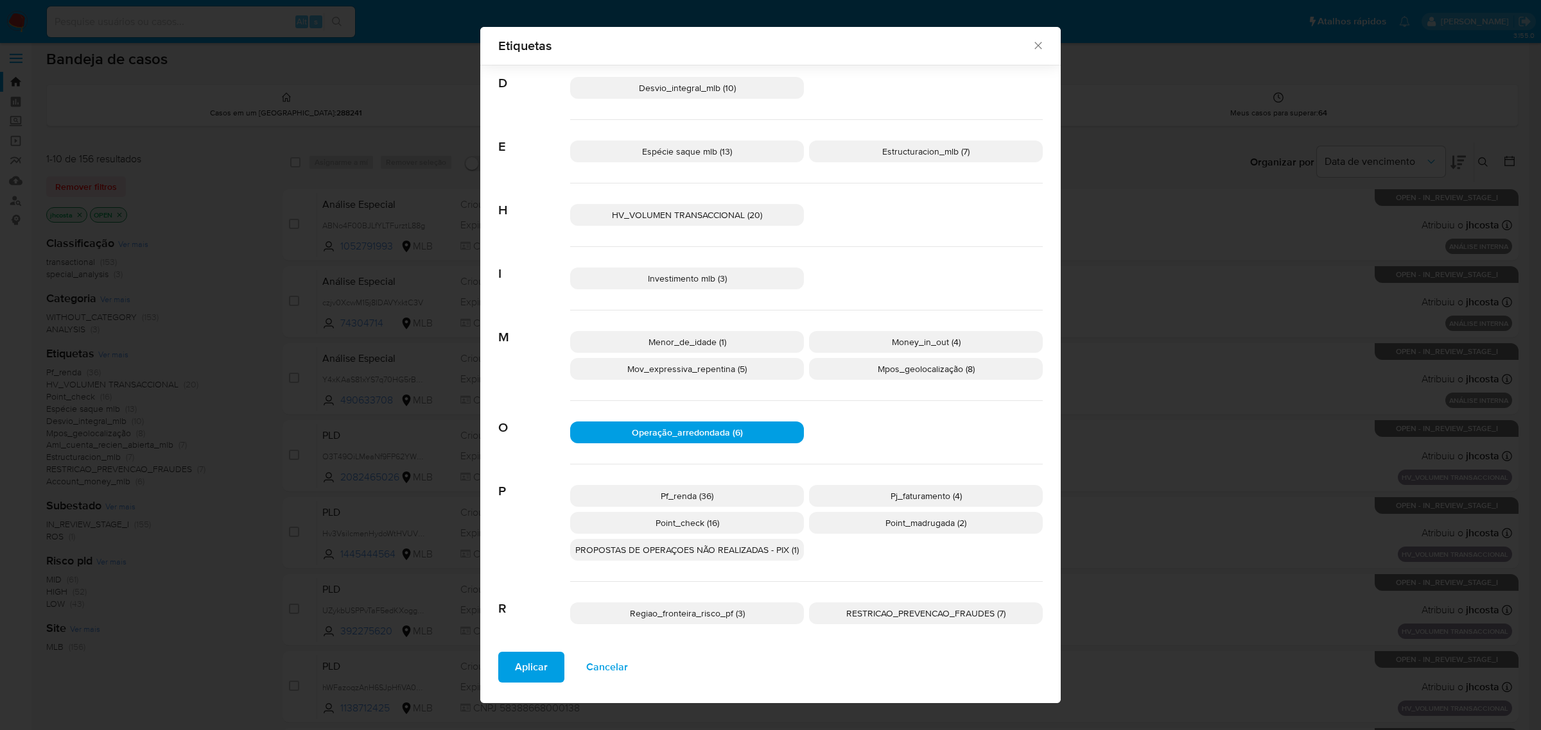
click at [538, 662] on span "Aplicar" at bounding box center [531, 667] width 33 height 28
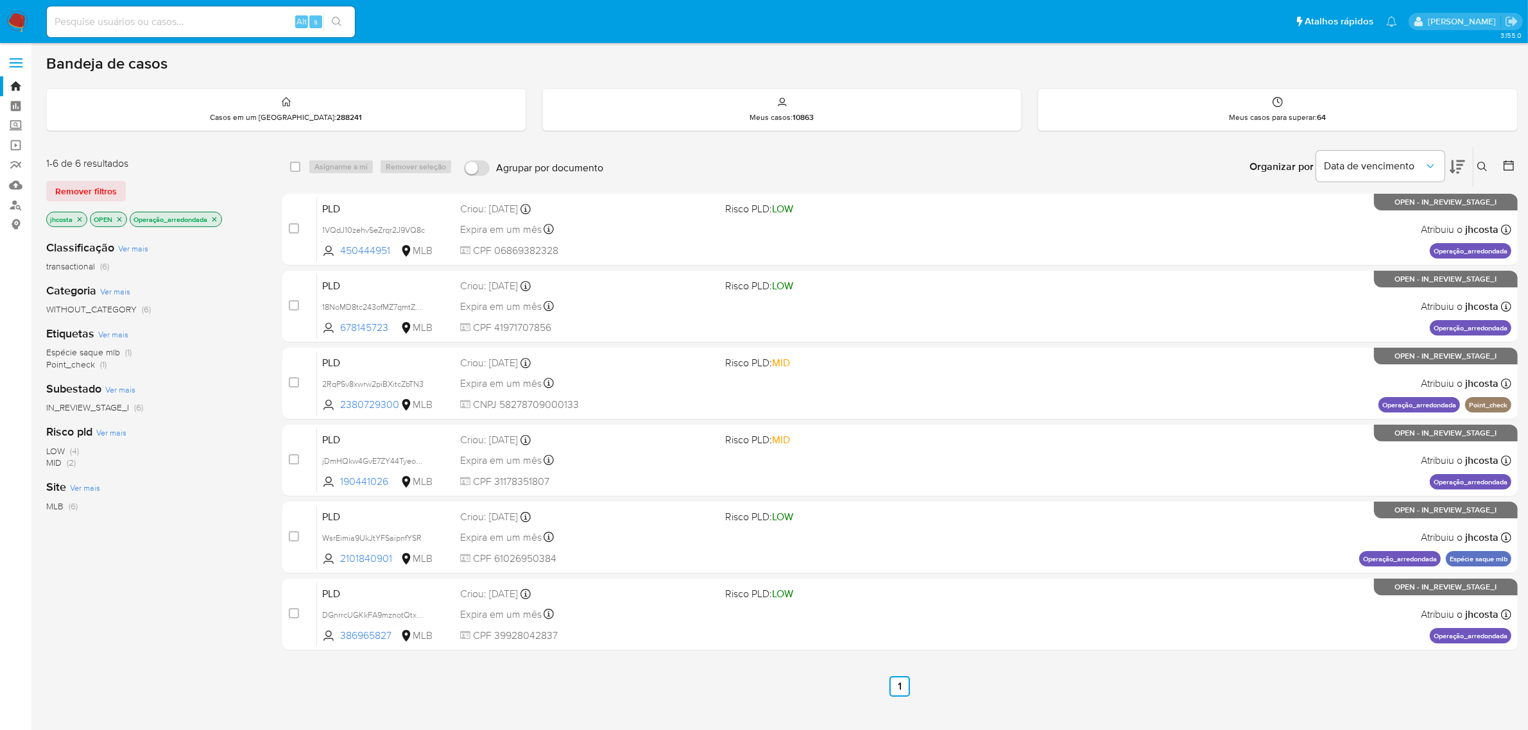
click at [119, 218] on icon "close-filter" at bounding box center [120, 220] width 8 height 8
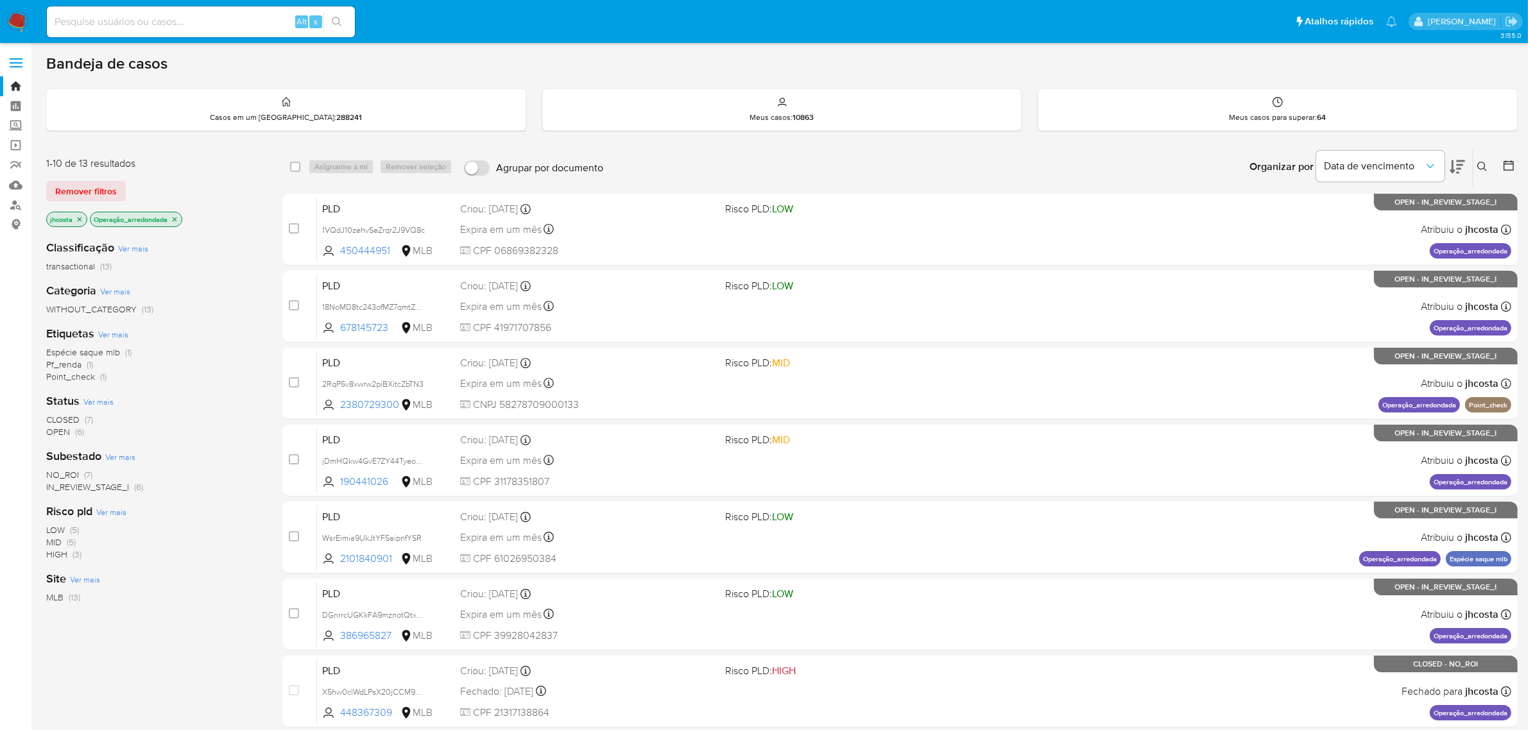
click at [85, 422] on span "(7)" at bounding box center [89, 419] width 8 height 13
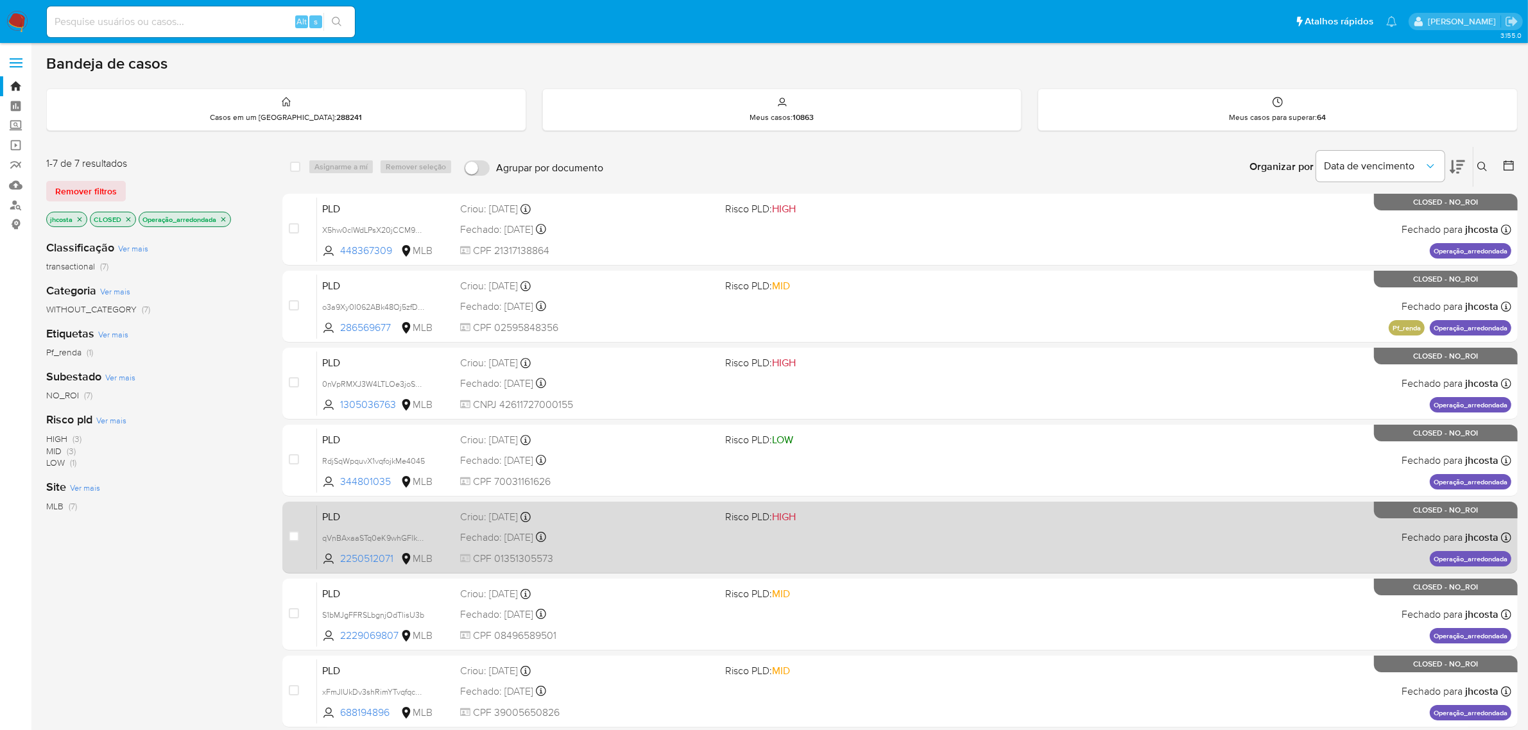
scroll to position [50, 0]
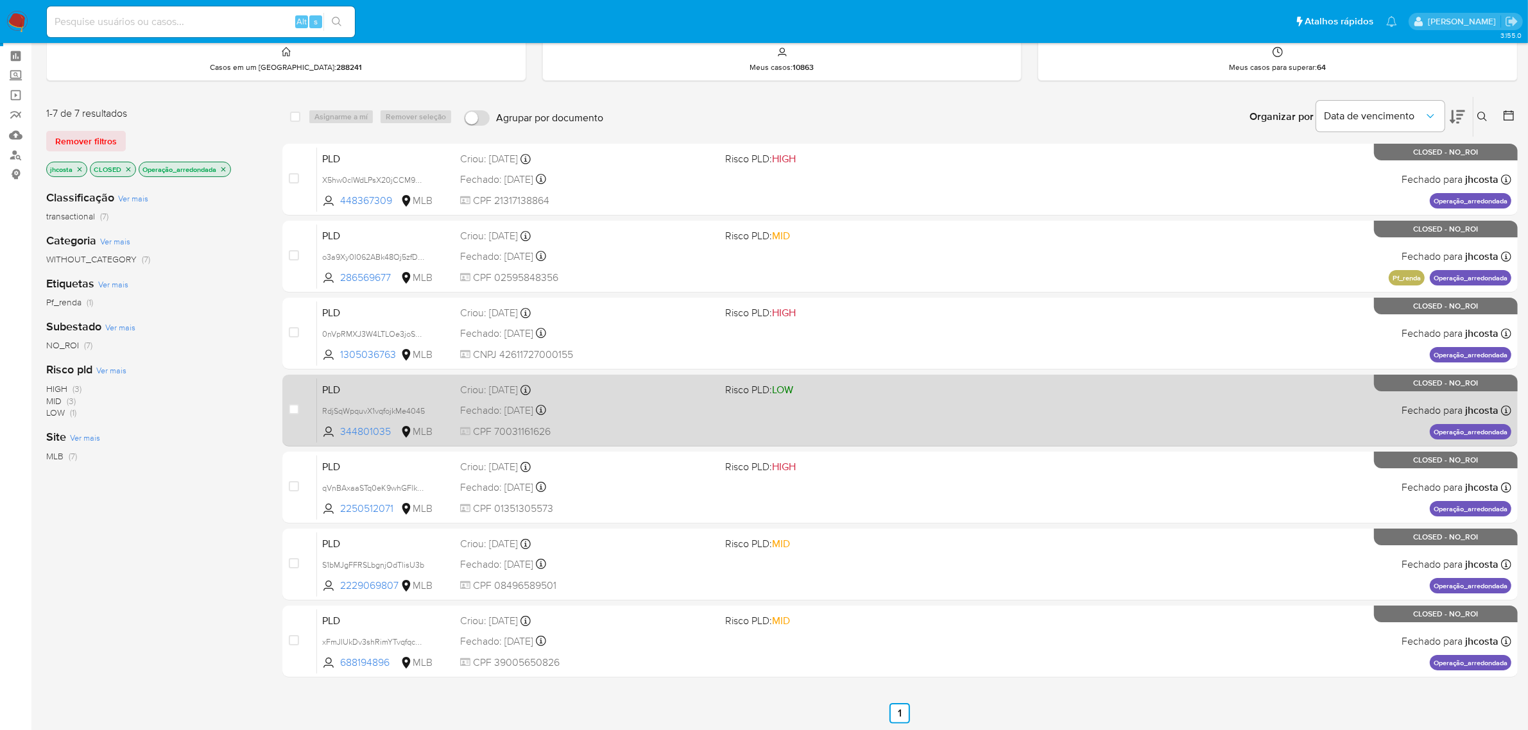
click at [1089, 426] on div "PLD RdjSqWpquvX1vqfojkMe4045 344801035 MLB Risco PLD: LOW Criou: 12/07/2025 Cri…" at bounding box center [914, 410] width 1195 height 65
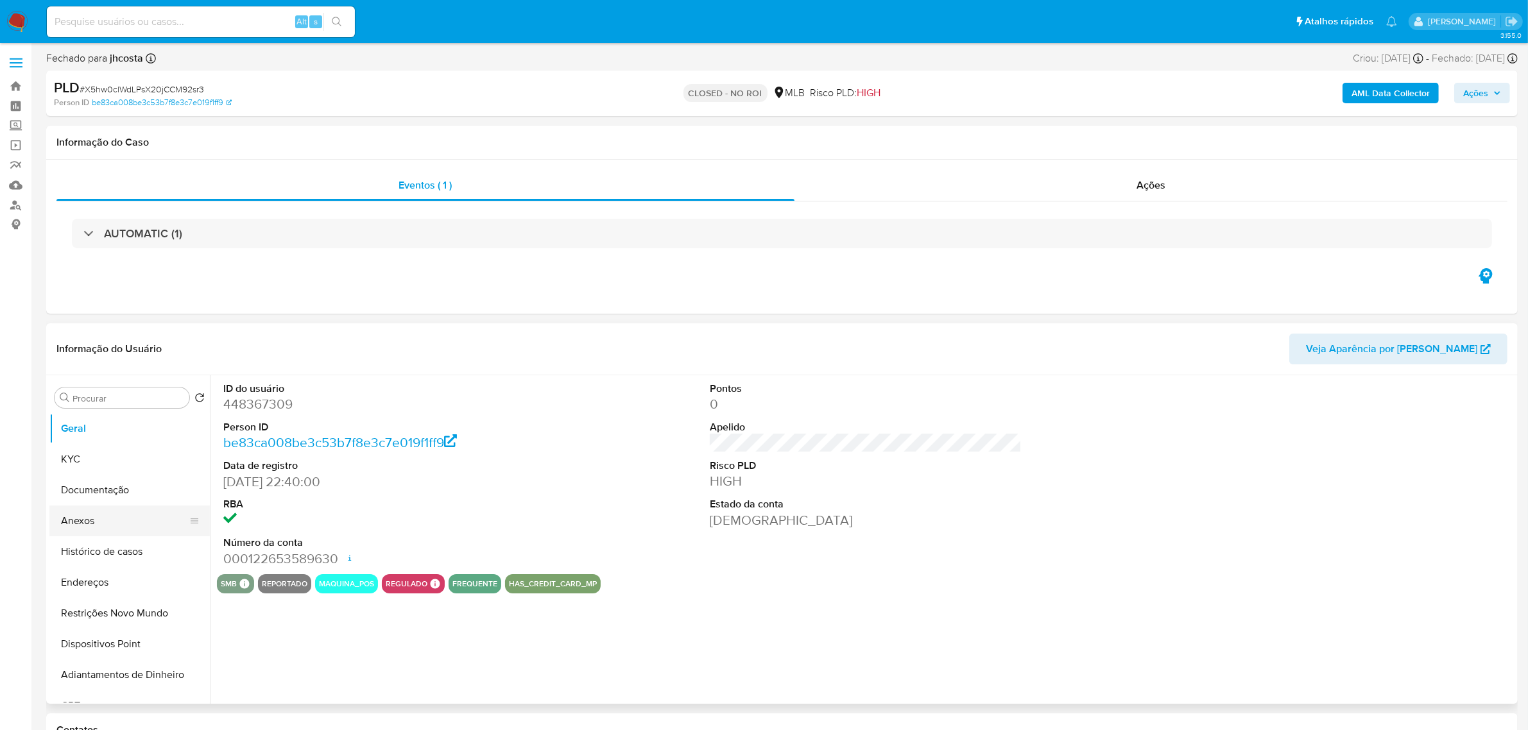
select select "10"
click at [103, 496] on button "Documentação" at bounding box center [124, 490] width 150 height 31
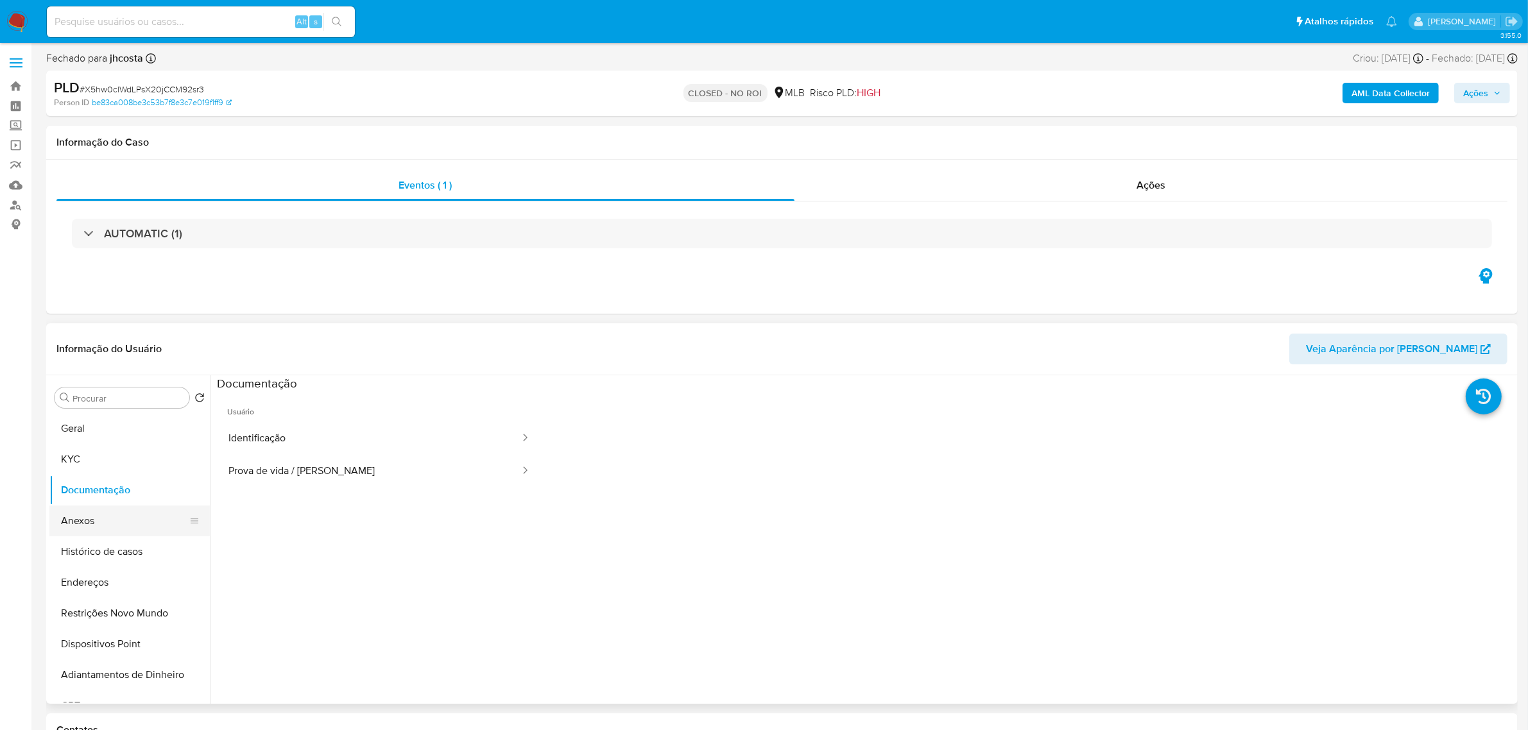
click at [93, 526] on button "Anexos" at bounding box center [124, 521] width 150 height 31
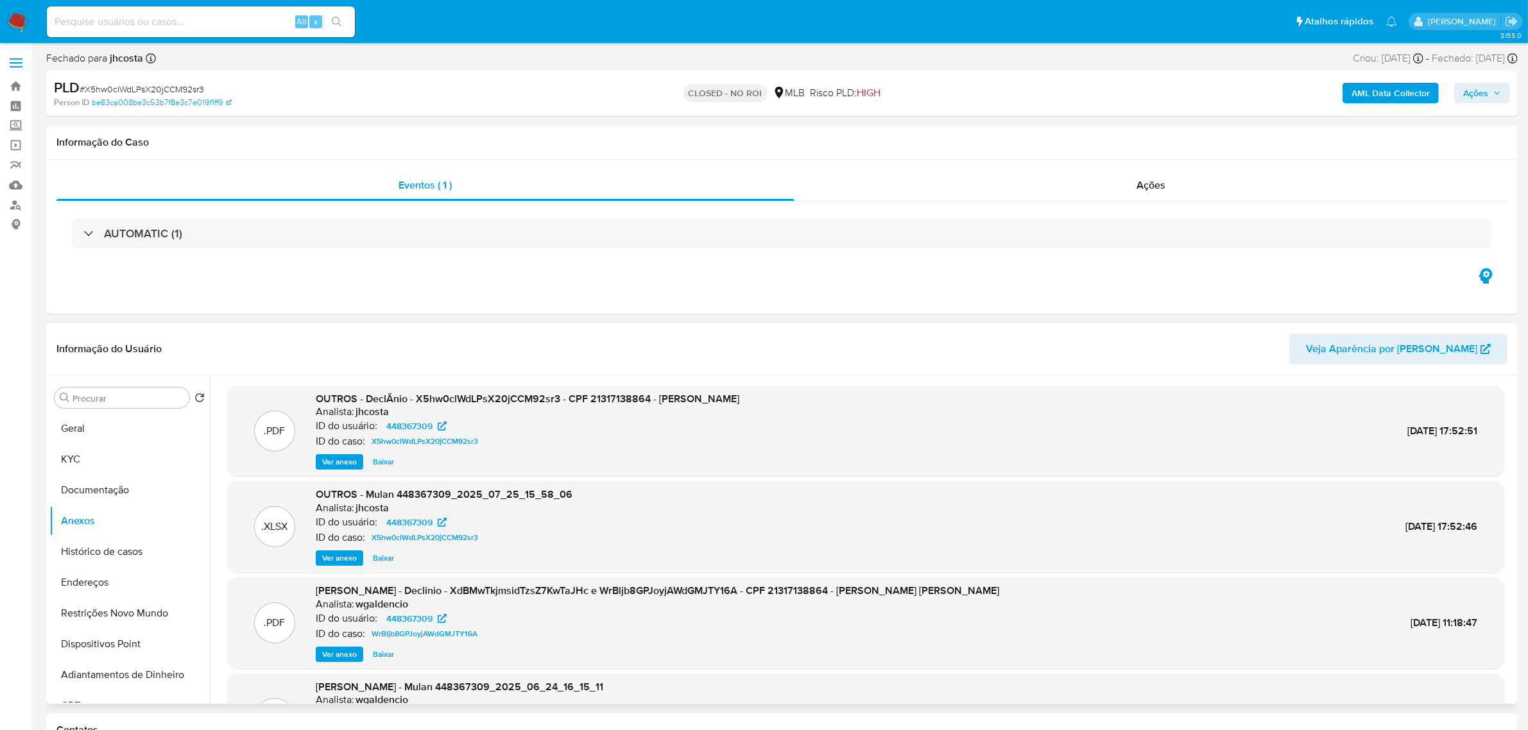
click at [337, 463] on span "Ver anexo" at bounding box center [339, 462] width 35 height 13
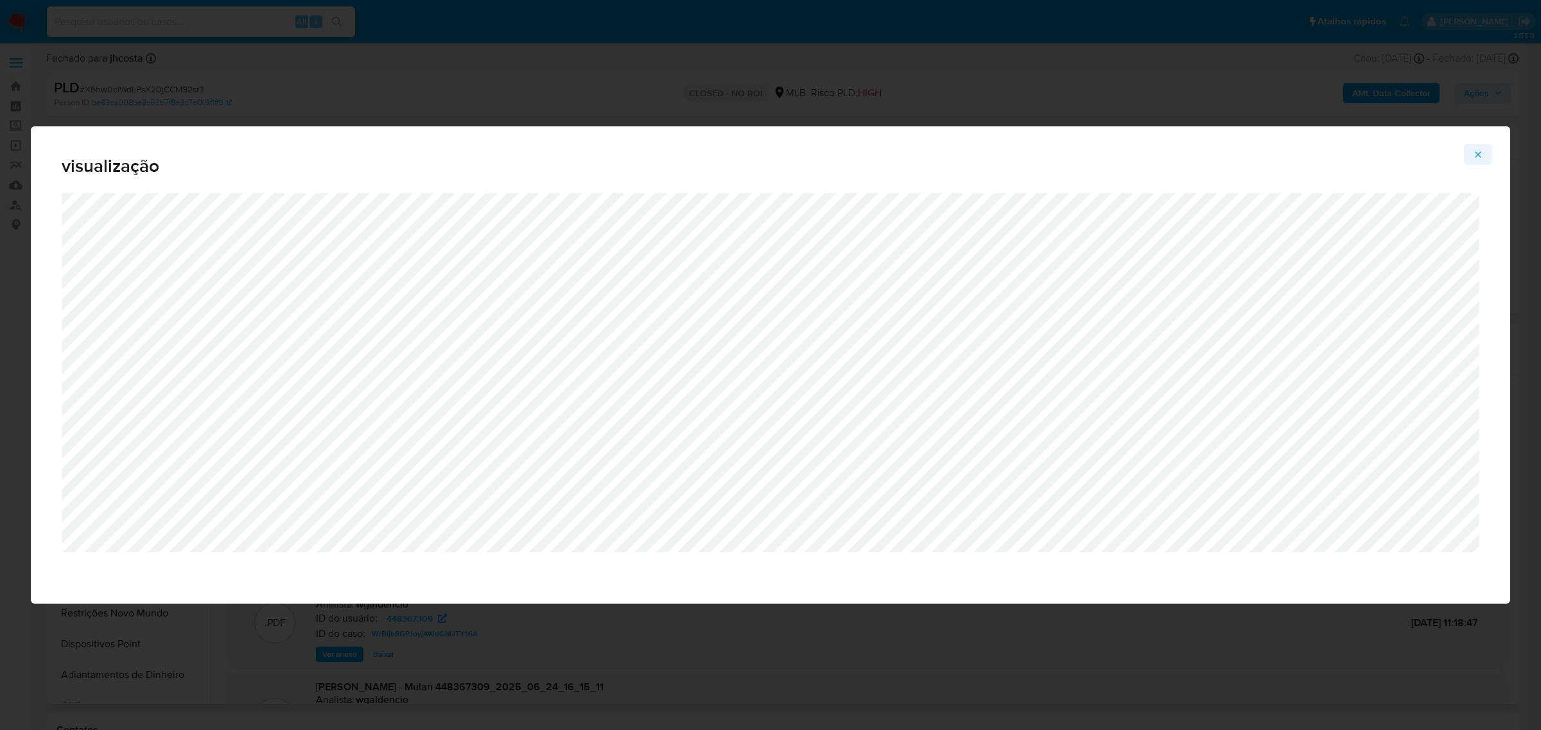
click at [1476, 159] on icon "Attachment preview" at bounding box center [1477, 155] width 10 height 10
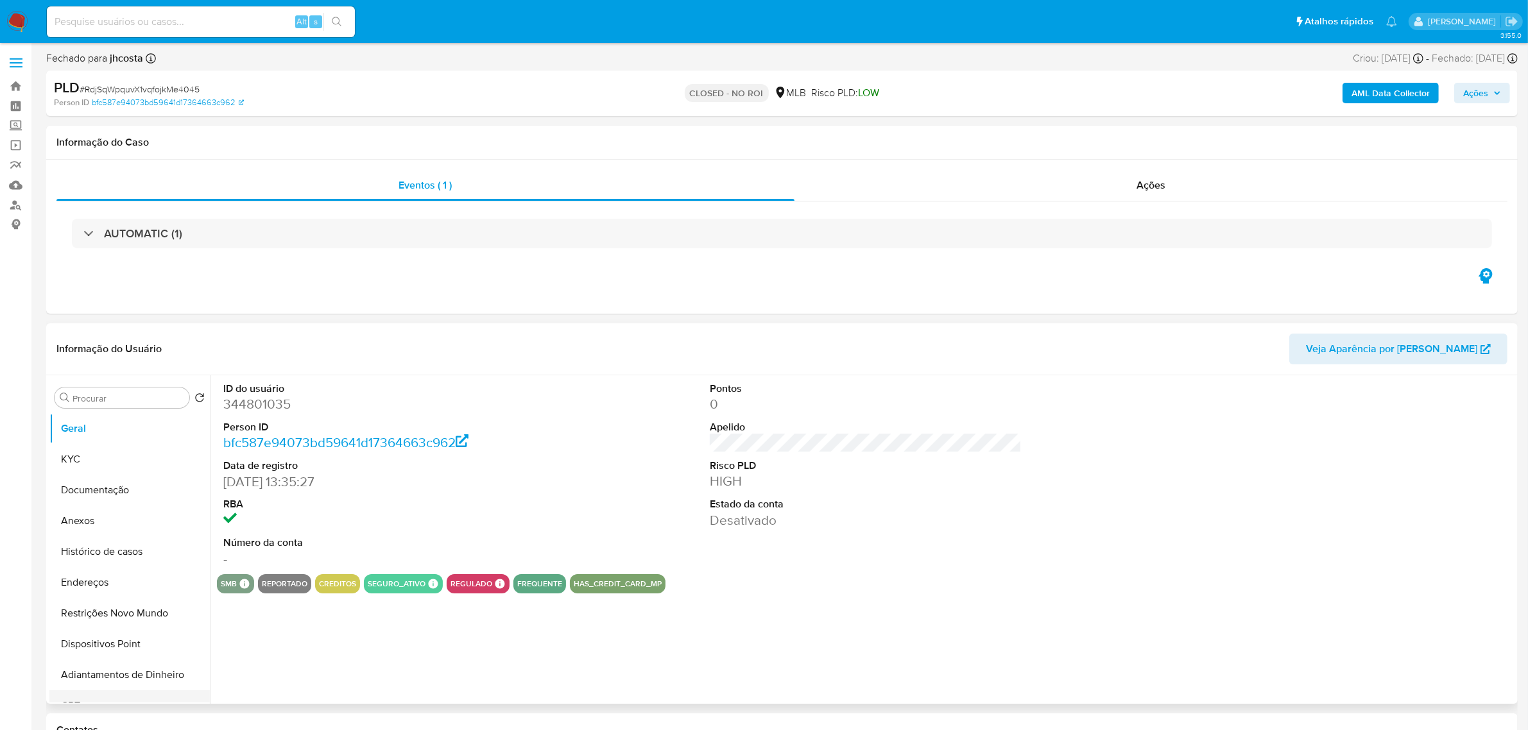
select select "10"
click at [94, 521] on button "Anexos" at bounding box center [124, 521] width 150 height 31
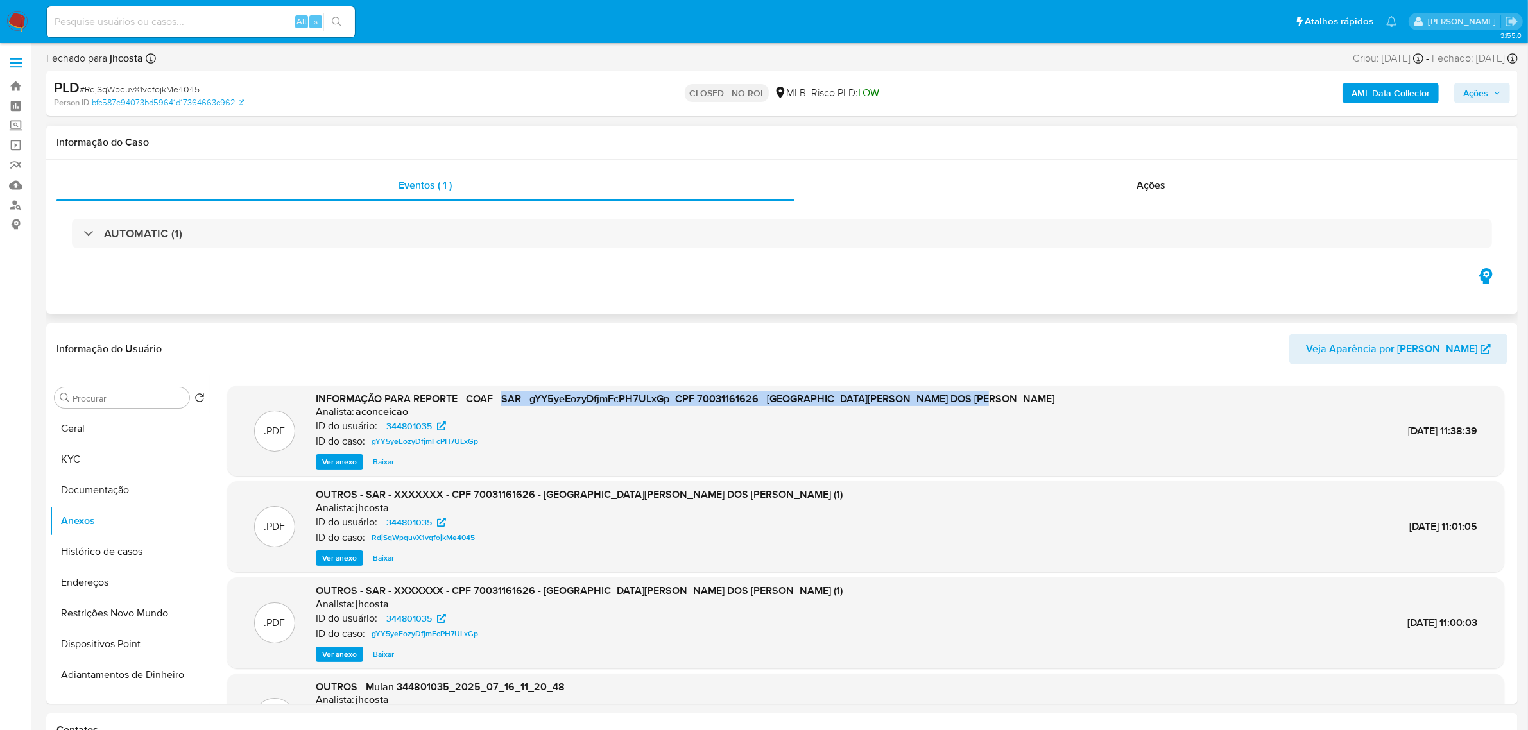
drag, startPoint x: 504, startPoint y: 405, endPoint x: 1064, endPoint y: 296, distance: 570.3
click at [1011, 399] on div ".PDF INFORMAÇÃO PARA REPORTE - COAF - SAR - gYY5yeEozyDfjmFcPH7ULxGp- CPF 70031…" at bounding box center [866, 431] width 1264 height 78
copy span "SAR - gYY5yeEozyDfjmFcPH7ULxGp- CPF 70031161626 - SEBASTIAO VANDERLEY PEREIRA D…"
click at [136, 548] on button "Histórico de casos" at bounding box center [124, 552] width 150 height 31
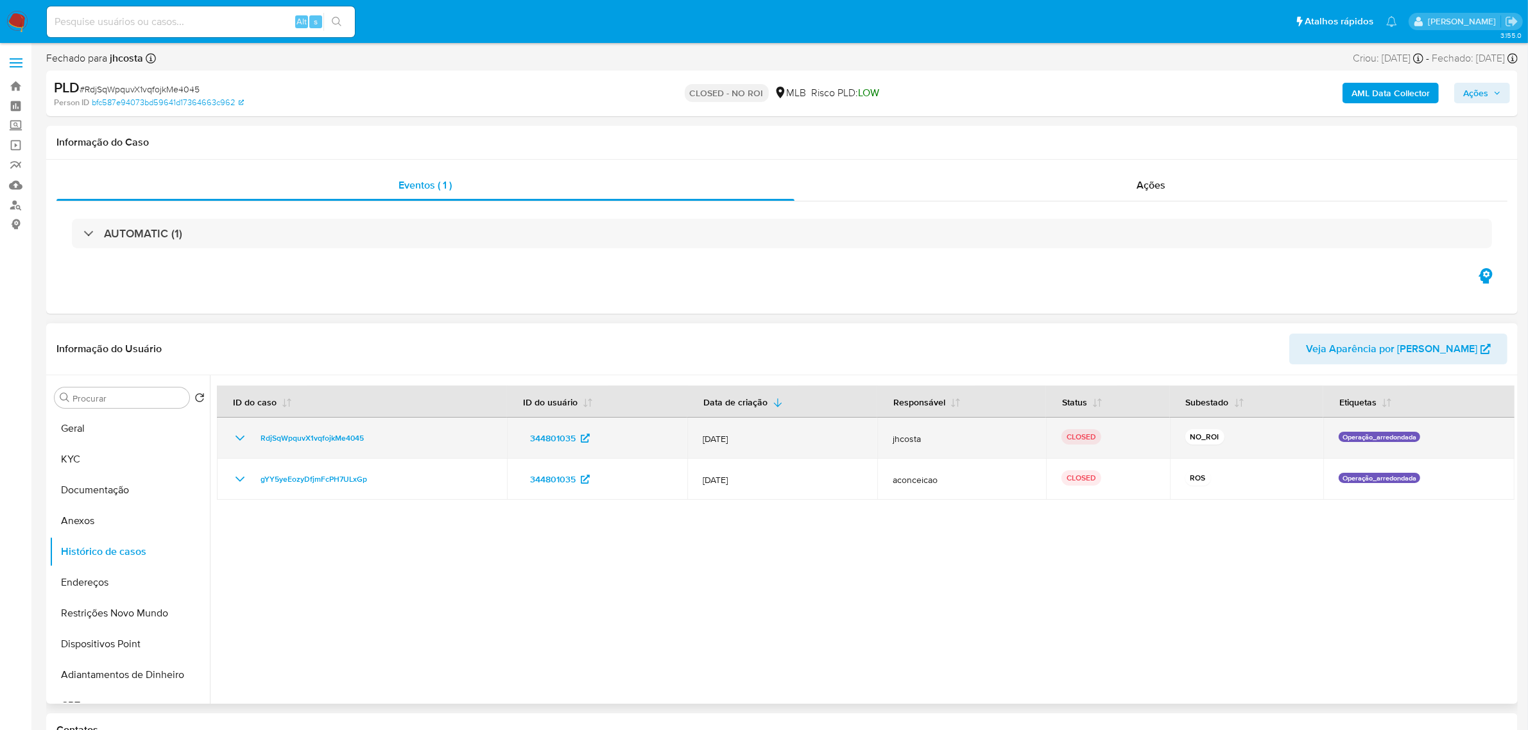
drag, startPoint x: 1324, startPoint y: 440, endPoint x: 1507, endPoint y: 435, distance: 183.7
click at [1507, 435] on td "Operação_arredondada" at bounding box center [1419, 438] width 191 height 41
click at [1420, 440] on div "Operação_arredondada" at bounding box center [1419, 438] width 160 height 13
click at [1397, 440] on p "Operação_arredondada" at bounding box center [1380, 437] width 82 height 10
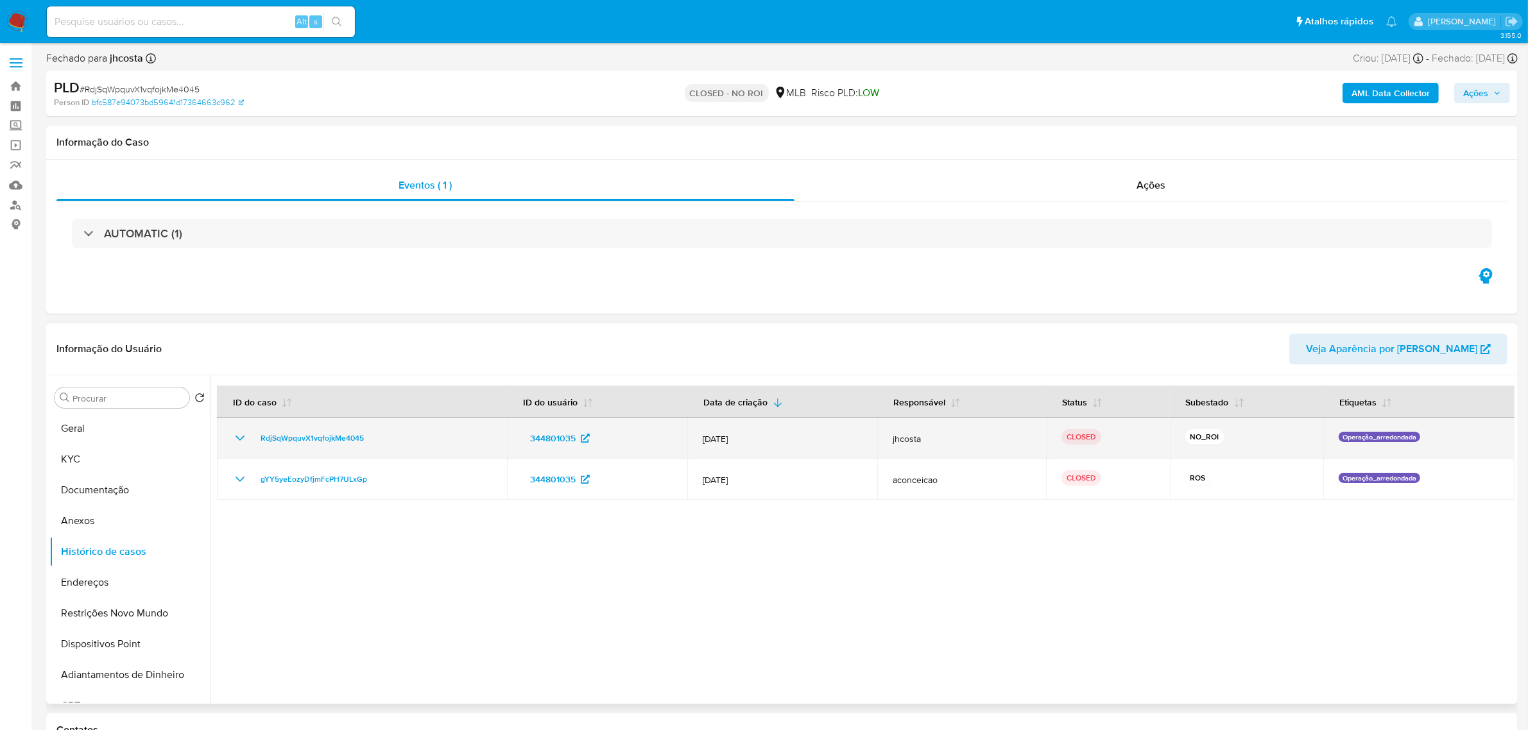
click at [1397, 440] on p "Operação_arredondada" at bounding box center [1380, 437] width 82 height 10
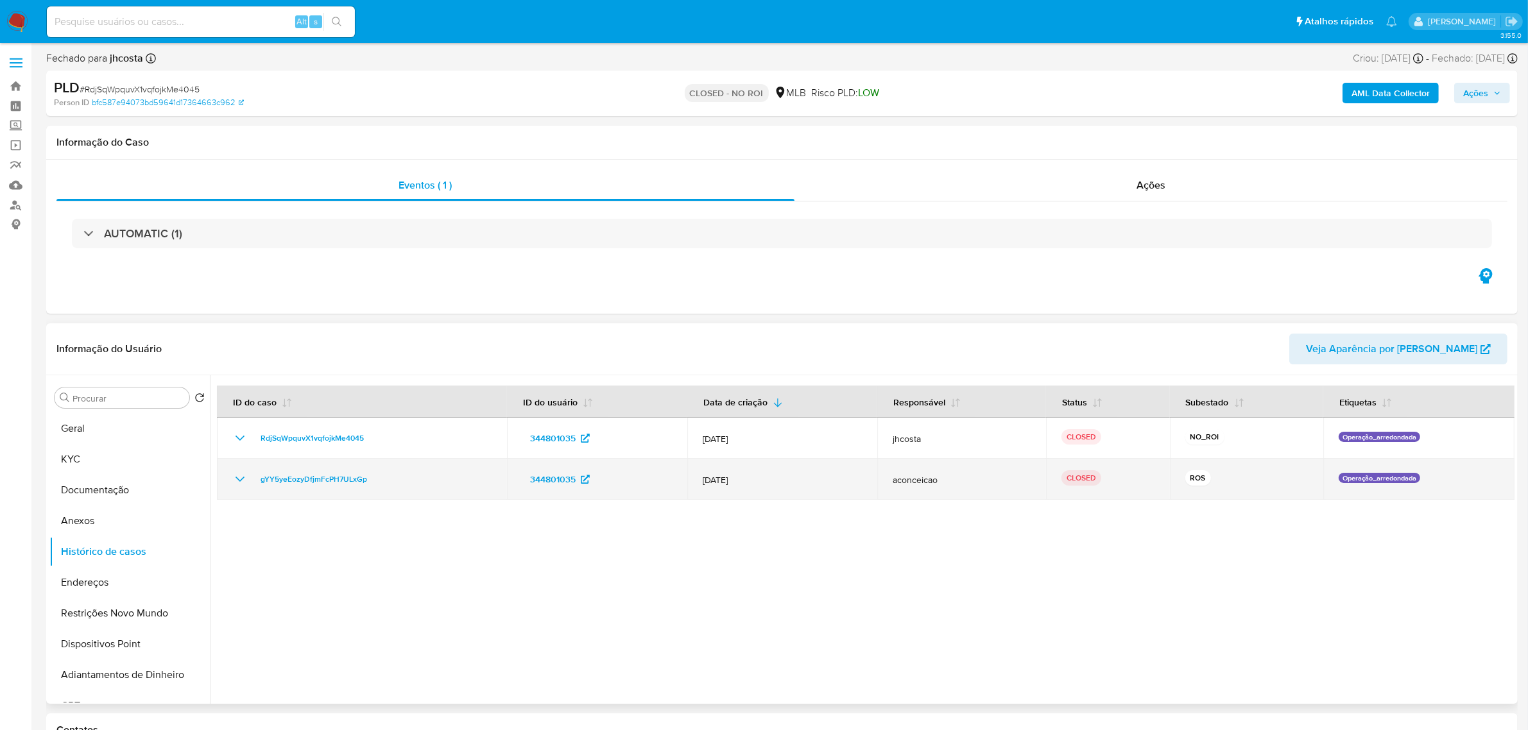
drag, startPoint x: 687, startPoint y: 481, endPoint x: 788, endPoint y: 479, distance: 100.8
click at [788, 479] on td "12/Jun/2025" at bounding box center [782, 479] width 190 height 41
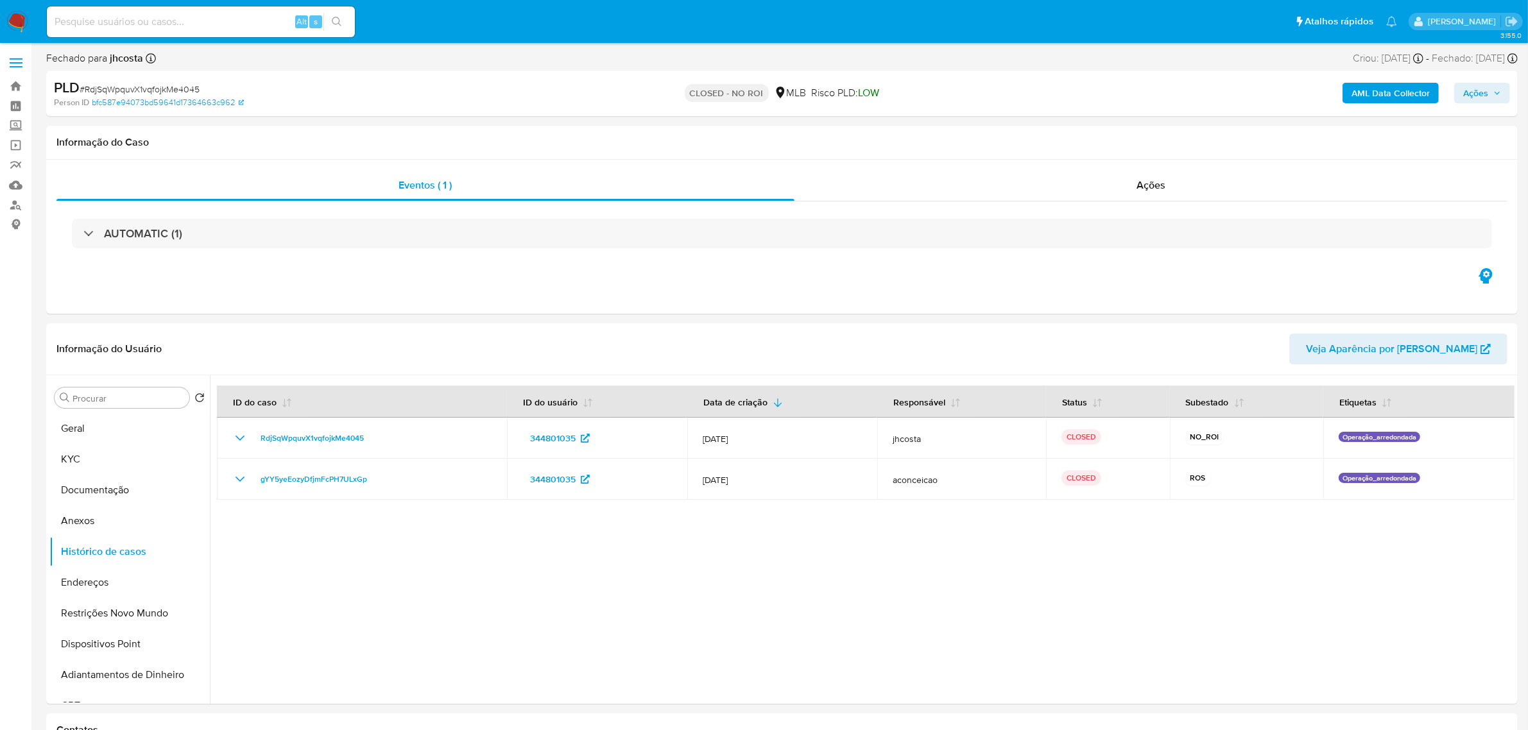
click at [221, 14] on input at bounding box center [201, 21] width 308 height 17
paste input "QgyeVfK5PFA6T5j4f3we1H9x"
type input "QgyeVfK5PFA6T5j4f3we1H9x"
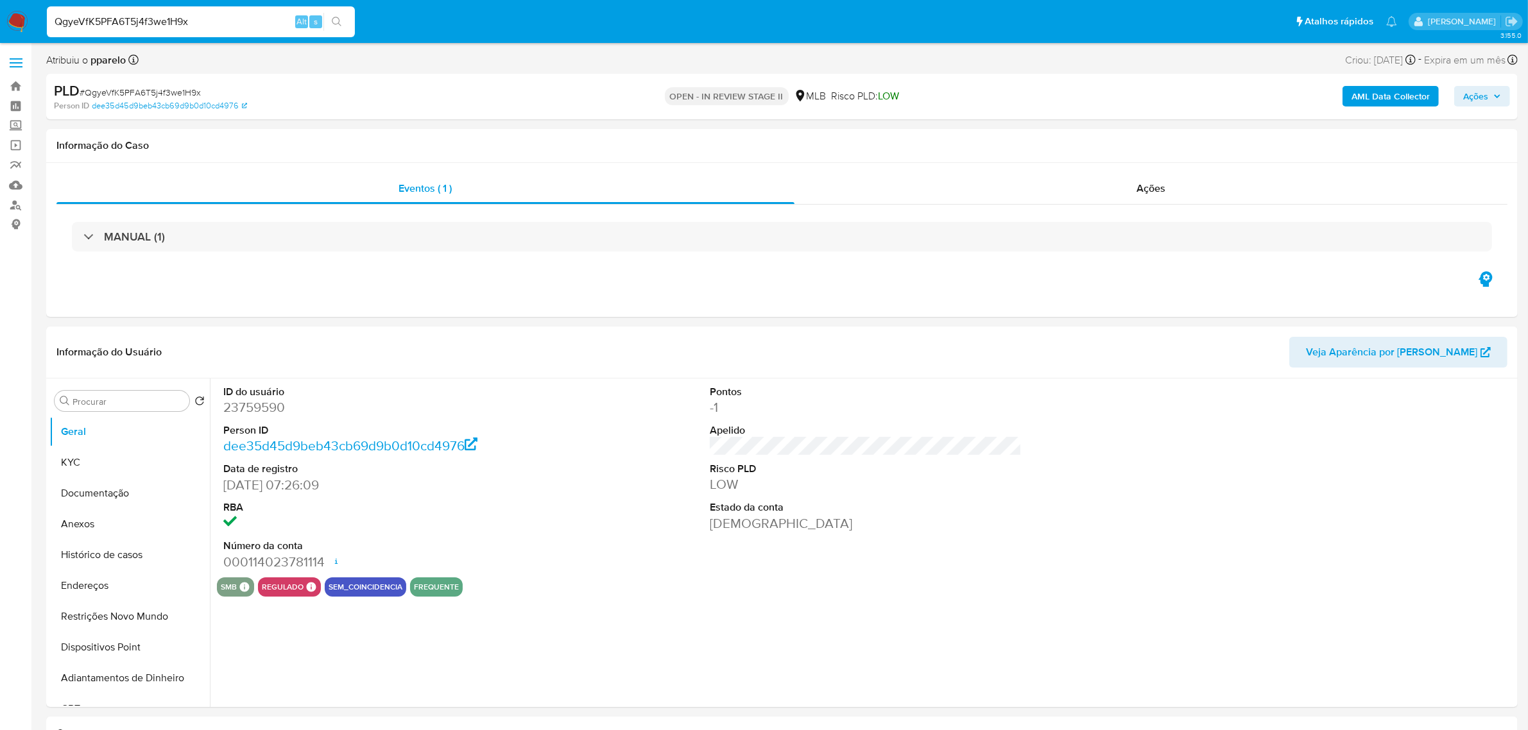
select select "10"
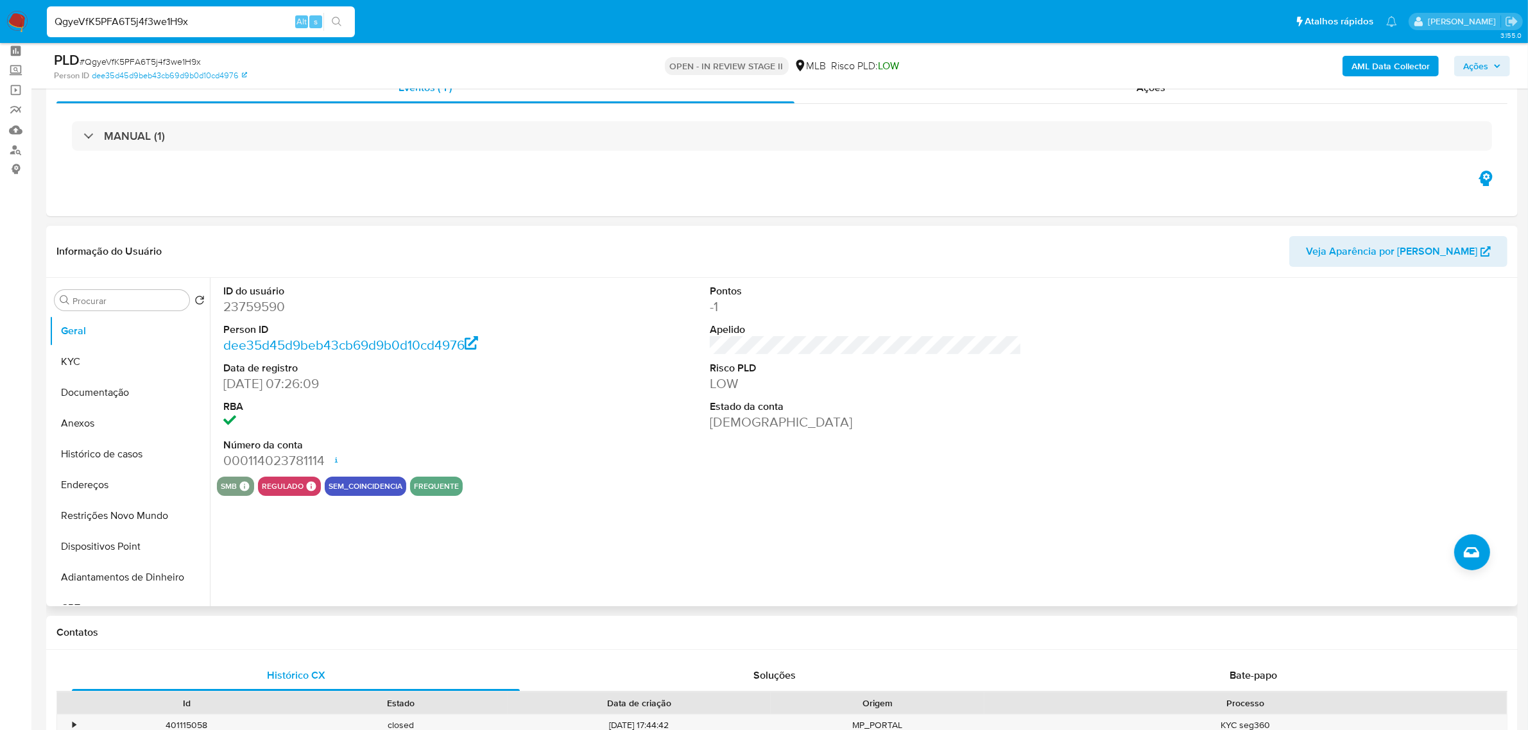
scroll to position [160, 0]
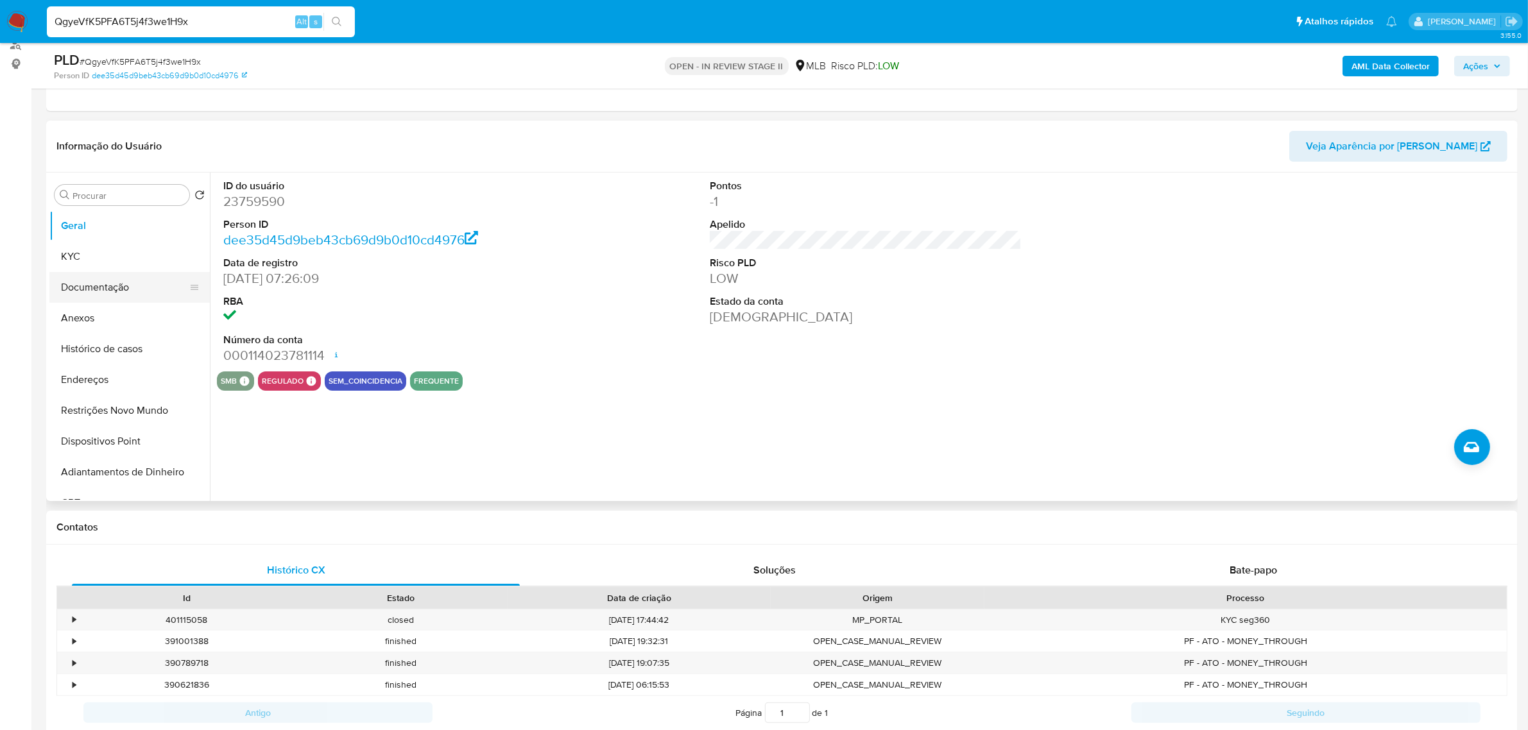
click at [110, 280] on button "Documentação" at bounding box center [124, 287] width 150 height 31
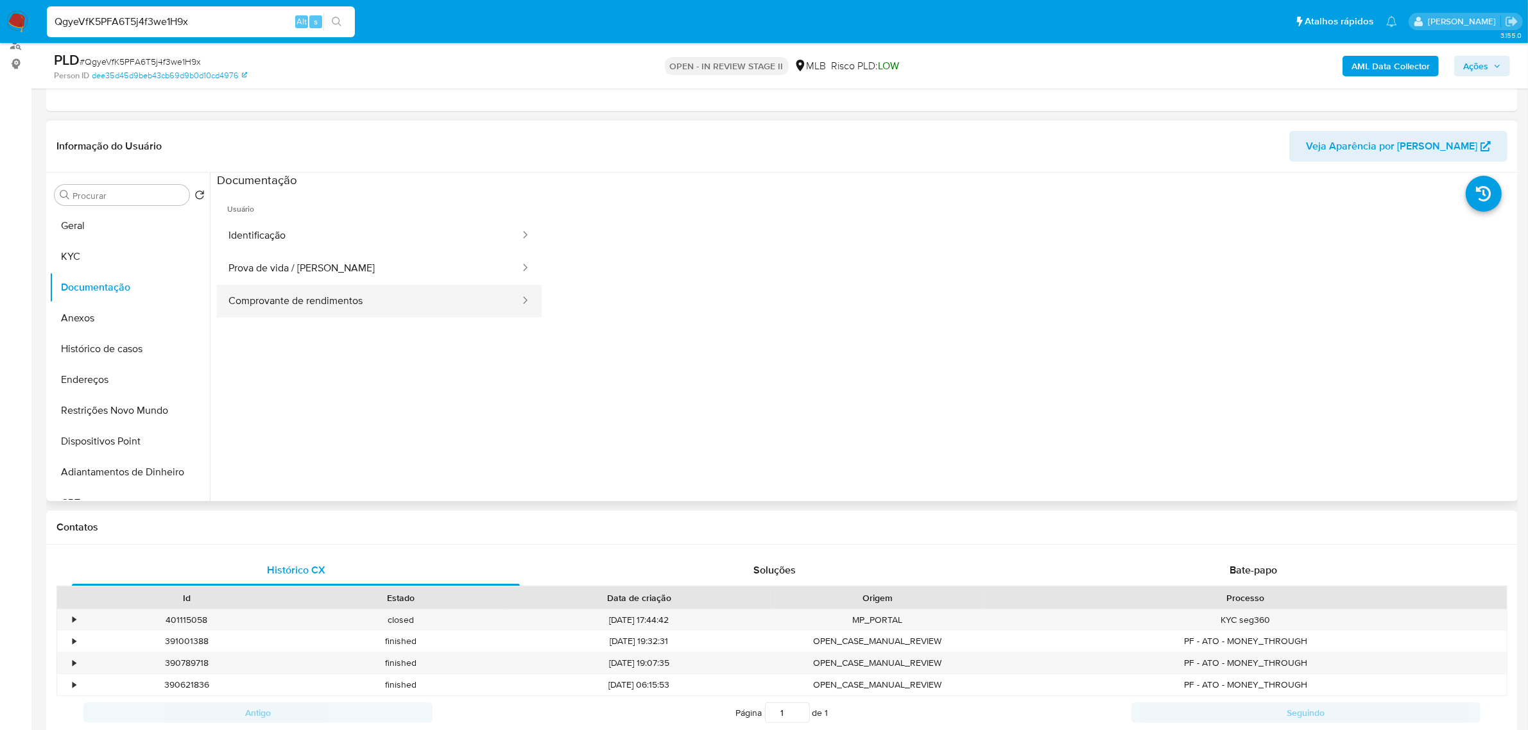
click at [464, 309] on button "Comprovante de rendimentos" at bounding box center [369, 301] width 304 height 33
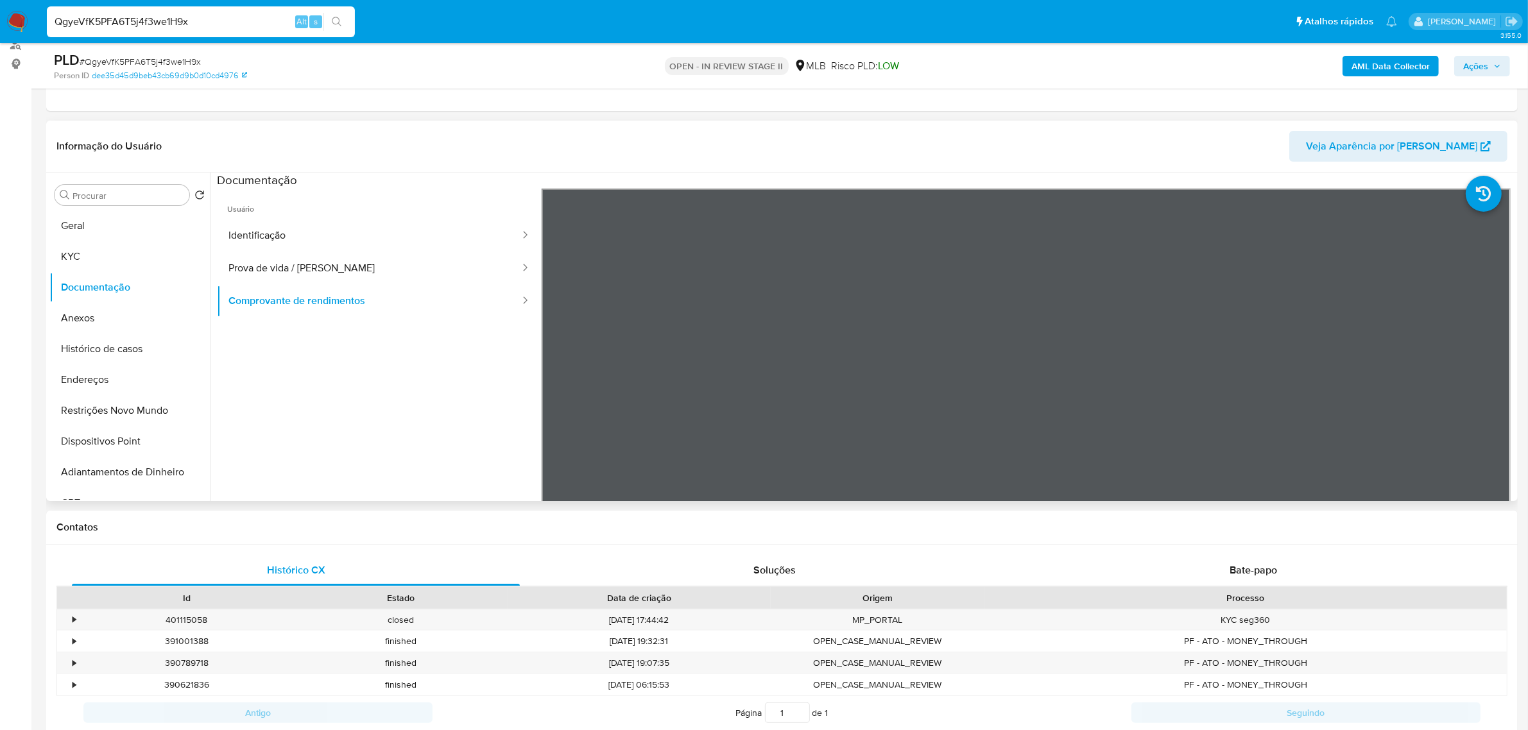
scroll to position [0, 0]
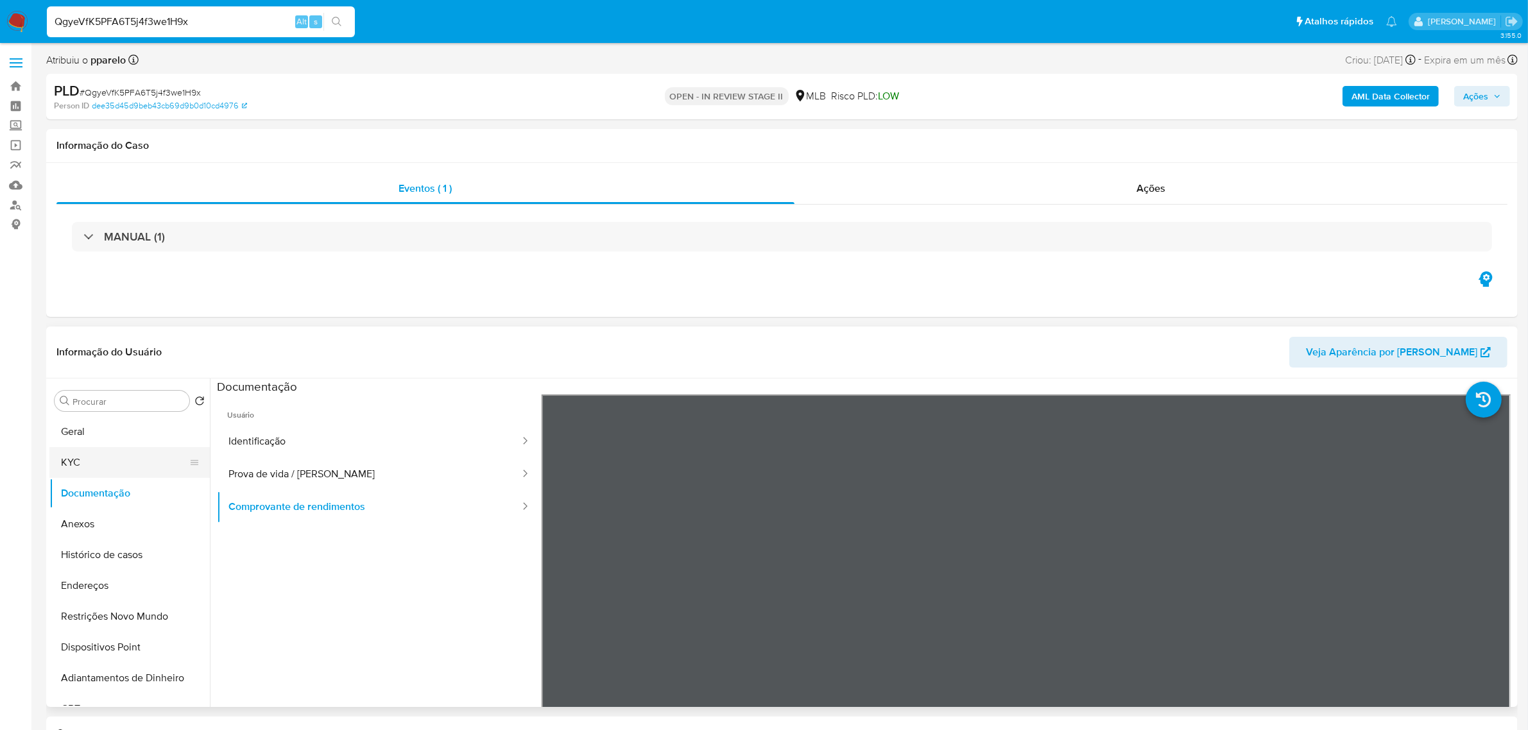
click at [95, 458] on button "KYC" at bounding box center [124, 462] width 150 height 31
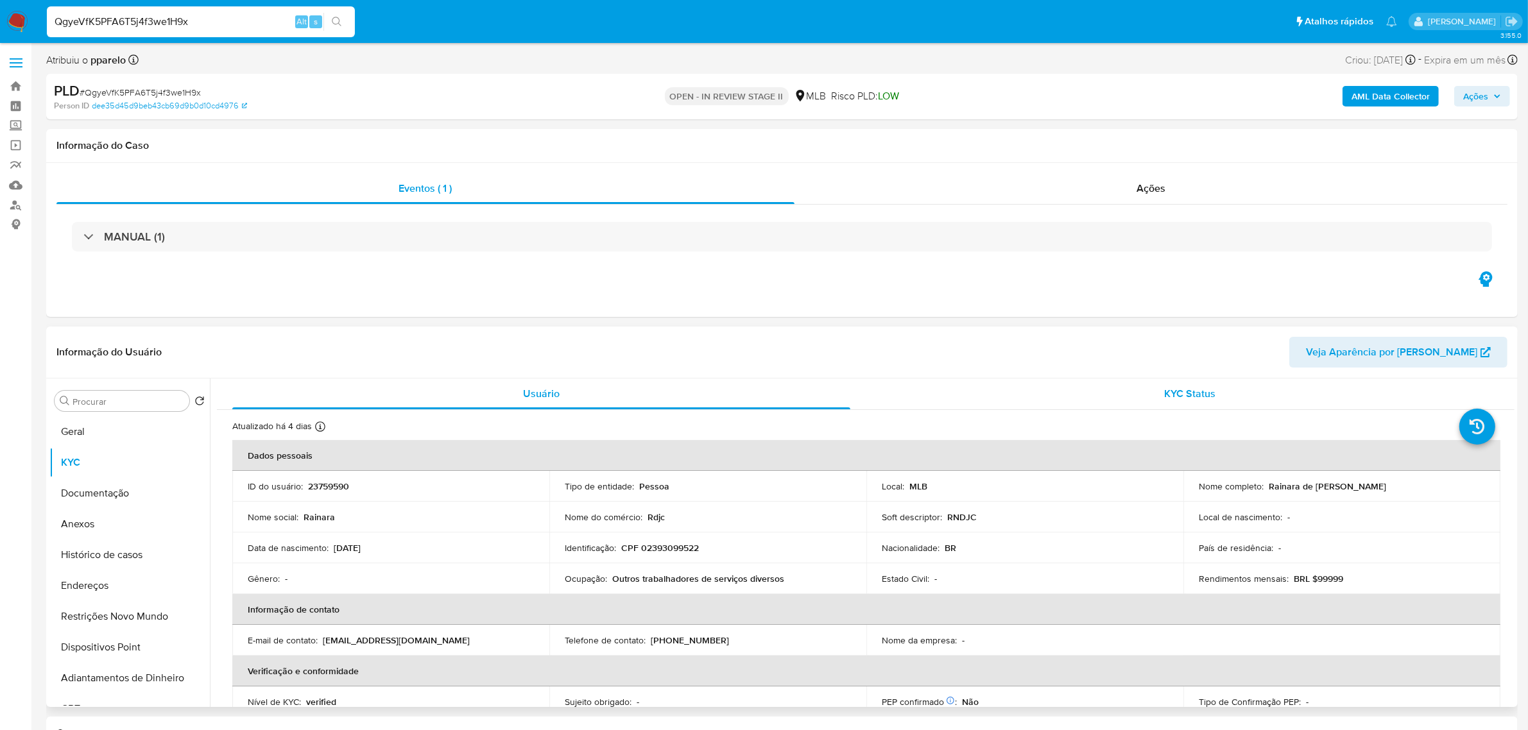
click at [1198, 393] on span "KYC Status" at bounding box center [1190, 393] width 51 height 15
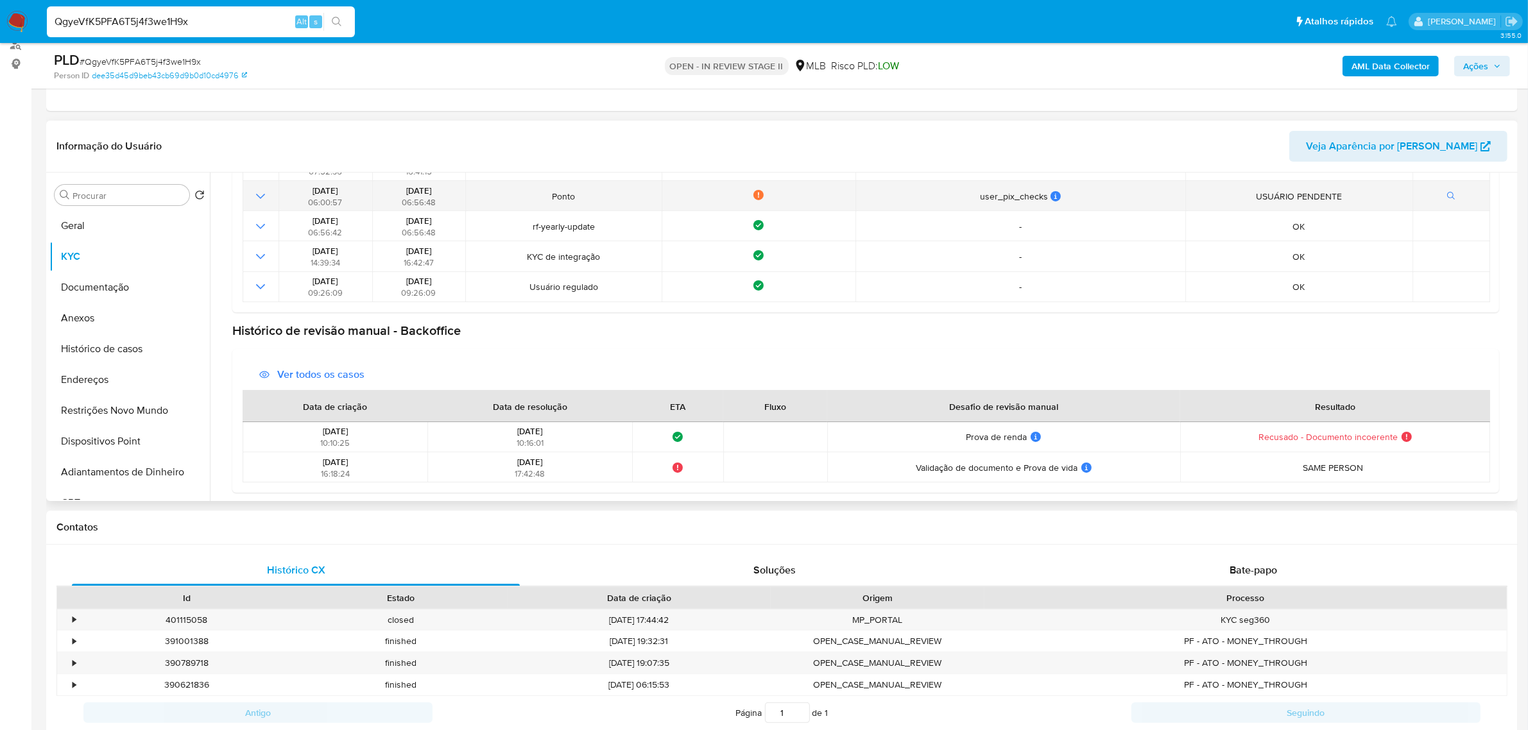
scroll to position [235, 0]
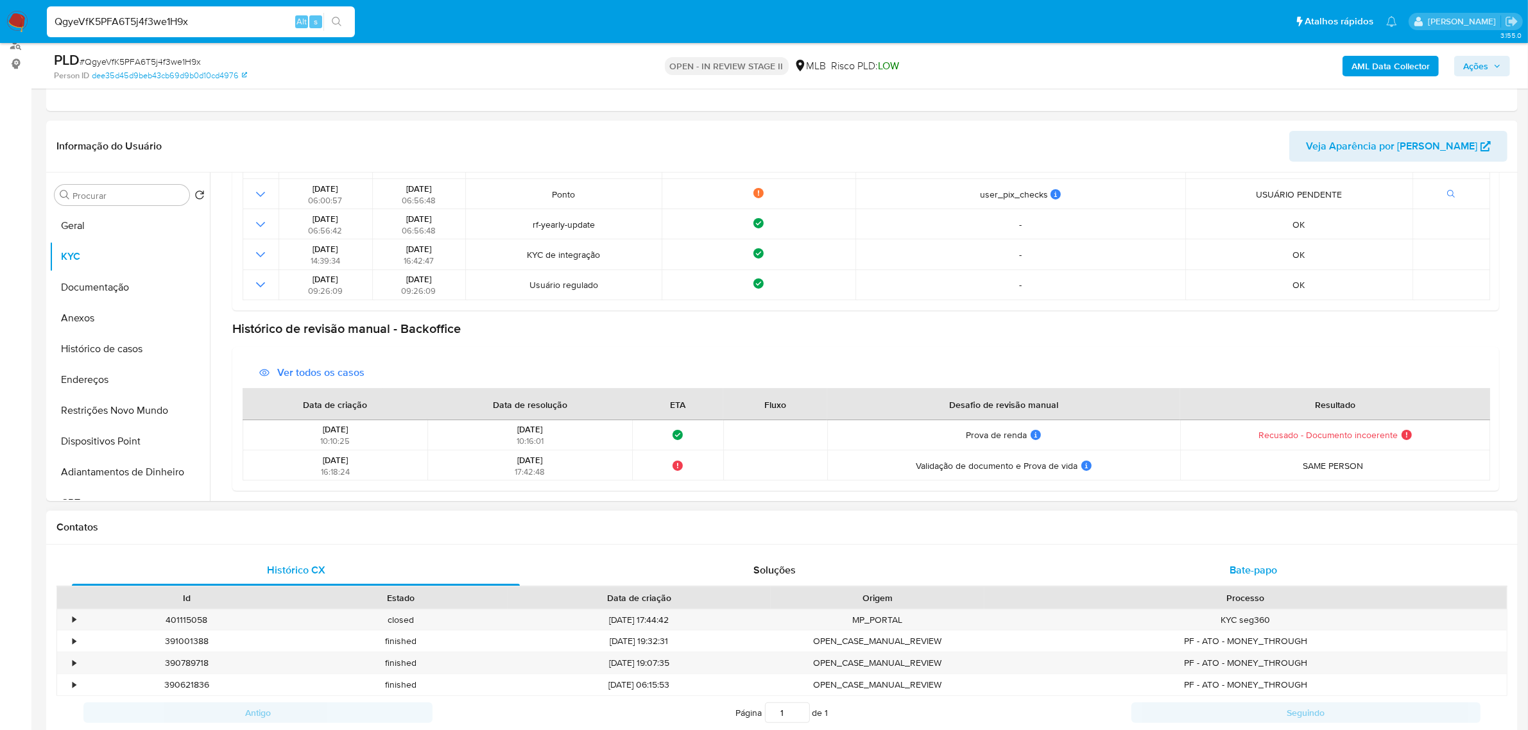
click at [1229, 564] on div "Bate-papo" at bounding box center [1254, 570] width 448 height 31
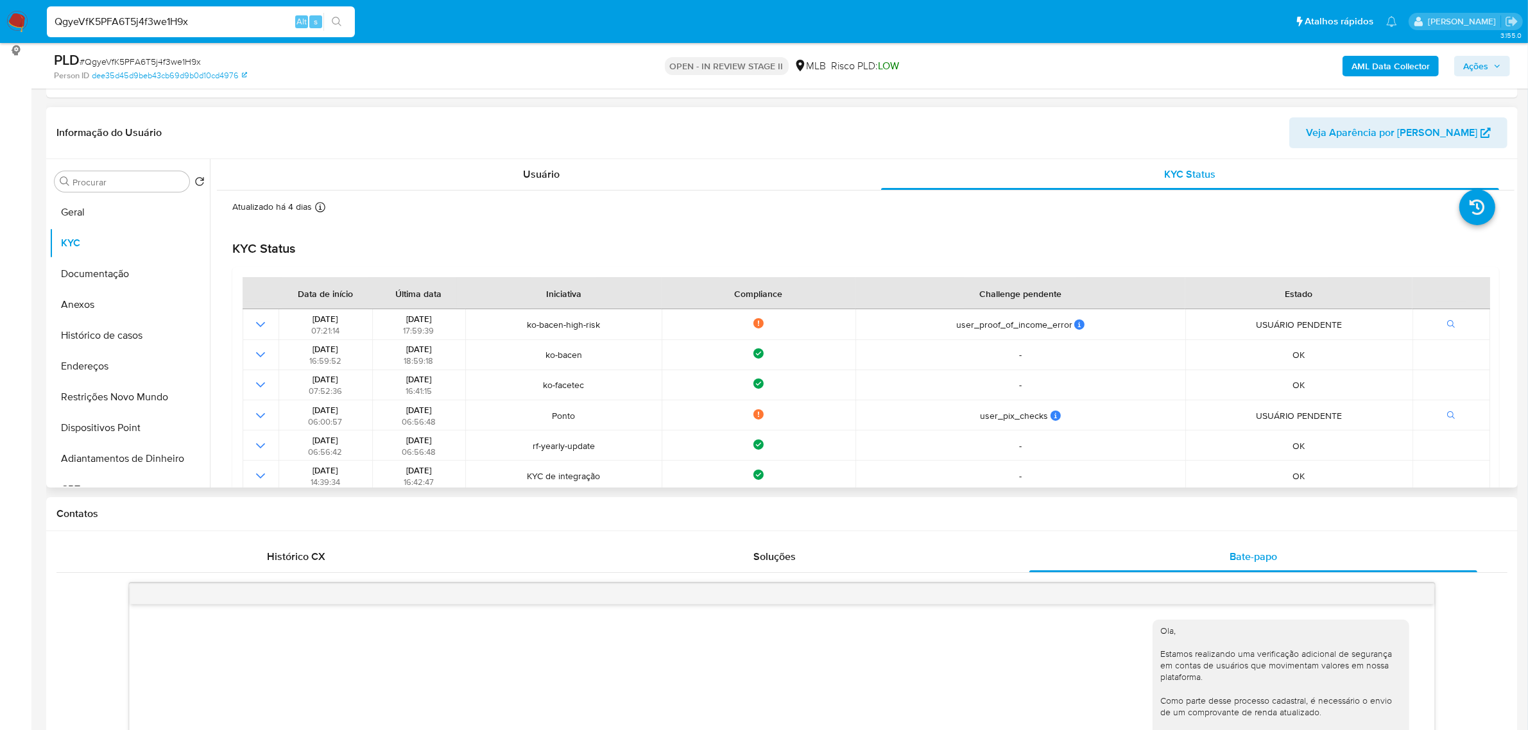
scroll to position [0, 0]
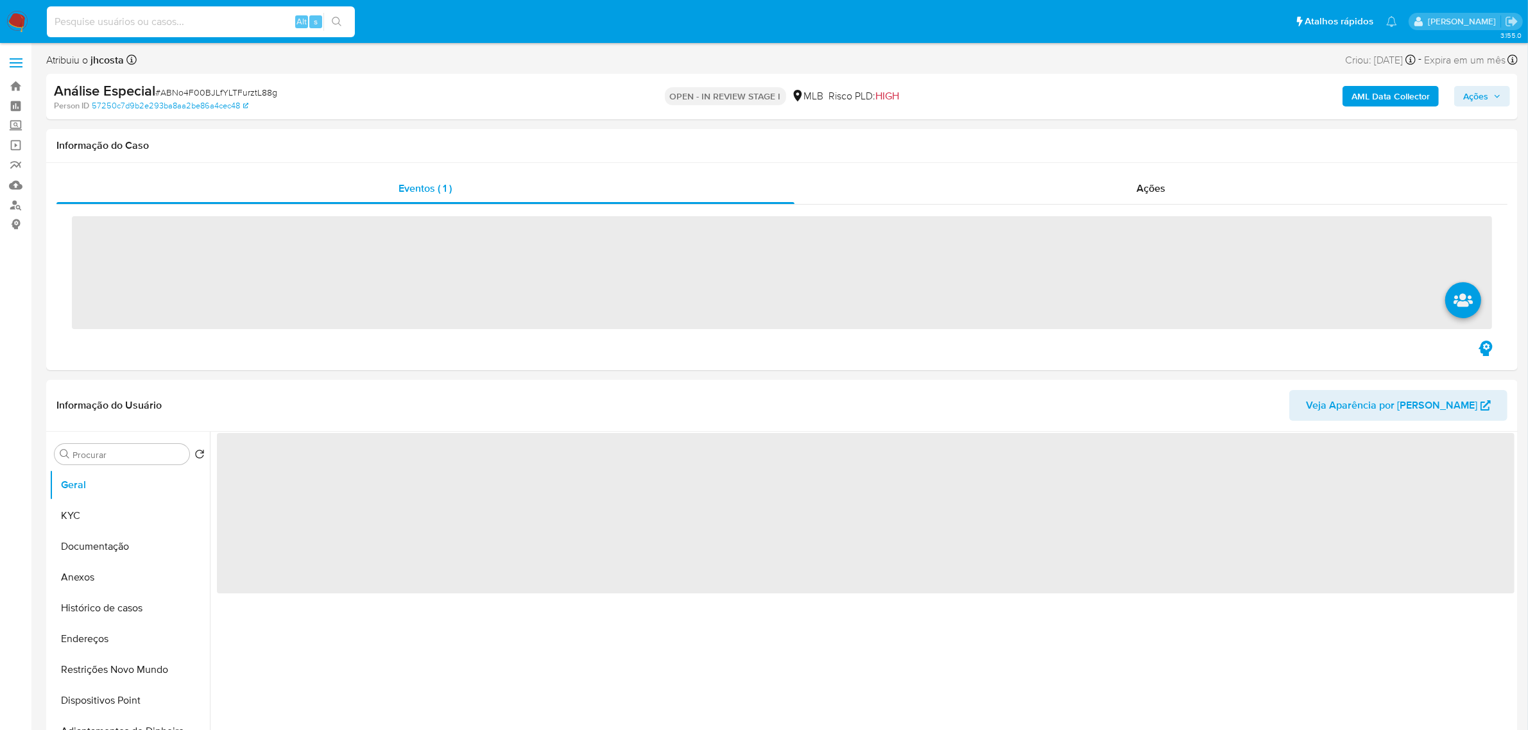
click at [166, 24] on input at bounding box center [201, 21] width 308 height 17
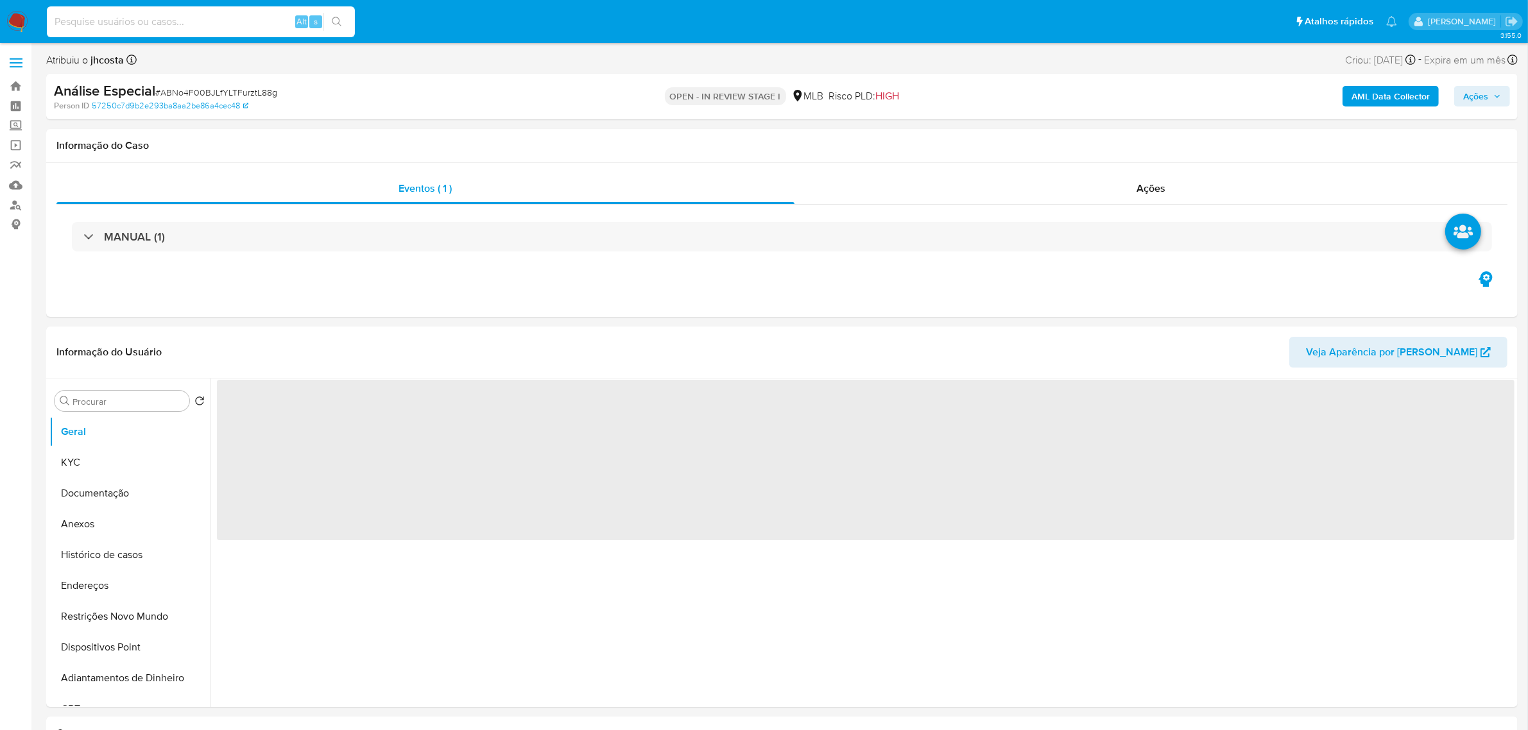
paste input "74304714"
type input "74304714"
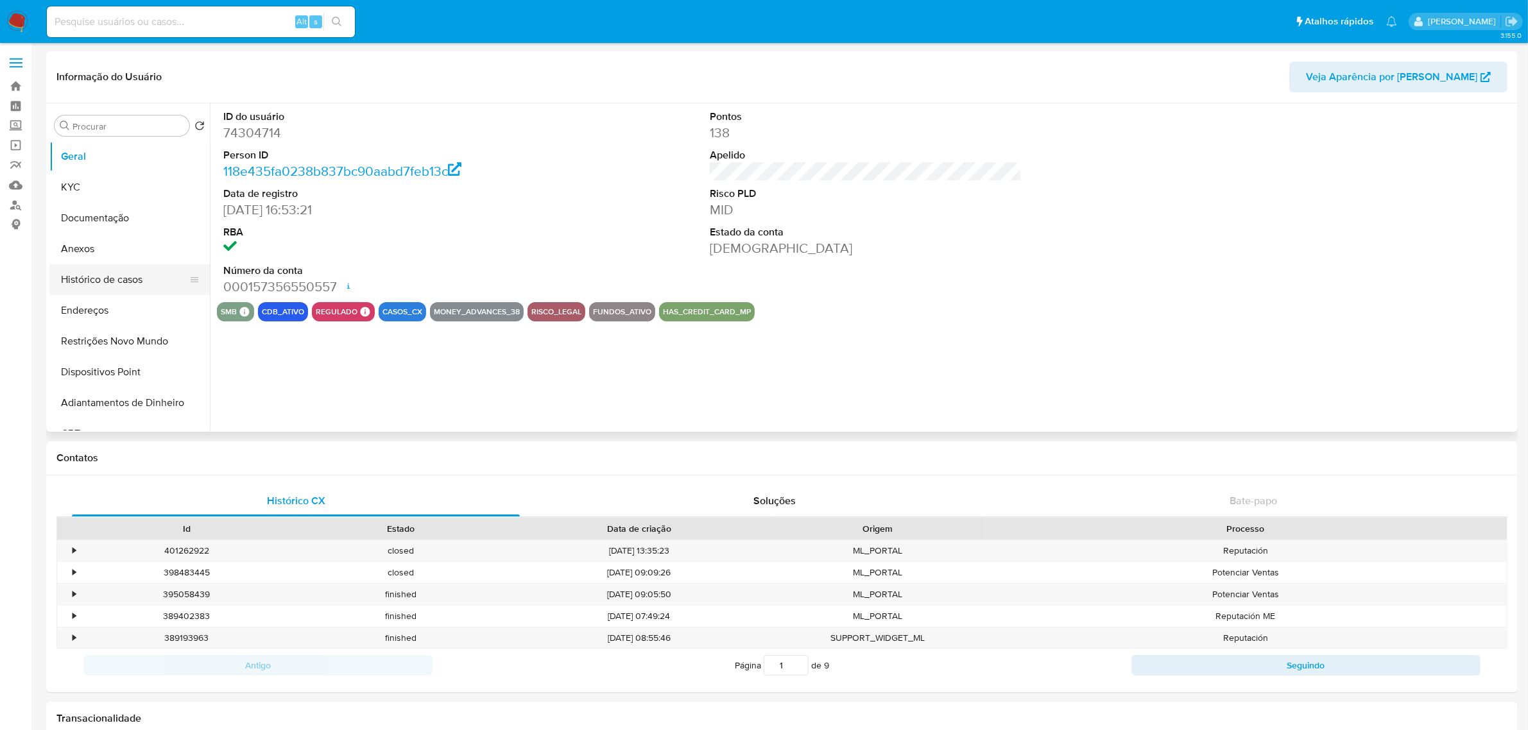
click at [139, 288] on button "Histórico de casos" at bounding box center [124, 279] width 150 height 31
select select "10"
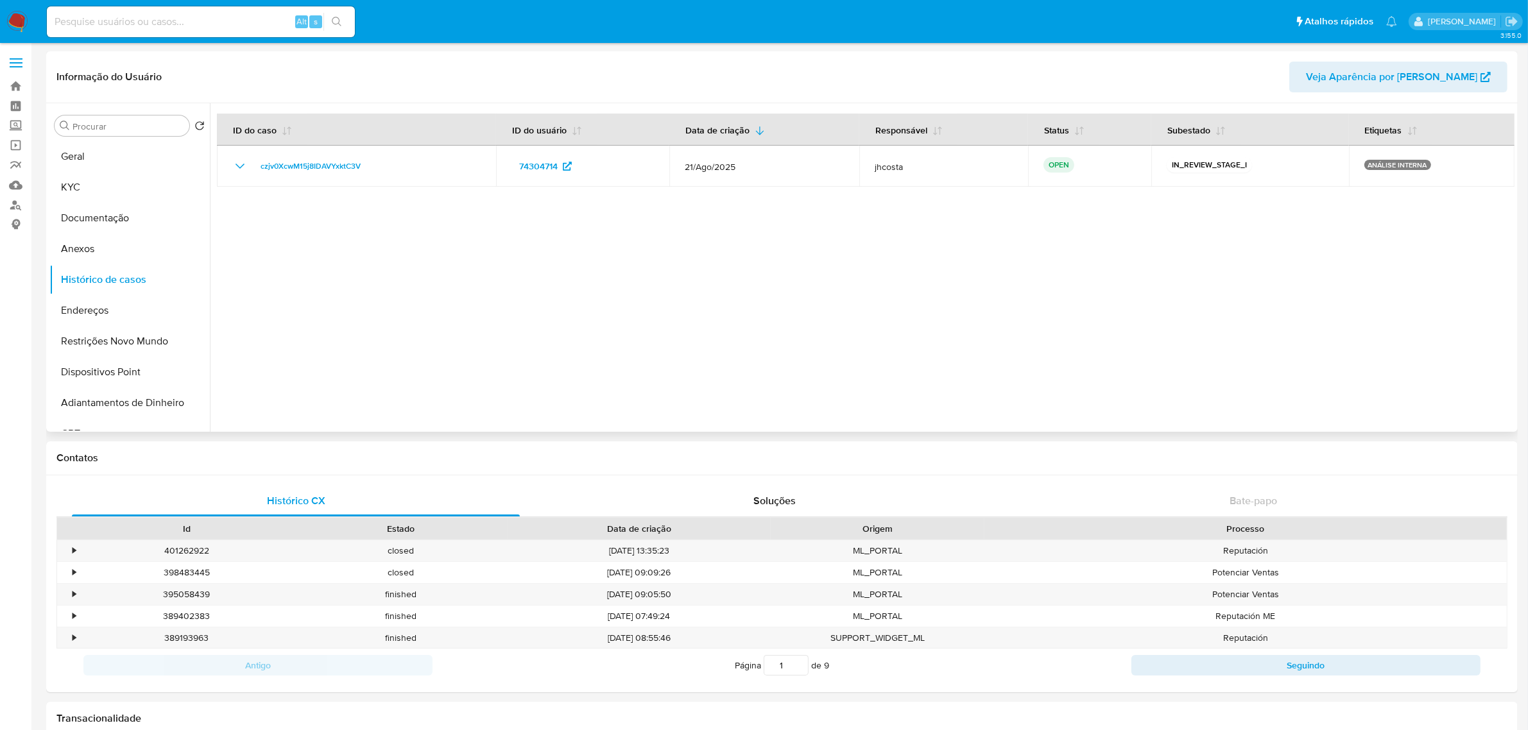
click at [363, 242] on div at bounding box center [862, 267] width 1305 height 329
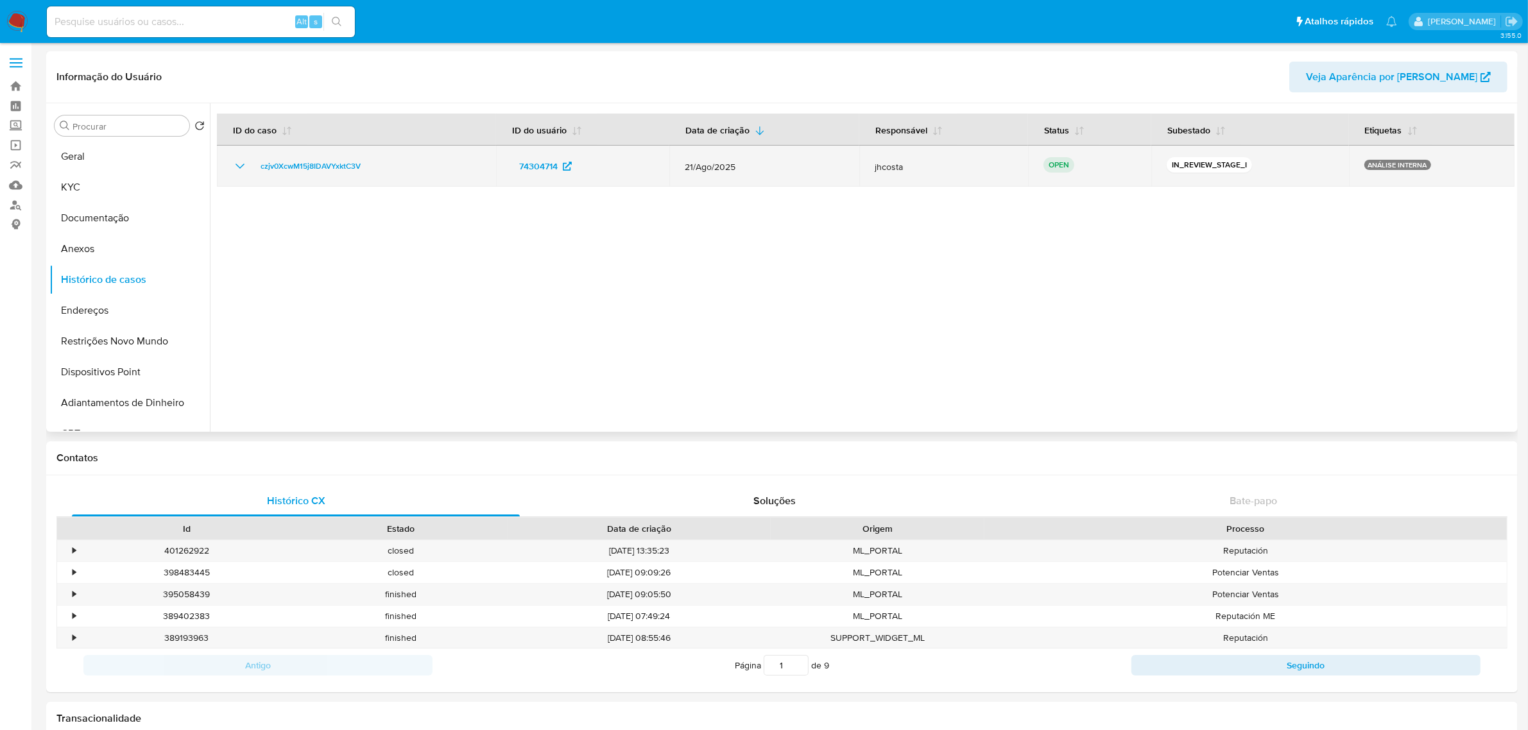
drag, startPoint x: 379, startPoint y: 162, endPoint x: 245, endPoint y: 162, distance: 134.2
click at [245, 162] on div "czjv0XcwM15j8IDAVYxktC3V" at bounding box center [356, 166] width 248 height 15
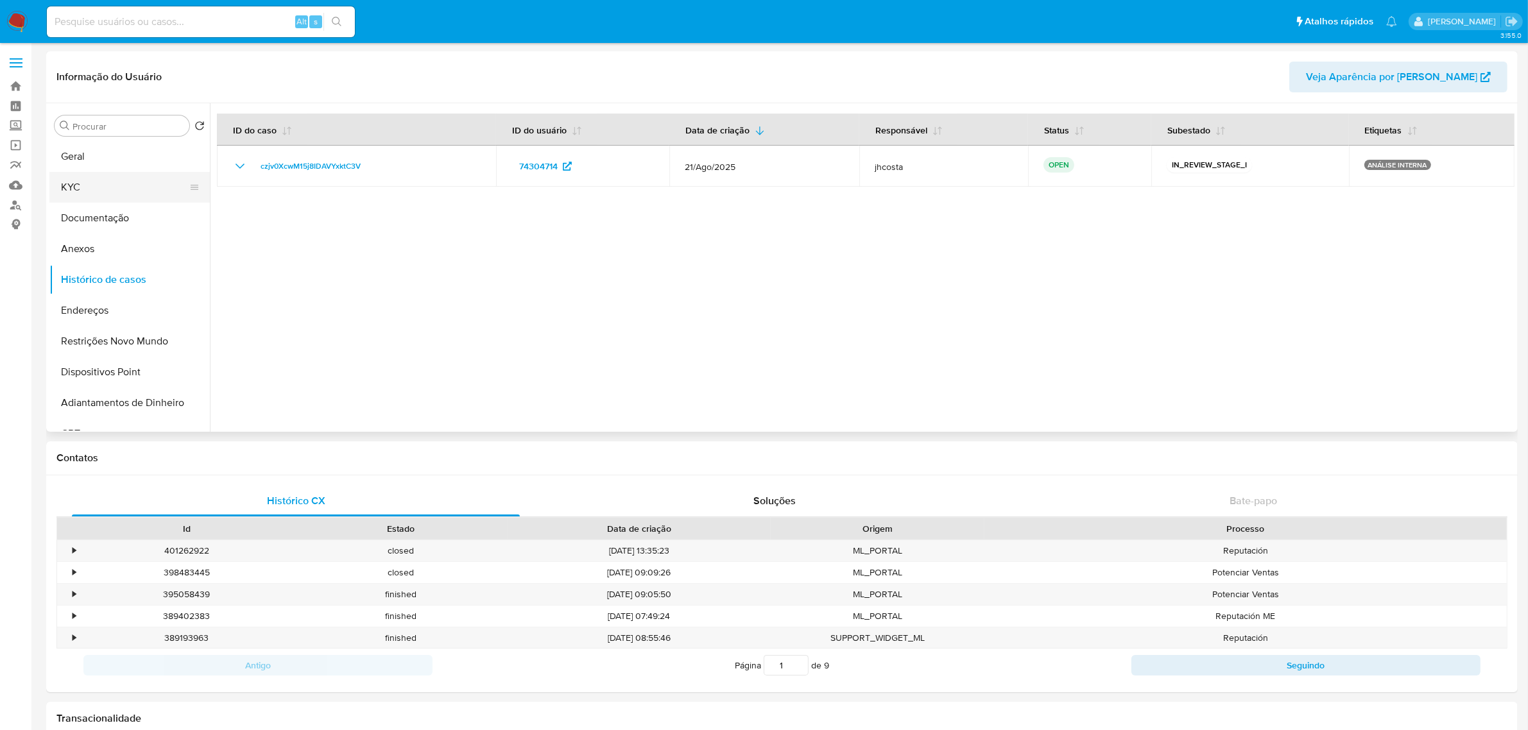
drag, startPoint x: 110, startPoint y: 188, endPoint x: 119, endPoint y: 186, distance: 9.2
click at [110, 188] on button "KYC" at bounding box center [124, 187] width 150 height 31
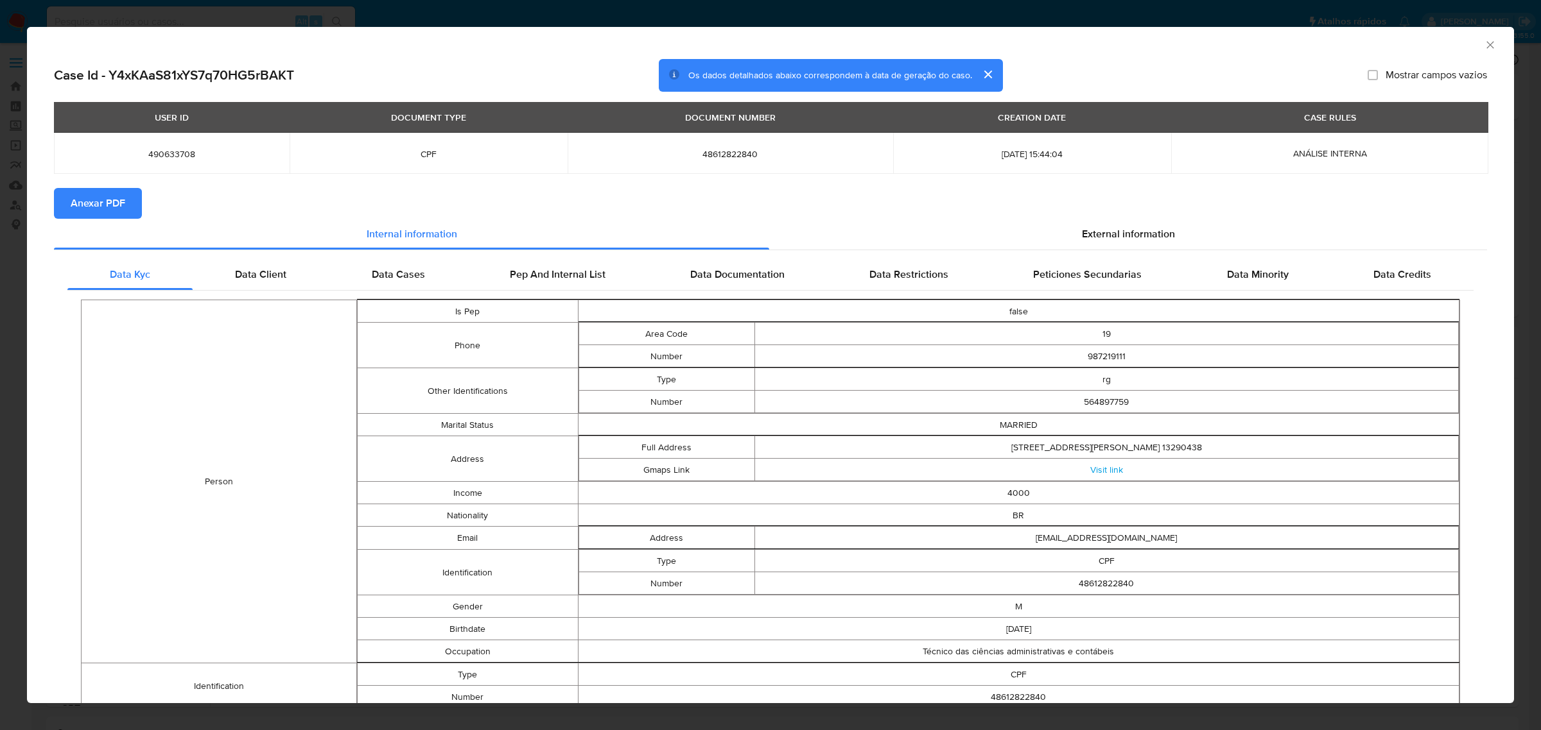
select select "10"
click at [1483, 46] on icon "Fechar a janela" at bounding box center [1489, 45] width 13 height 13
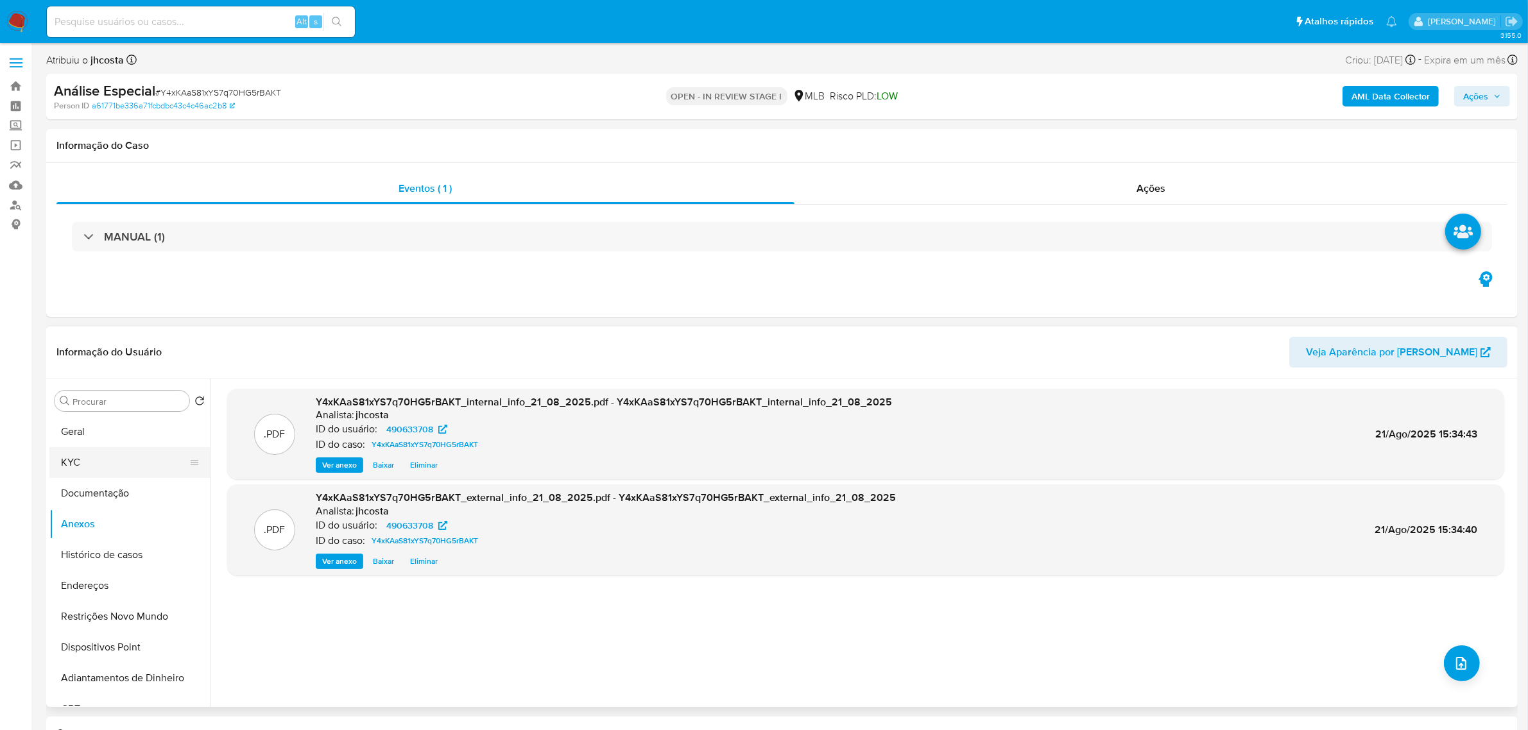
click at [64, 461] on button "KYC" at bounding box center [124, 462] width 150 height 31
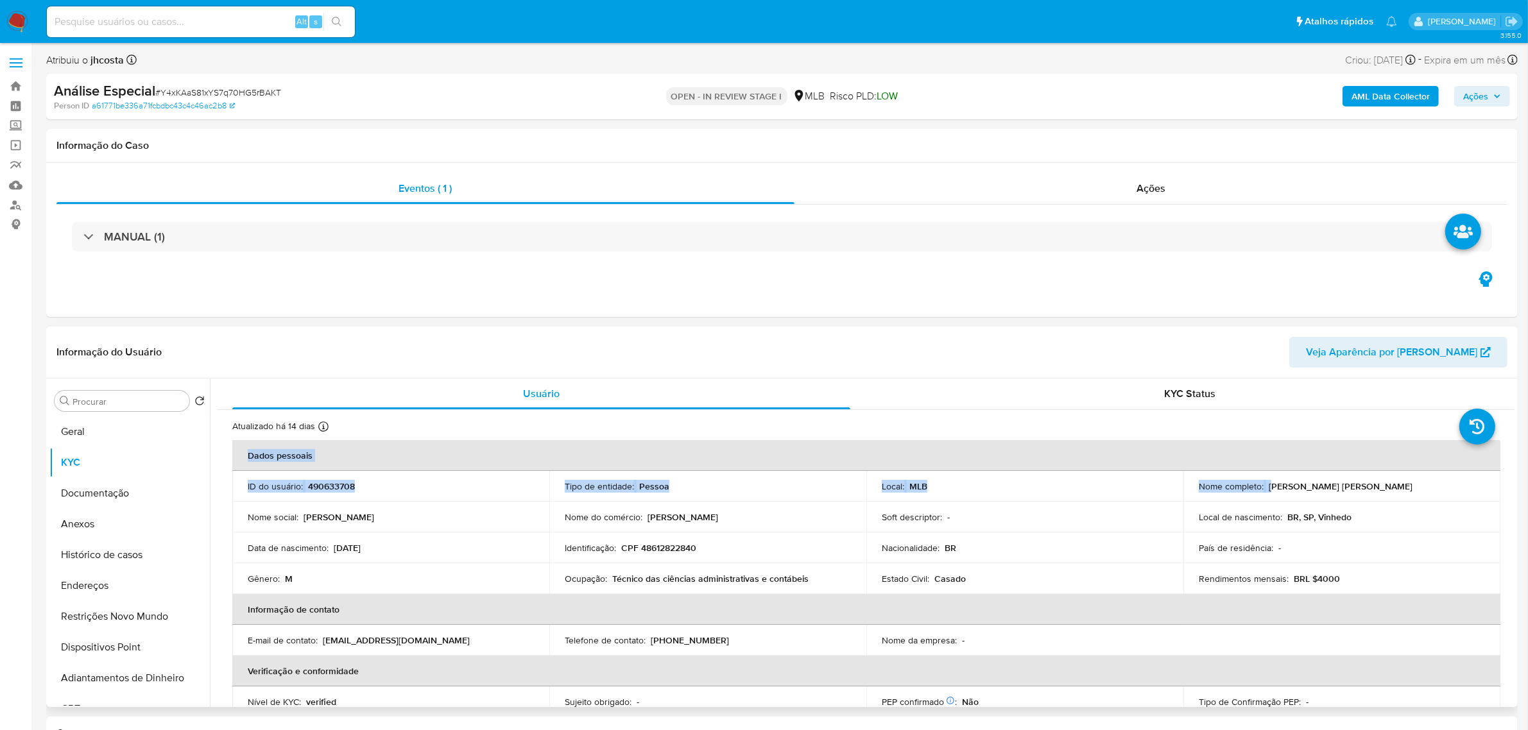
drag, startPoint x: 1266, startPoint y: 489, endPoint x: 1491, endPoint y: 499, distance: 224.9
click at [1512, 488] on div "Usuário KYC Status Atualizado há 14 [PERSON_NAME] [PERSON_NAME]: [DATE] 02:22:1…" at bounding box center [862, 543] width 1305 height 329
click at [242, 93] on span "# Y4xKAaS81xYS7q70HG5rBAKT" at bounding box center [218, 92] width 126 height 13
copy span "Y4xKAaS81xYS7q70HG5rBAKT"
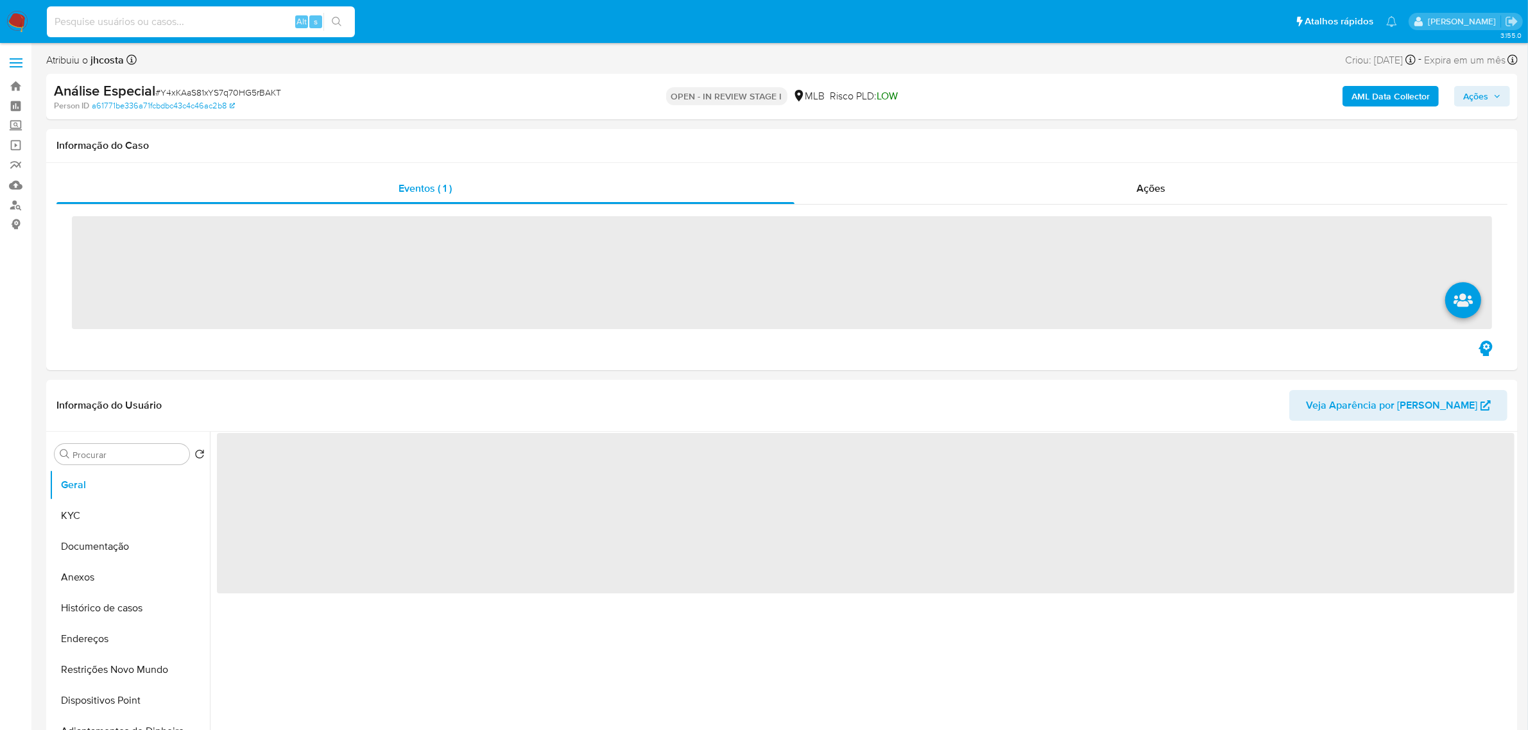
click at [94, 24] on input at bounding box center [201, 21] width 308 height 17
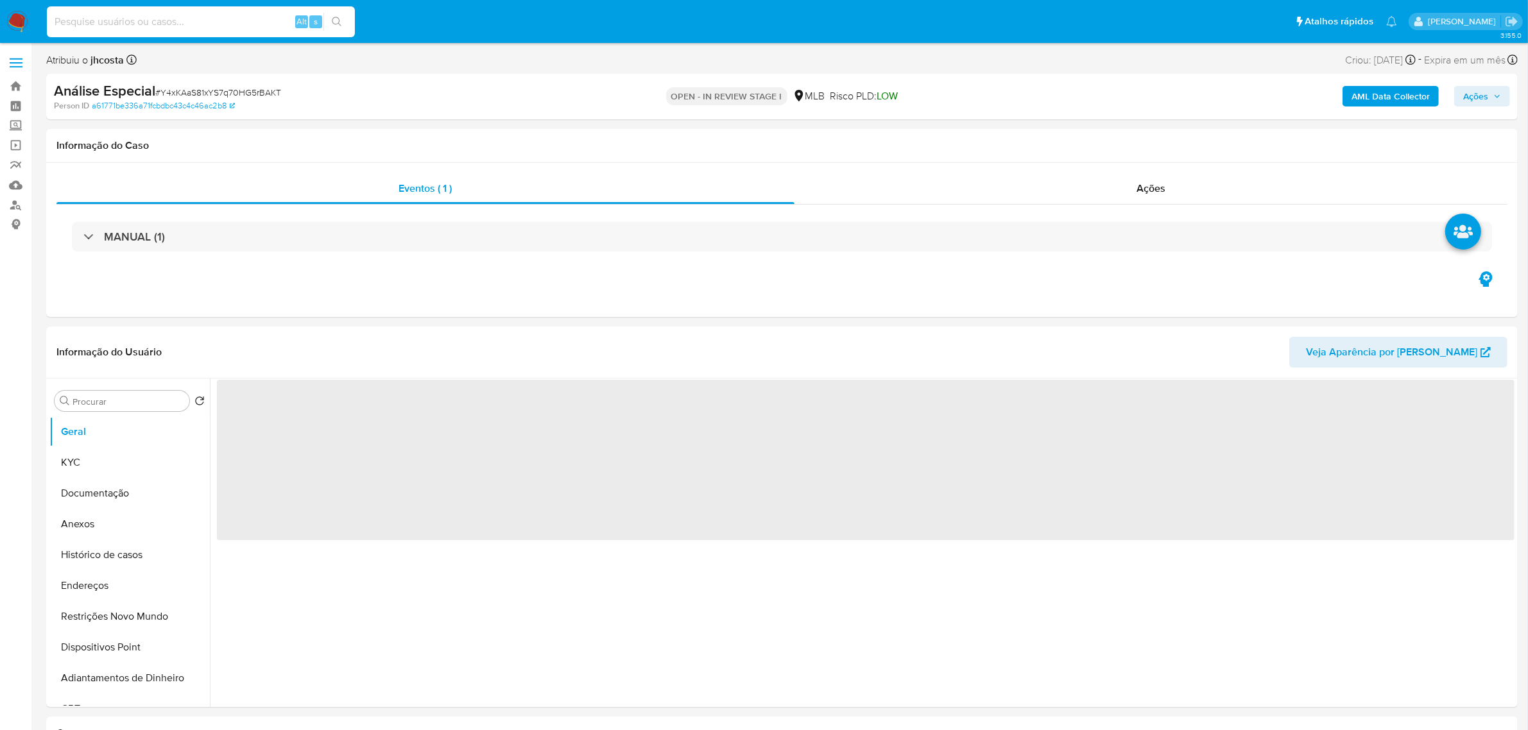
paste input "2372295466"
type input "2372295466"
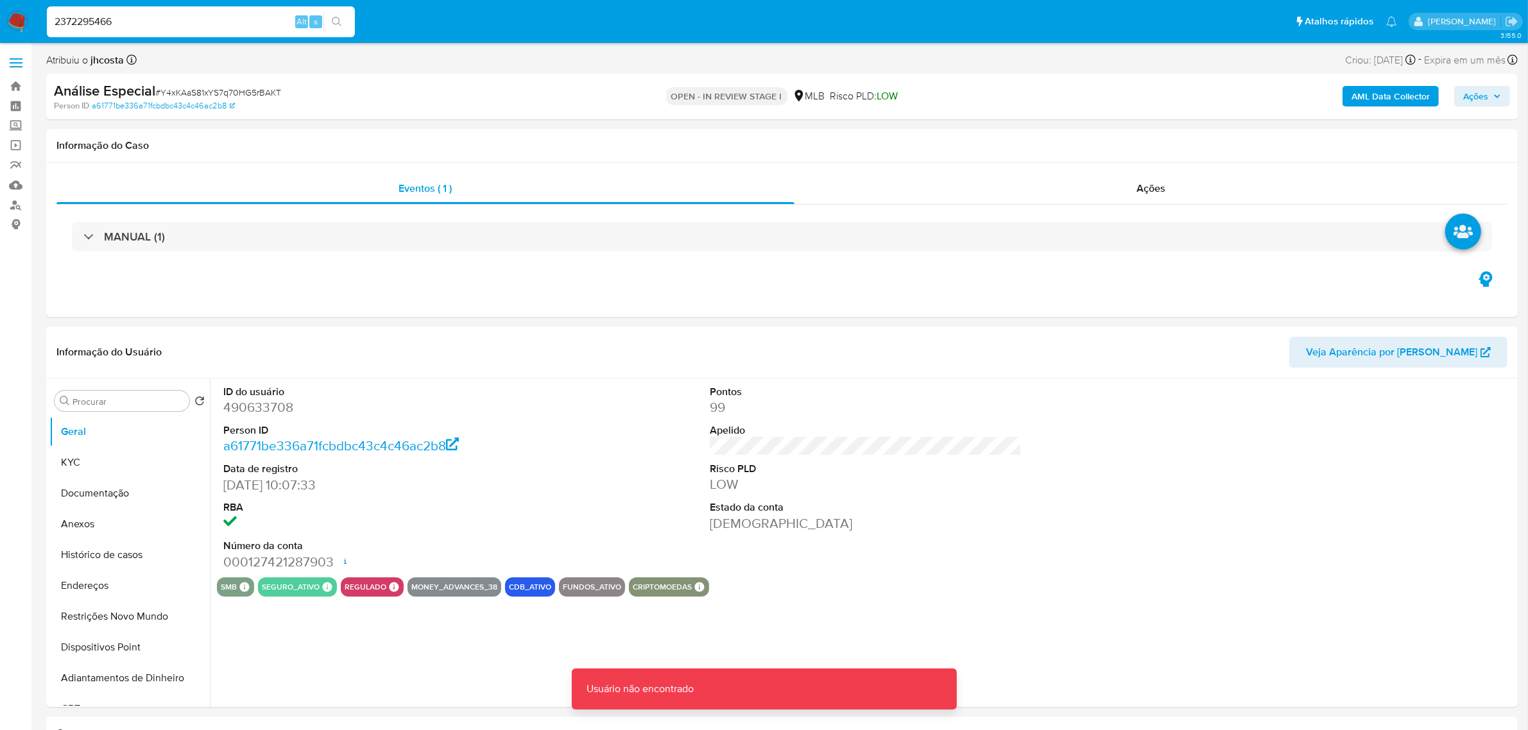
select select "10"
click at [124, 19] on input "2372295466" at bounding box center [201, 21] width 308 height 17
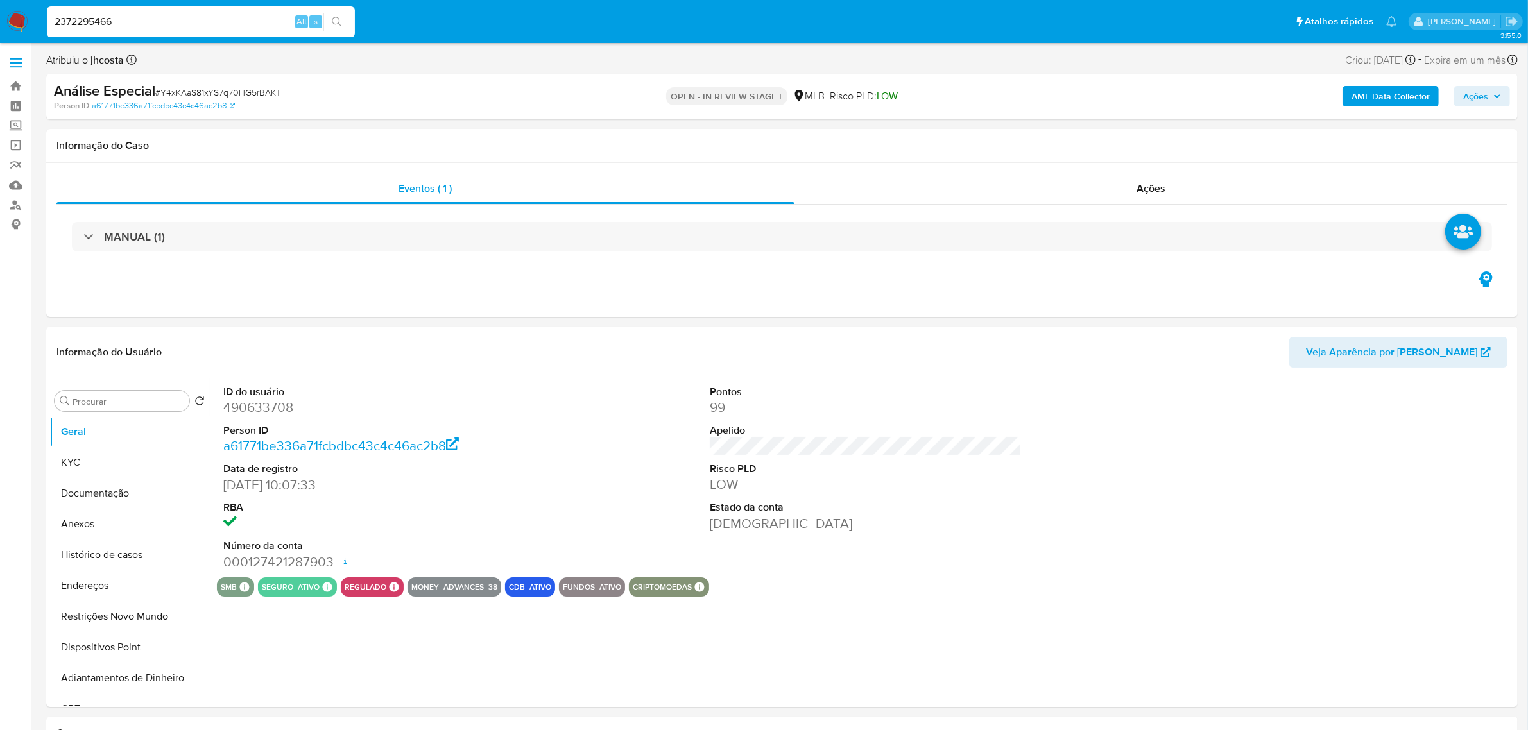
type input "2372295466"
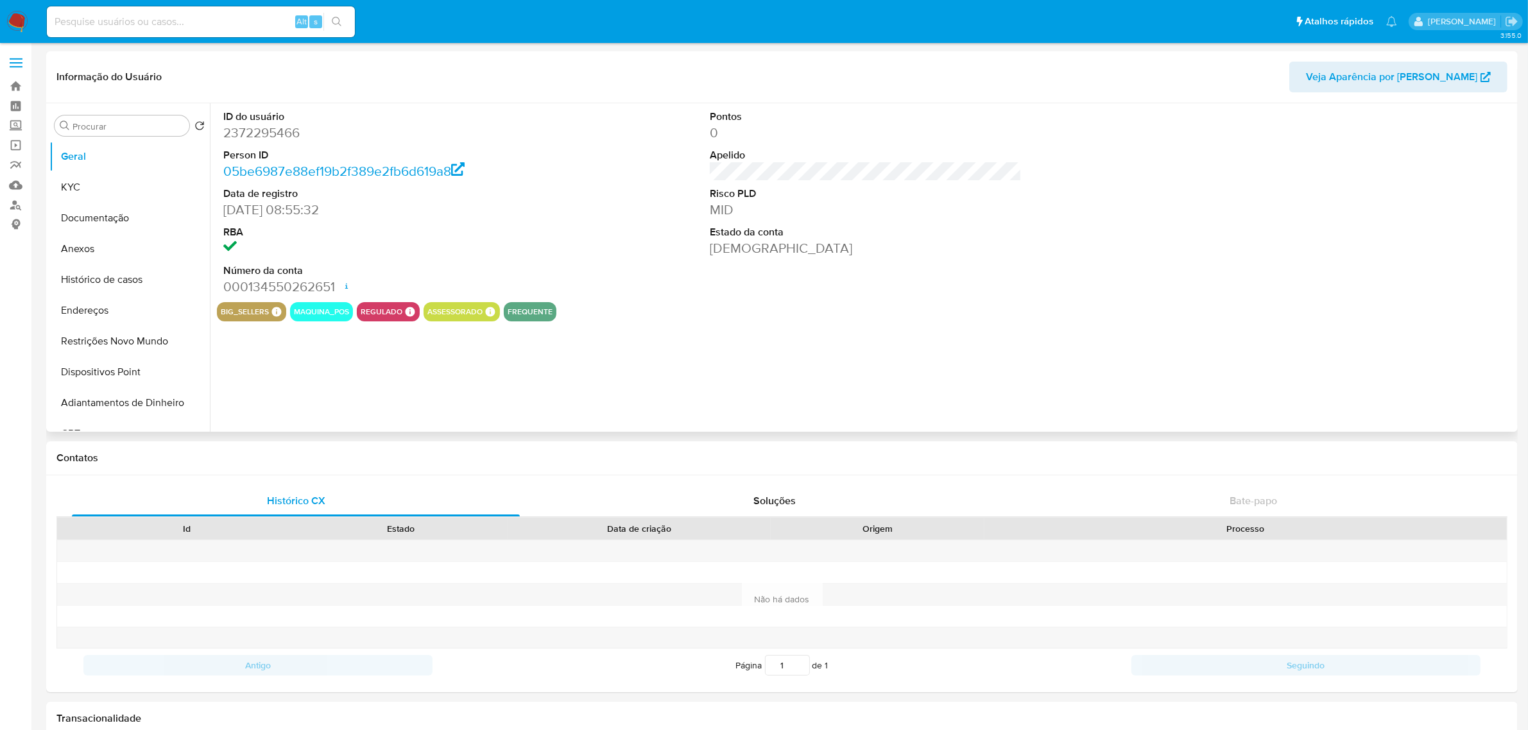
select select "10"
click at [141, 276] on button "Histórico de casos" at bounding box center [124, 279] width 150 height 31
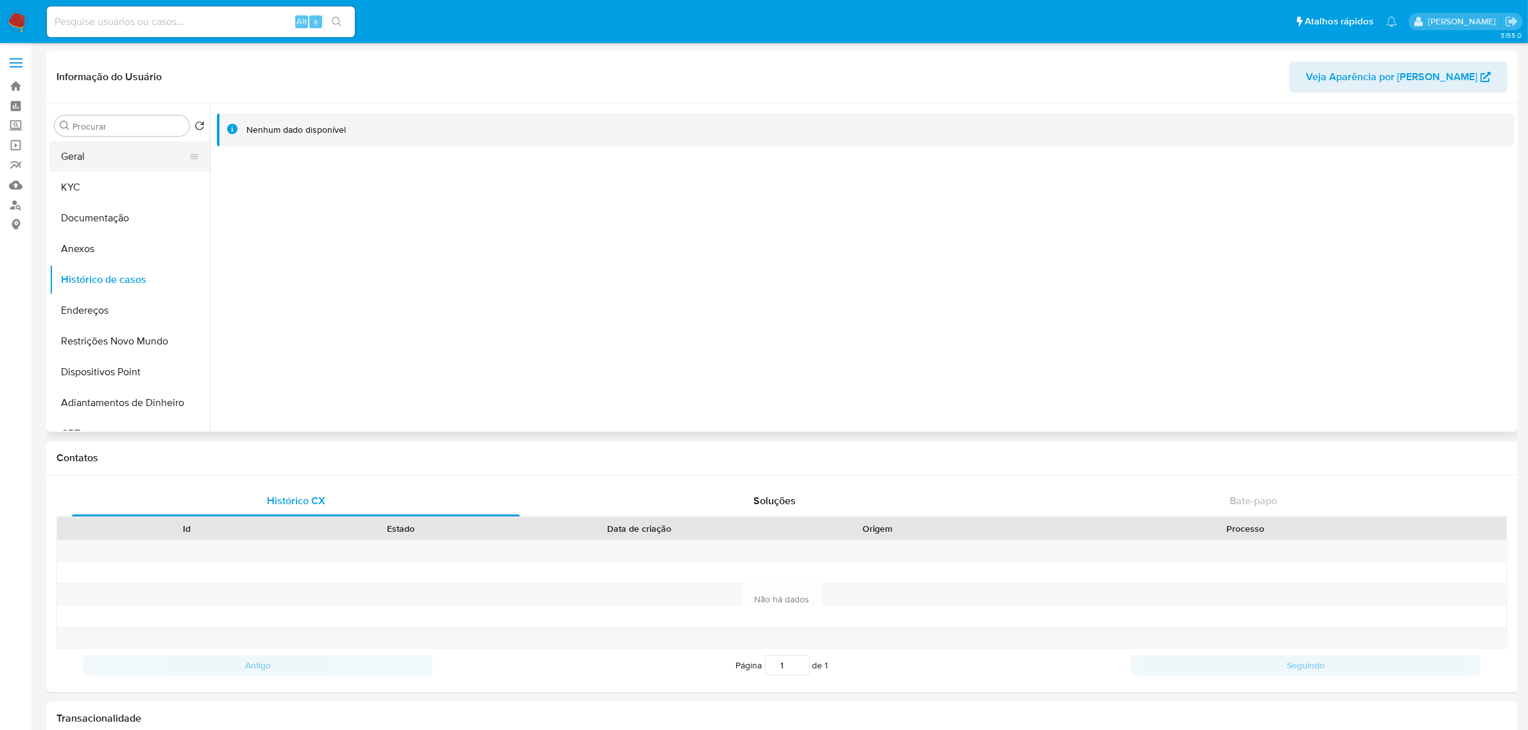
click at [82, 155] on button "Geral" at bounding box center [124, 156] width 150 height 31
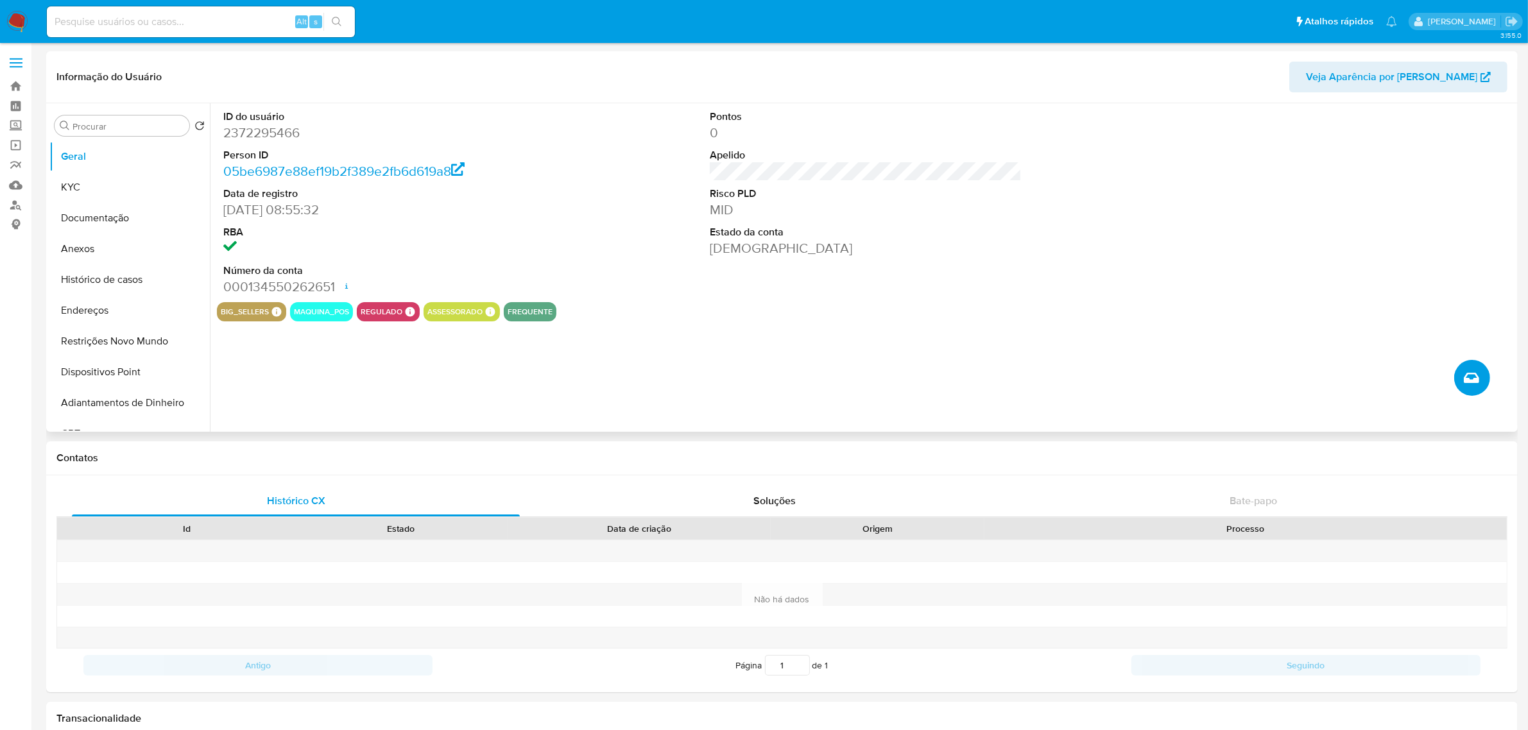
click at [1467, 379] on icon "Criar caso manual" at bounding box center [1471, 378] width 15 height 10
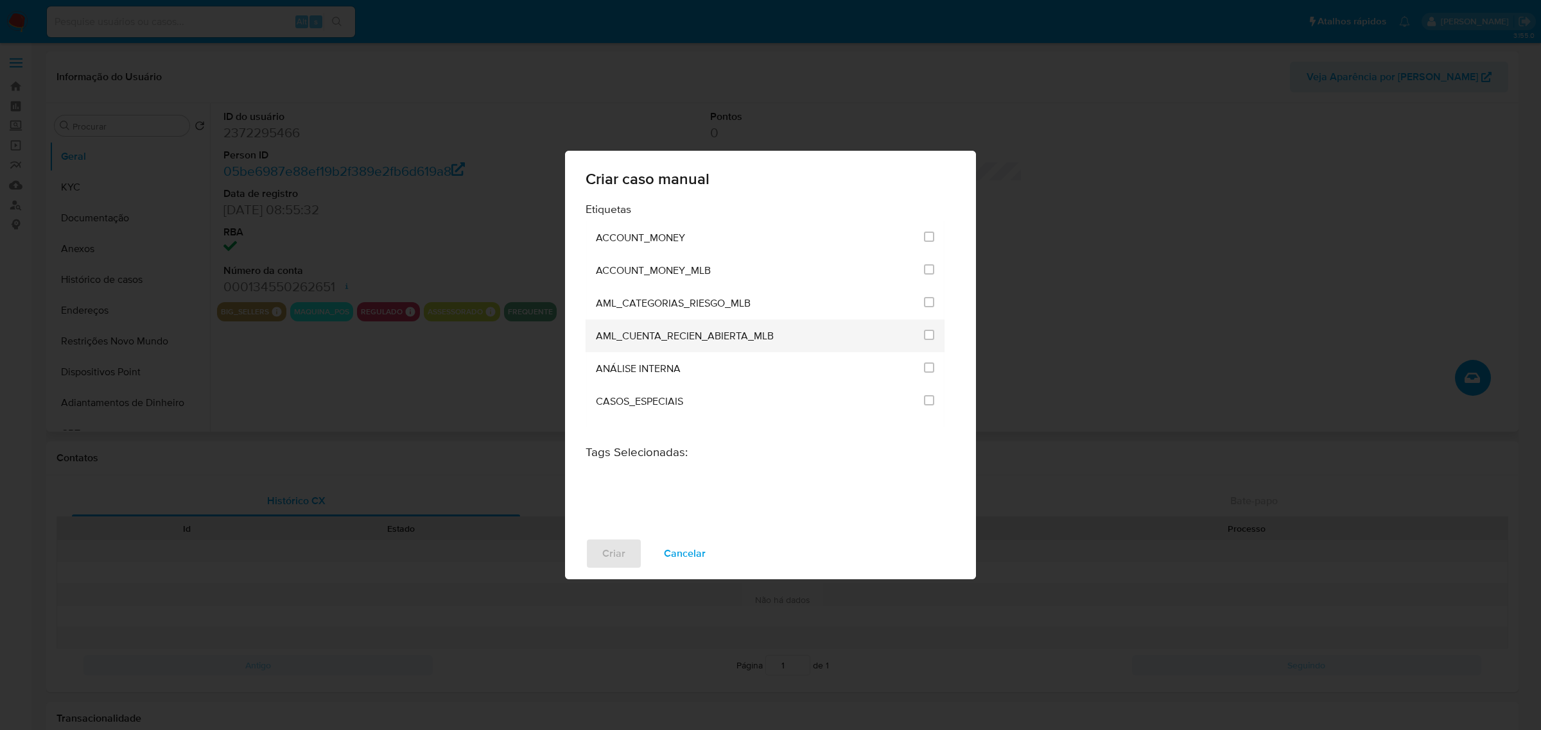
scroll to position [80, 0]
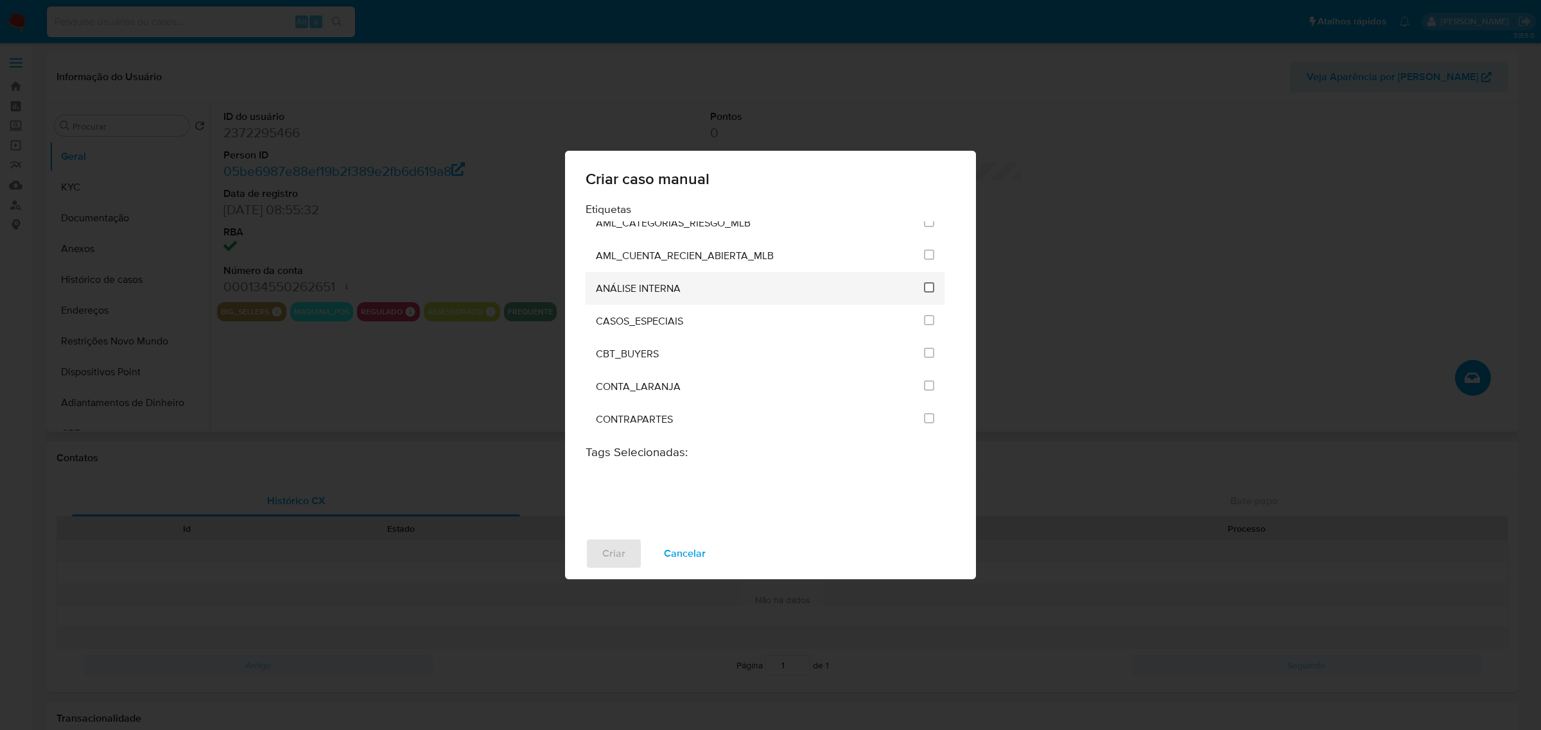
click at [924, 290] on input "1886" at bounding box center [929, 287] width 10 height 10
checkbox input "true"
click at [599, 555] on button "Criar" at bounding box center [613, 554] width 56 height 31
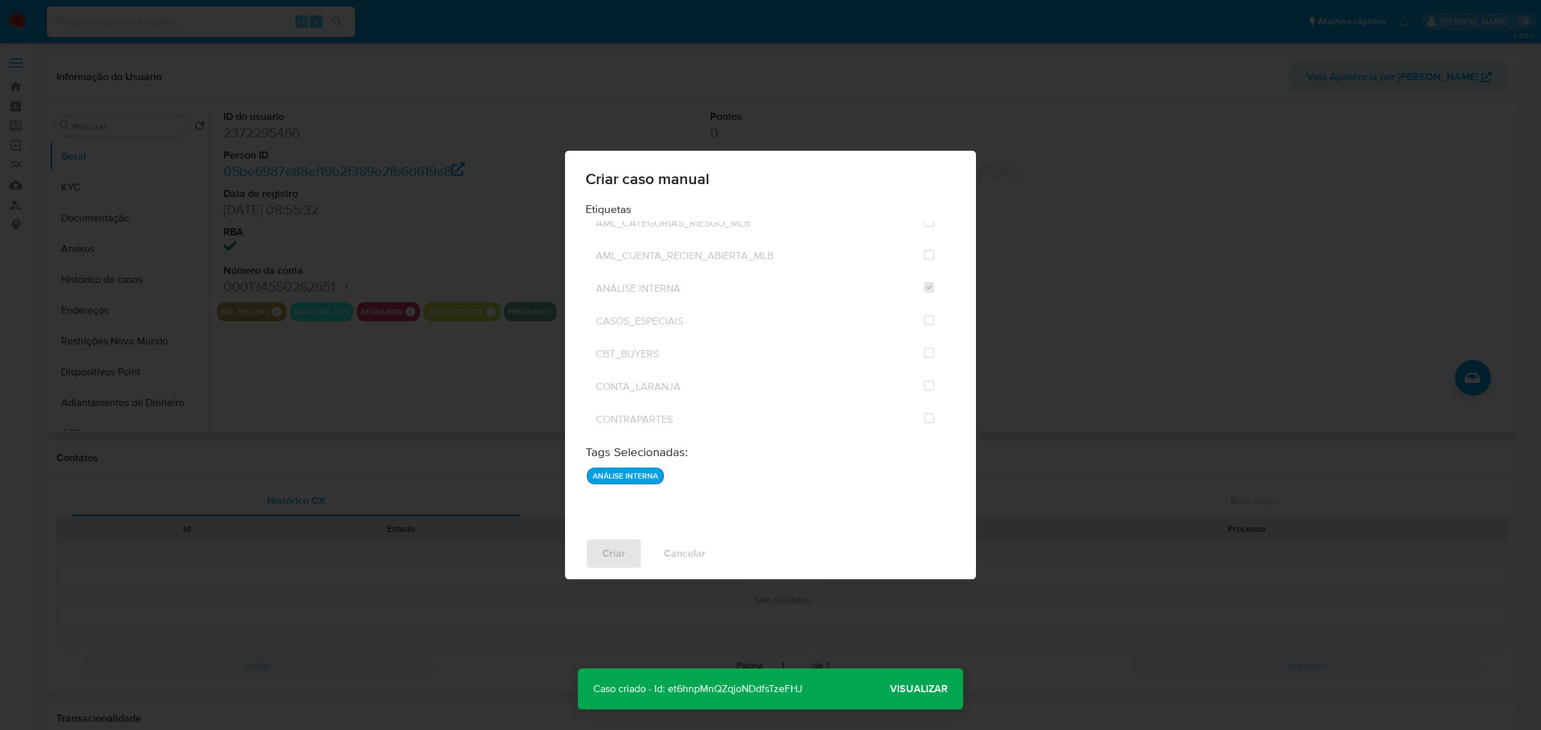
click at [915, 689] on span "Visualizar" at bounding box center [919, 689] width 58 height 0
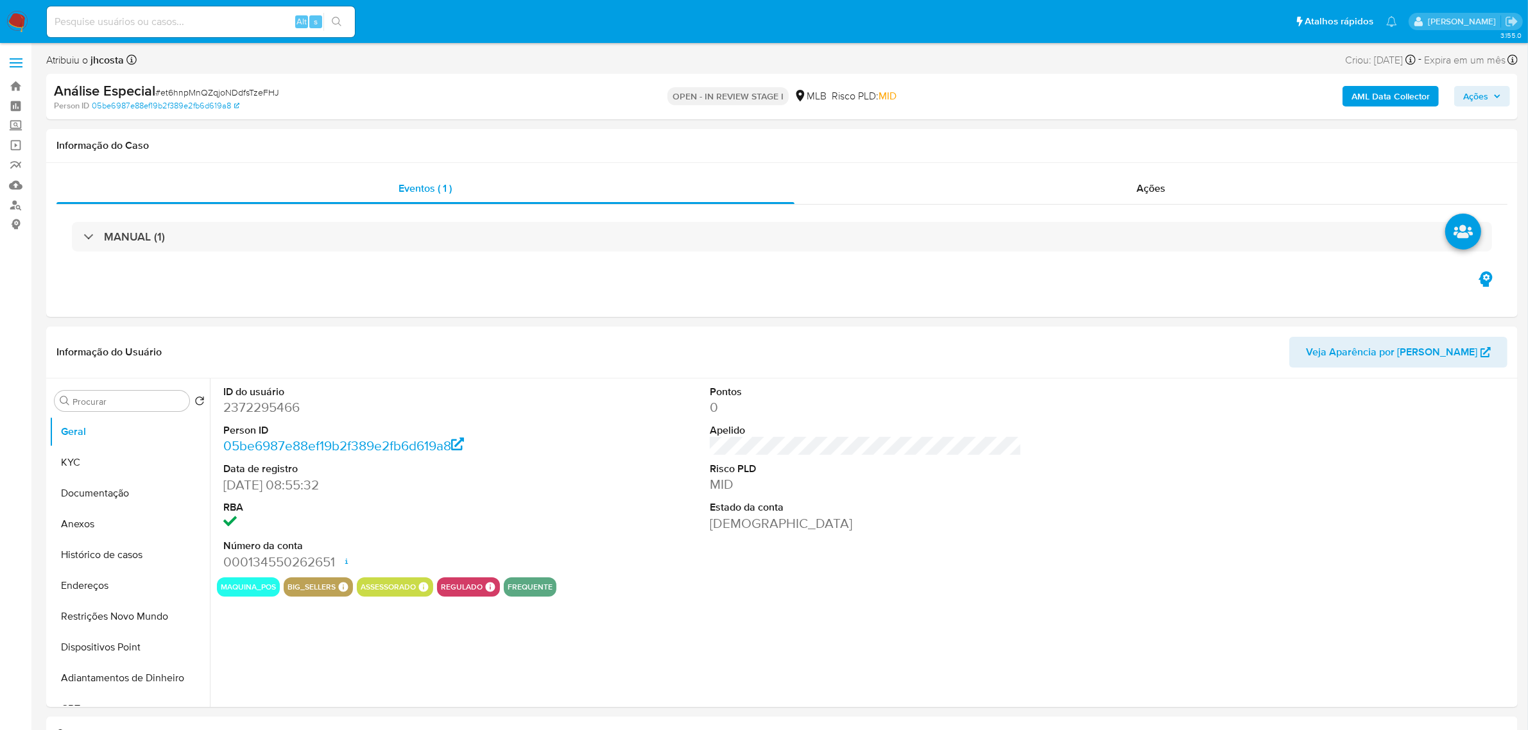
select select "10"
click at [191, 92] on span "# et6hnpMnQZqjoNDdfsTzeFHJ" at bounding box center [217, 92] width 124 height 13
copy span "et6hnpMnQZqjoNDdfsTzeFHJ"
click at [252, 408] on dd "2372295466" at bounding box center [379, 408] width 312 height 18
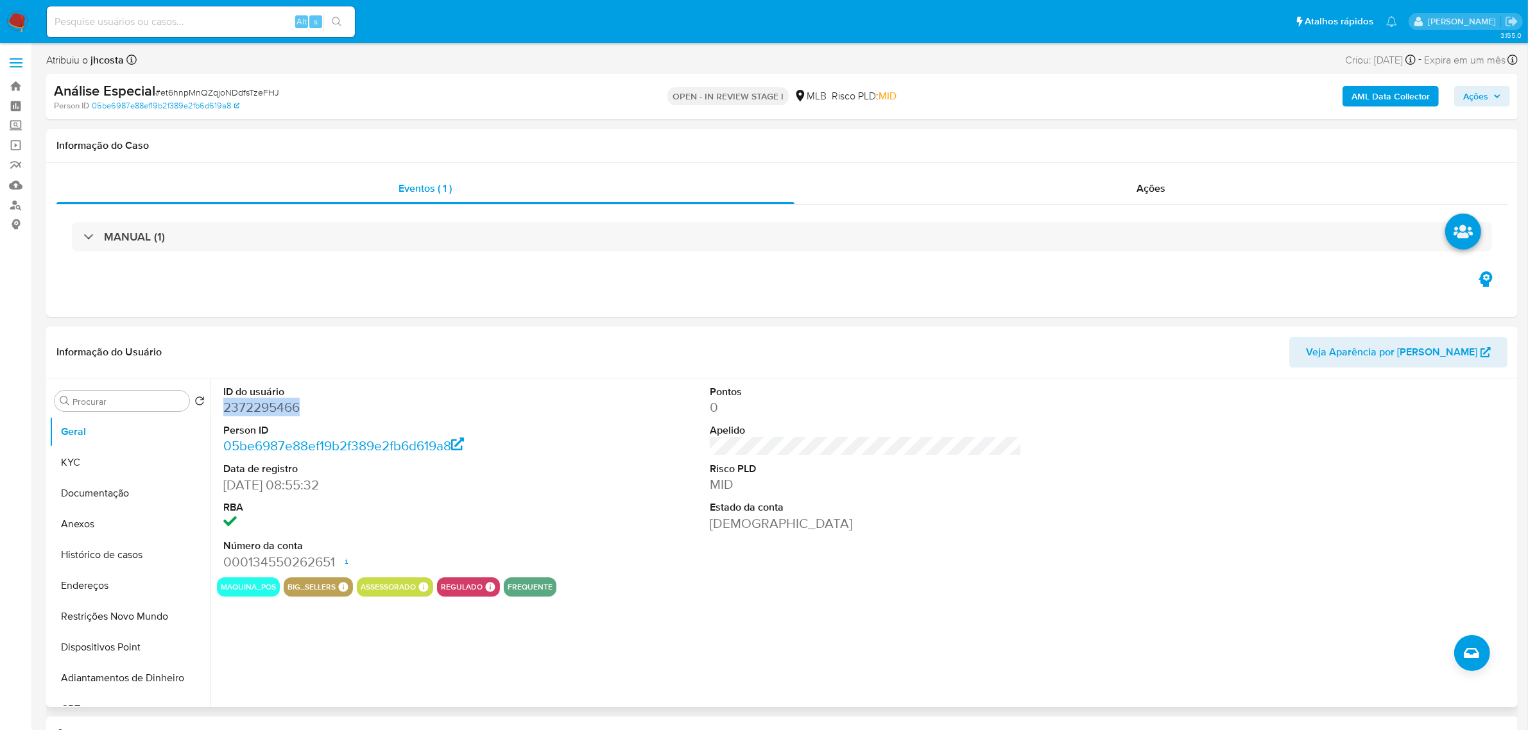
click at [251, 408] on dd "2372295466" at bounding box center [379, 408] width 312 height 18
copy dd "2372295466"
click at [90, 447] on button "Geral" at bounding box center [124, 432] width 150 height 31
drag, startPoint x: 92, startPoint y: 466, endPoint x: 133, endPoint y: 490, distance: 47.5
click at [94, 469] on button "KYC" at bounding box center [129, 462] width 160 height 31
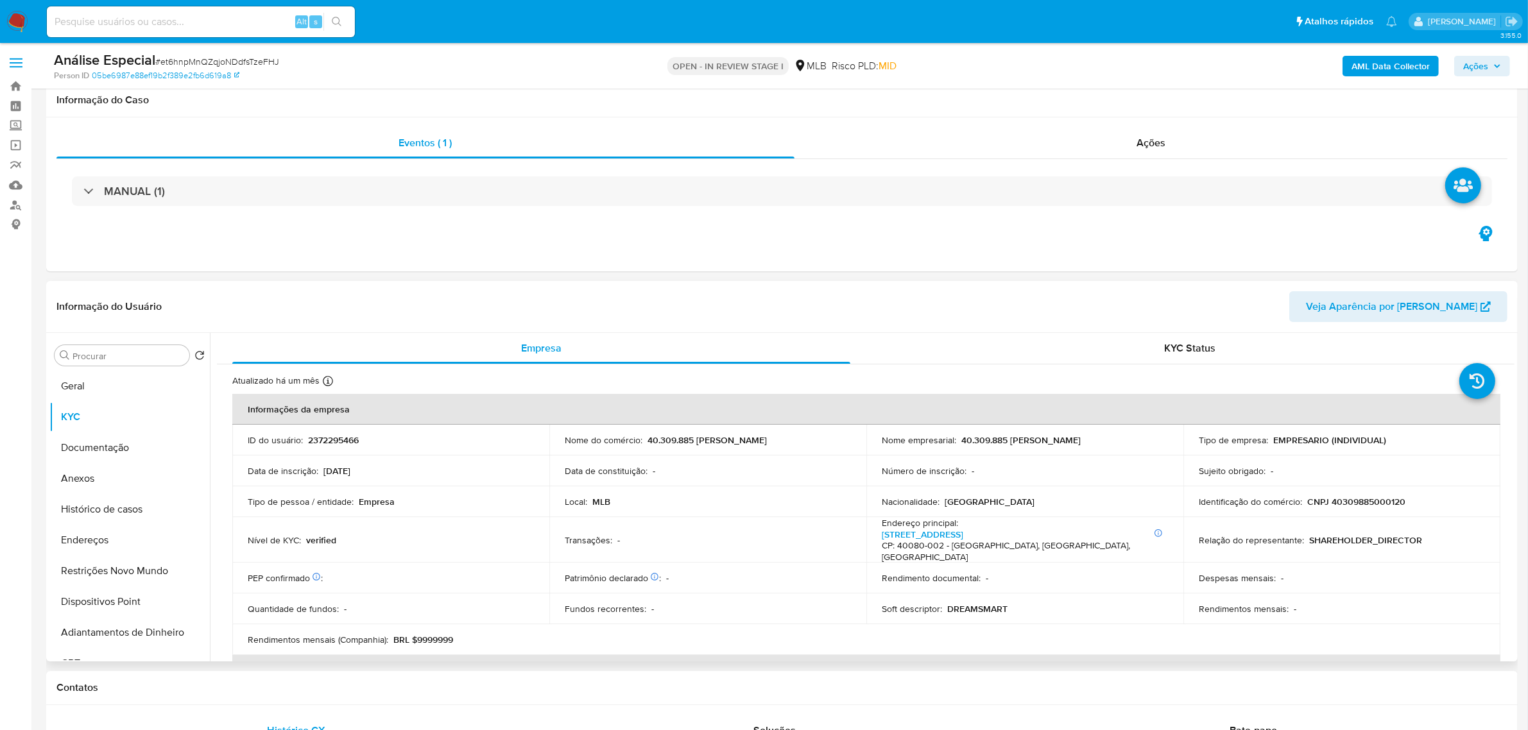
scroll to position [80, 0]
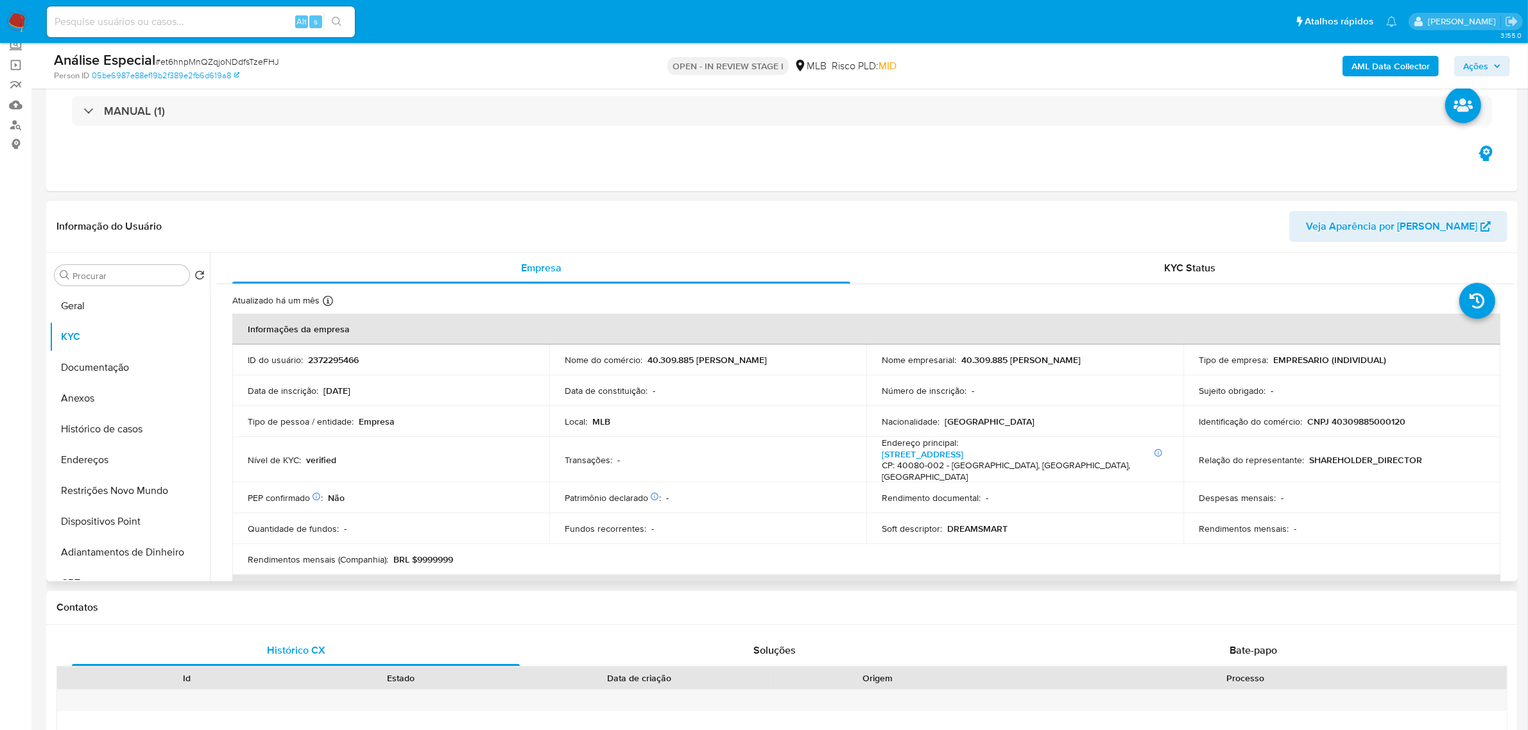
drag, startPoint x: 960, startPoint y: 359, endPoint x: 1147, endPoint y: 361, distance: 187.4
click at [1147, 361] on div "Nome empresarial : 40.309.885 [PERSON_NAME]" at bounding box center [1025, 360] width 286 height 12
copy p "40.309.885 [PERSON_NAME]"
click at [1361, 424] on p "CNPJ 40309885000120" at bounding box center [1357, 422] width 98 height 12
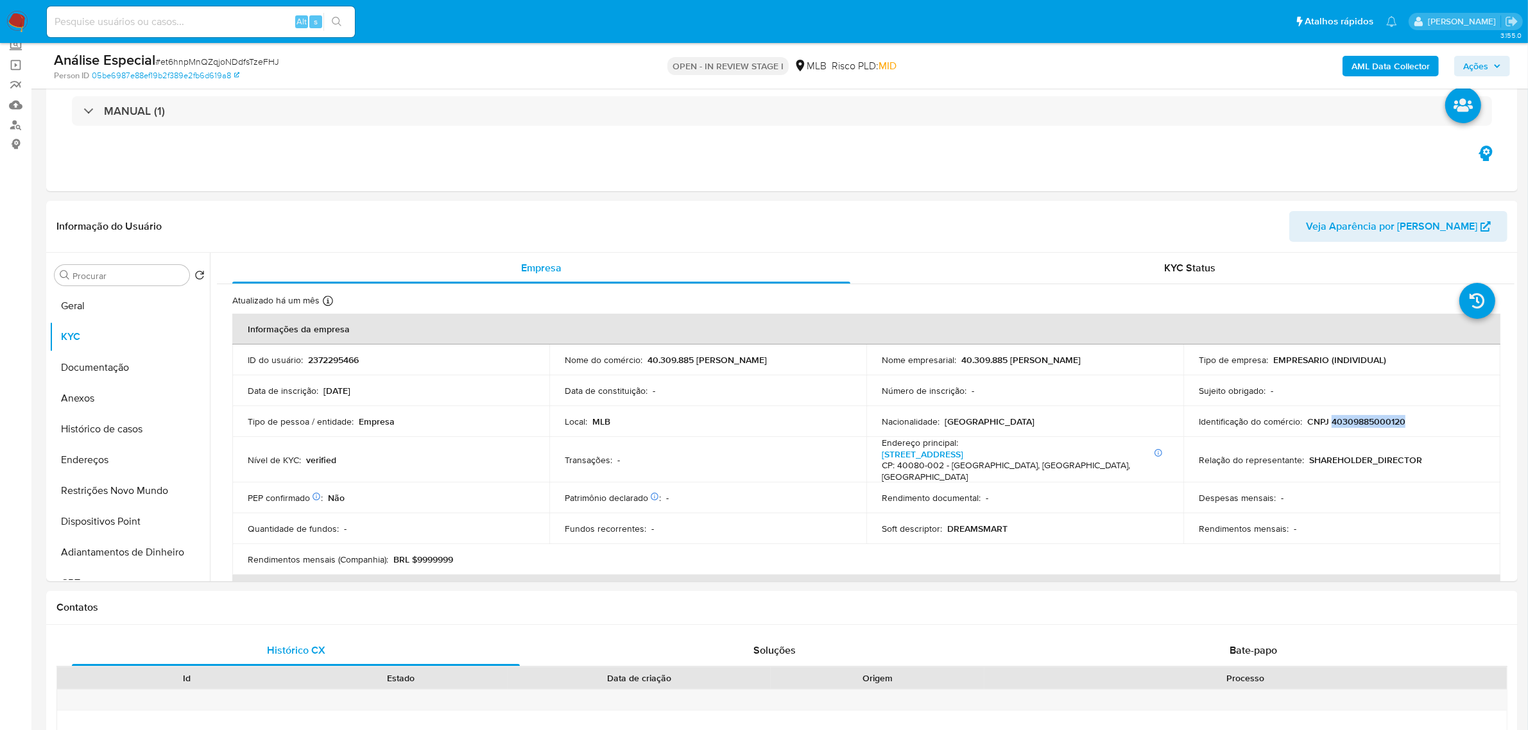
copy p "40309885000120"
